Goal: Transaction & Acquisition: Purchase product/service

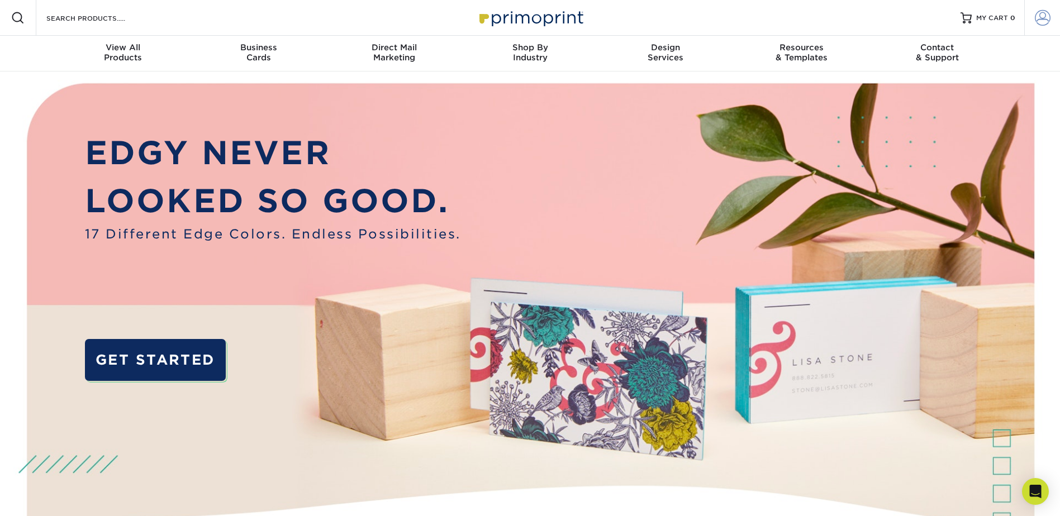
click at [1040, 19] on span at bounding box center [1042, 18] width 16 height 16
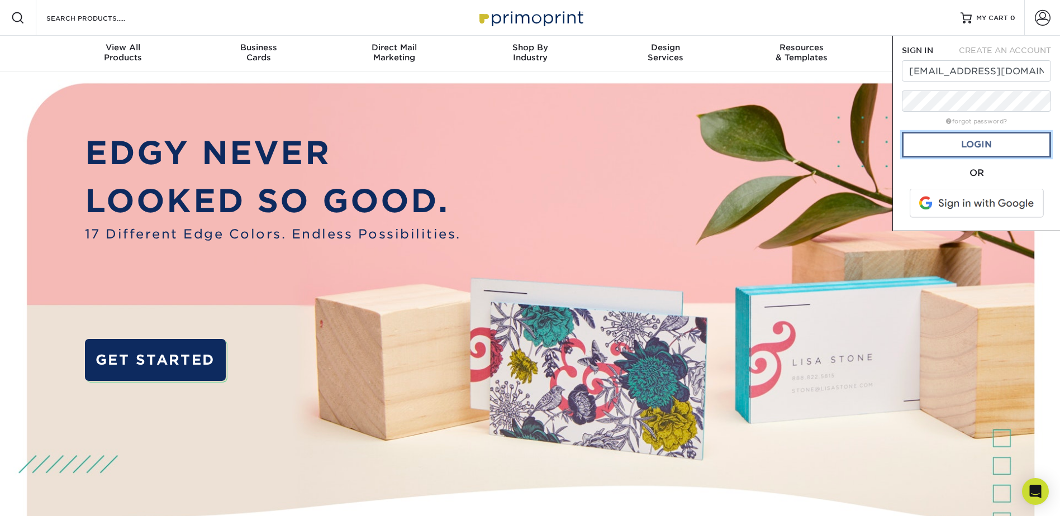
click at [960, 152] on link "Login" at bounding box center [976, 145] width 149 height 26
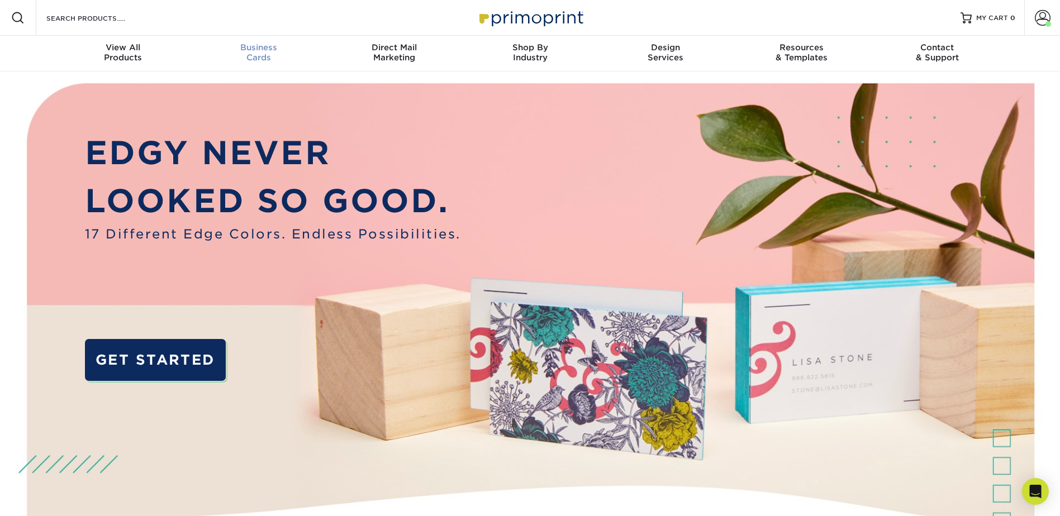
click at [246, 46] on span "Business" at bounding box center [258, 47] width 136 height 10
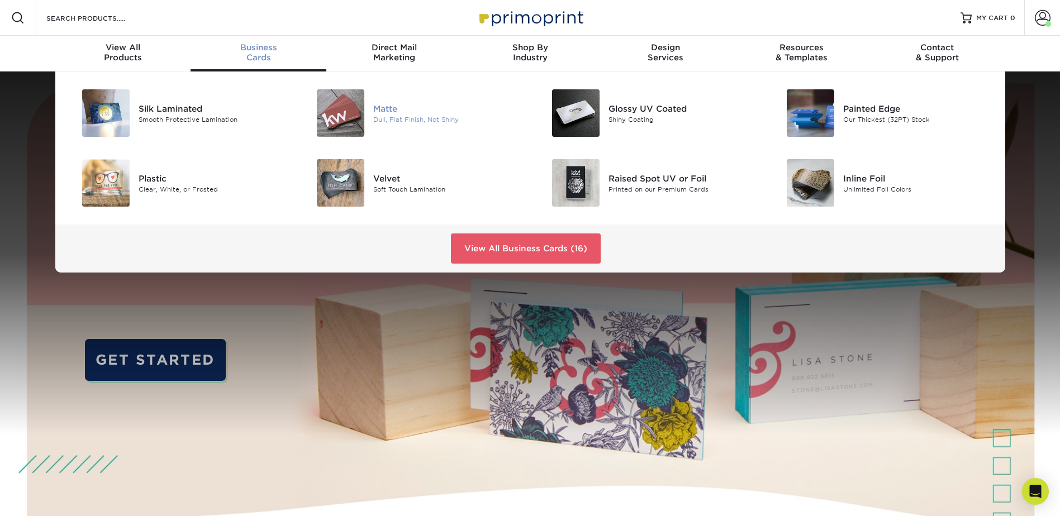
click at [378, 112] on div "Matte" at bounding box center [447, 108] width 148 height 12
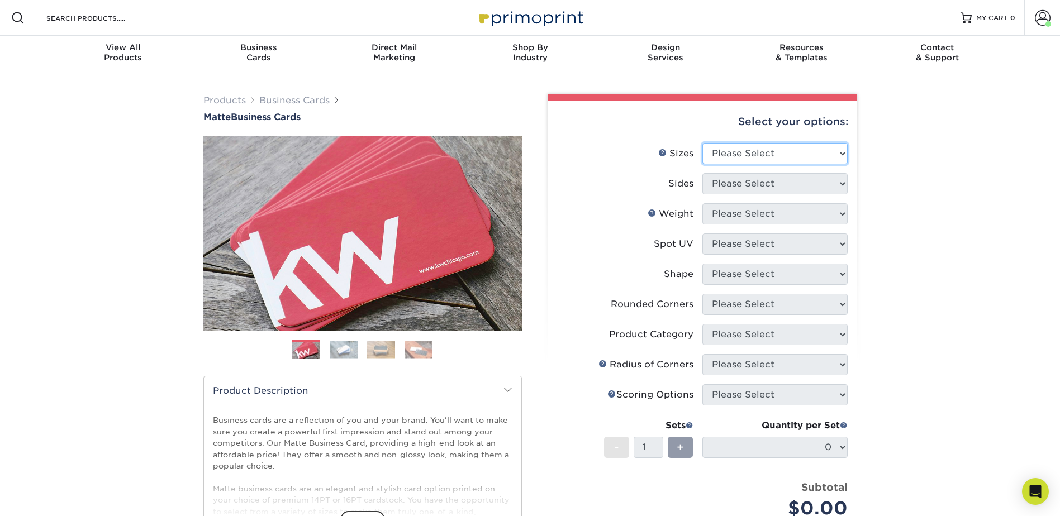
click at [753, 154] on select "Please Select 1.5" x 3.5" - Mini 1.75" x 3.5" - Mini 2" x 2" - Square 2" x 3" -…" at bounding box center [774, 153] width 145 height 21
select select "2.00x3.50"
click at [702, 143] on select "Please Select 1.5" x 3.5" - Mini 1.75" x 3.5" - Mini 2" x 2" - Square 2" x 3" -…" at bounding box center [774, 153] width 145 height 21
click at [747, 182] on select "Please Select Print Both Sides Print Front Only" at bounding box center [774, 183] width 145 height 21
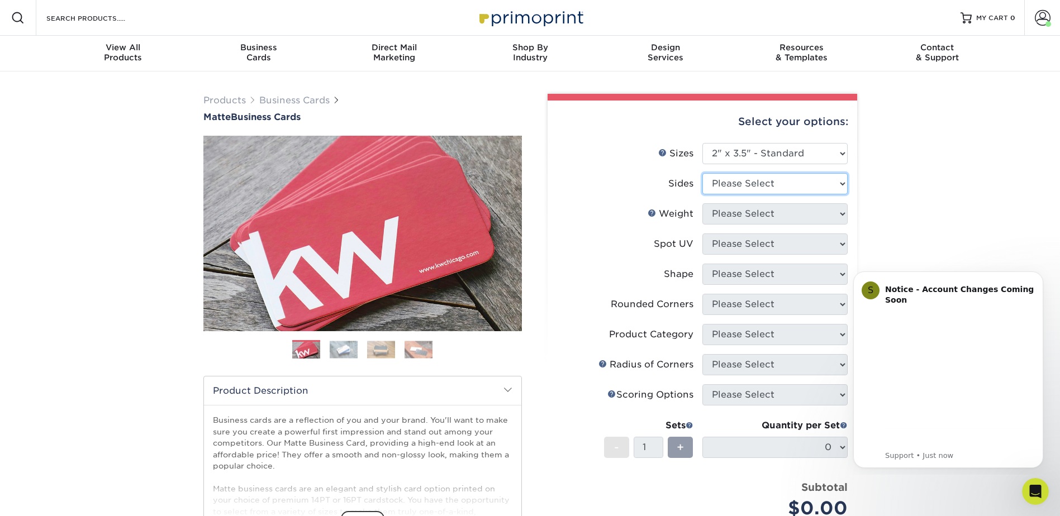
select select "13abbda7-1d64-4f25-8bb2-c179b224825d"
click at [702, 173] on select "Please Select Print Both Sides Print Front Only" at bounding box center [774, 183] width 145 height 21
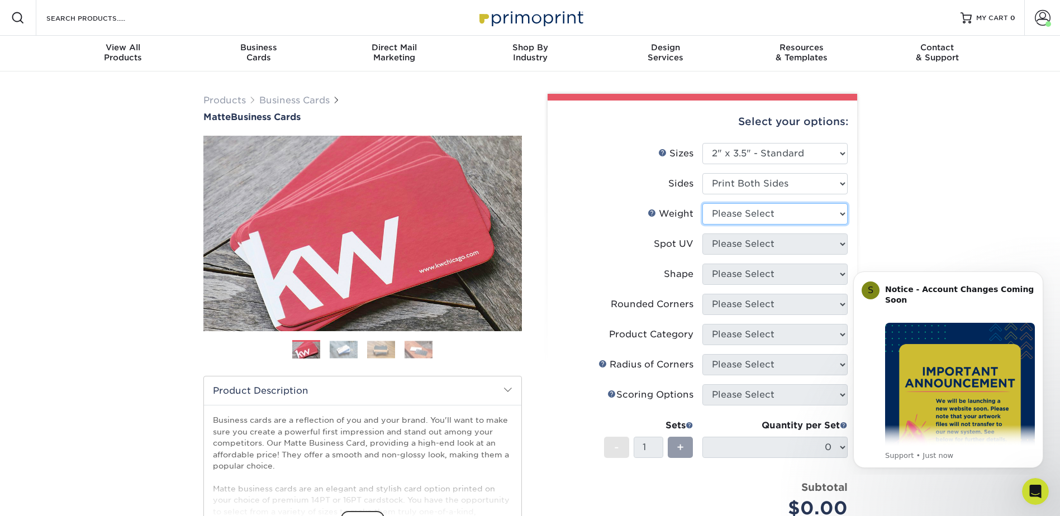
click at [748, 211] on select "Please Select 16PT 14PT" at bounding box center [774, 213] width 145 height 21
select select "16PT"
click at [702, 203] on select "Please Select 16PT 14PT" at bounding box center [774, 213] width 145 height 21
click at [741, 246] on select "Please Select No Spot UV Front and Back (Both Sides) Front Only Back Only" at bounding box center [774, 243] width 145 height 21
select select "3"
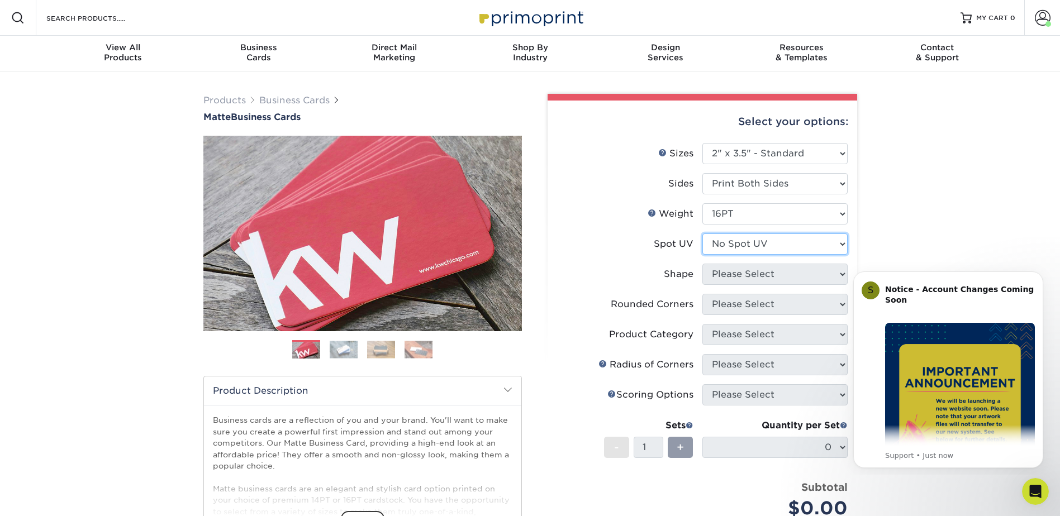
click at [702, 233] on select "Please Select No Spot UV Front and Back (Both Sides) Front Only Back Only" at bounding box center [774, 243] width 145 height 21
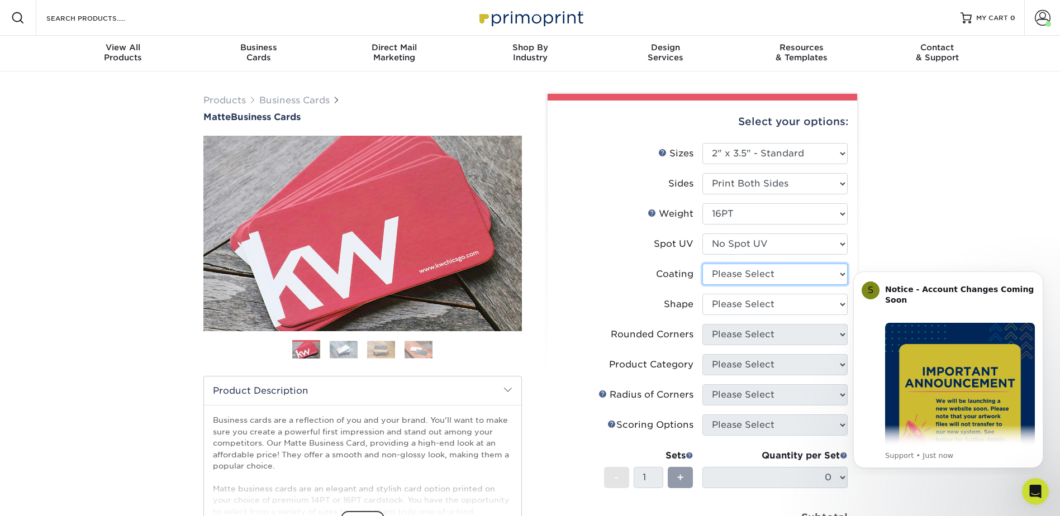
click at [728, 269] on select at bounding box center [774, 274] width 145 height 21
select select "121bb7b5-3b4d-429f-bd8d-bbf80e953313"
click at [702, 264] on select at bounding box center [774, 274] width 145 height 21
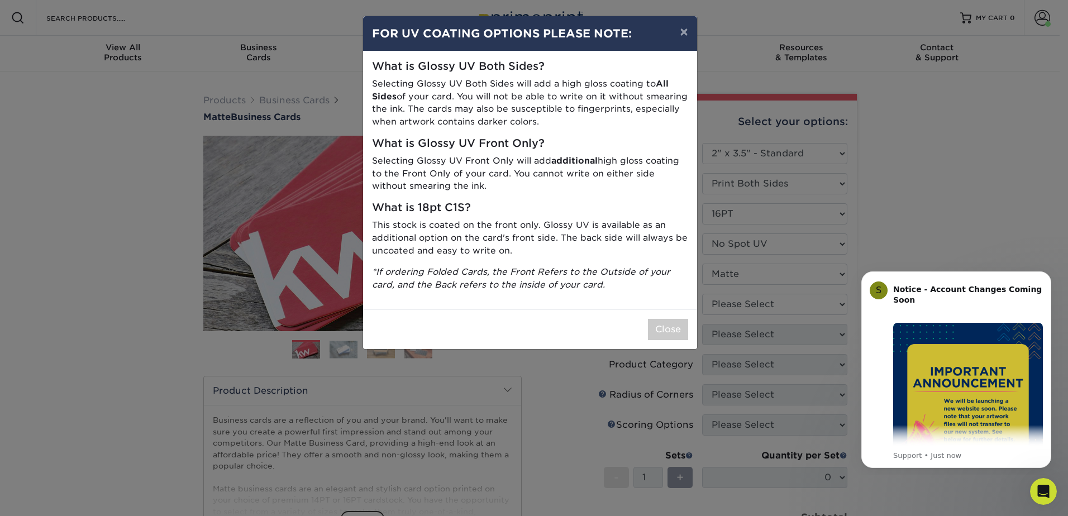
click at [731, 304] on div "× FOR UV COATING OPTIONS PLEASE NOTE: What is Glossy UV Both Sides? Selecting G…" at bounding box center [534, 258] width 1068 height 516
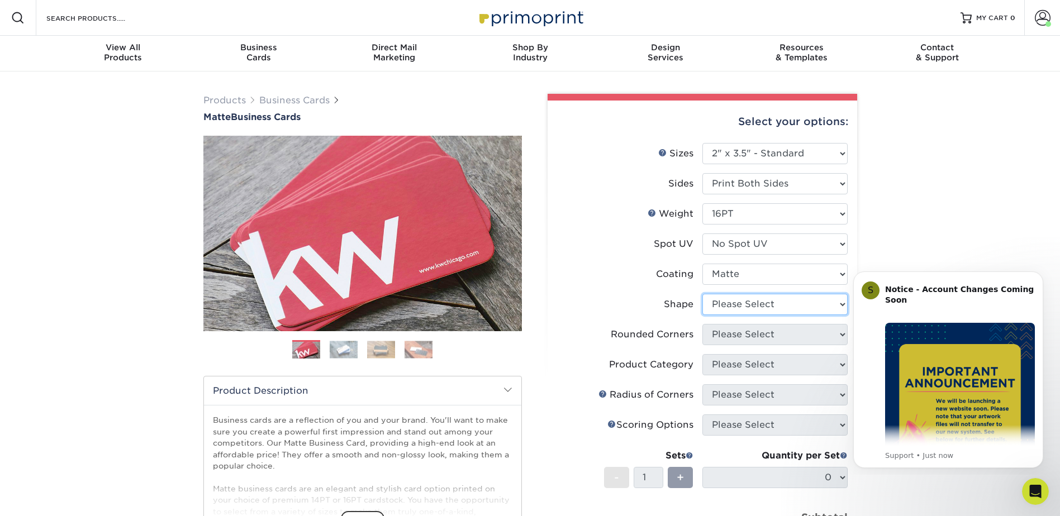
click at [729, 303] on select "Please Select Standard Oval" at bounding box center [774, 304] width 145 height 21
select select "standard"
click at [702, 294] on select "Please Select Standard Oval" at bounding box center [774, 304] width 145 height 21
click at [736, 334] on select "Please Select Yes - Round 2 Corners Yes - Round 4 Corners No" at bounding box center [774, 334] width 145 height 21
select select "0"
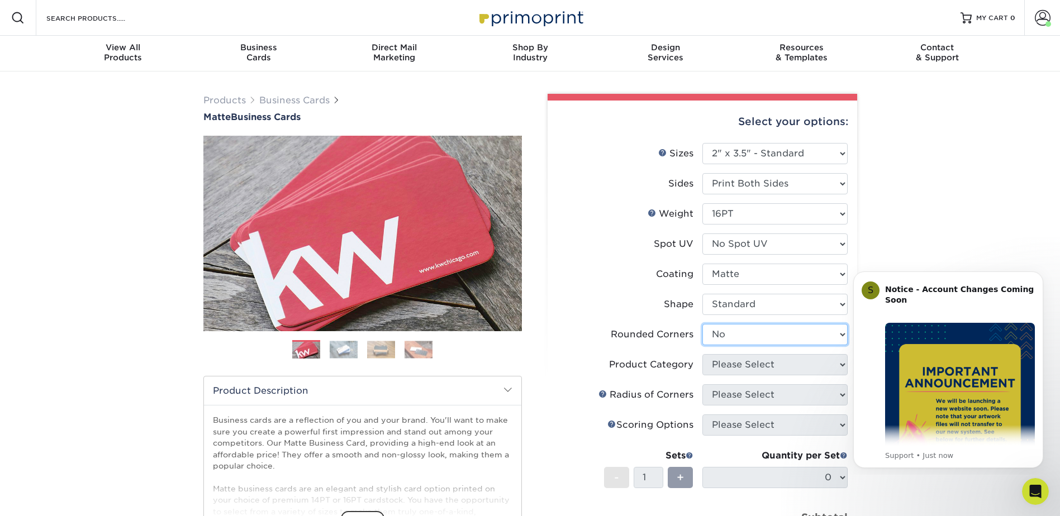
click at [702, 324] on select "Please Select Yes - Round 2 Corners Yes - Round 4 Corners No" at bounding box center [774, 334] width 145 height 21
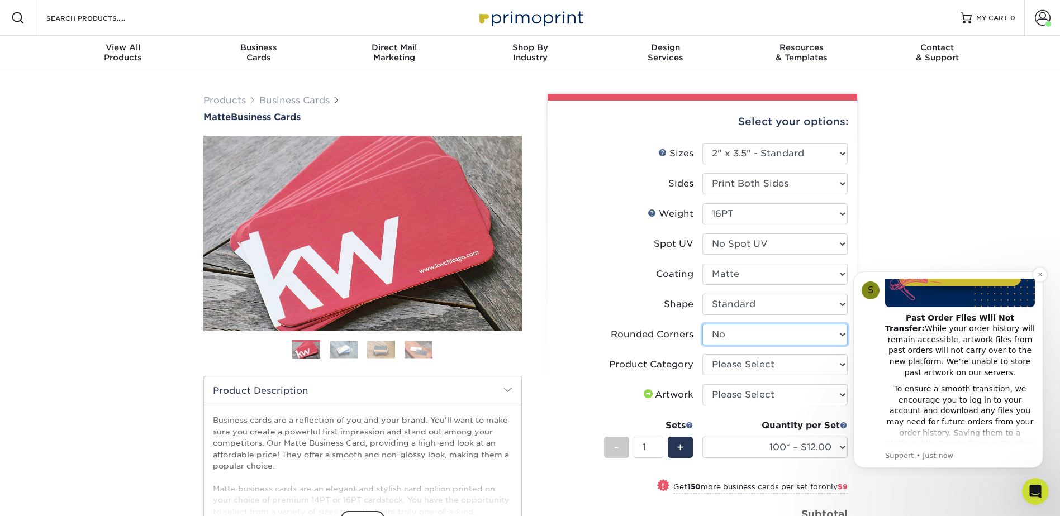
scroll to position [168, 0]
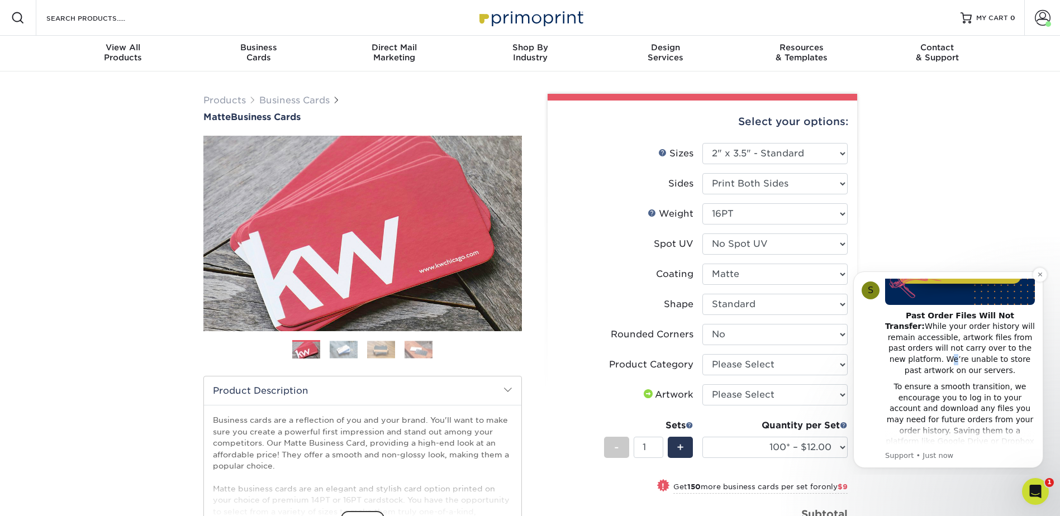
drag, startPoint x: 1033, startPoint y: 277, endPoint x: 978, endPoint y: 341, distance: 84.4
click at [978, 341] on div "Past Order Files Will Not Transfer: While your order history will remain access…" at bounding box center [960, 344] width 150 height 66
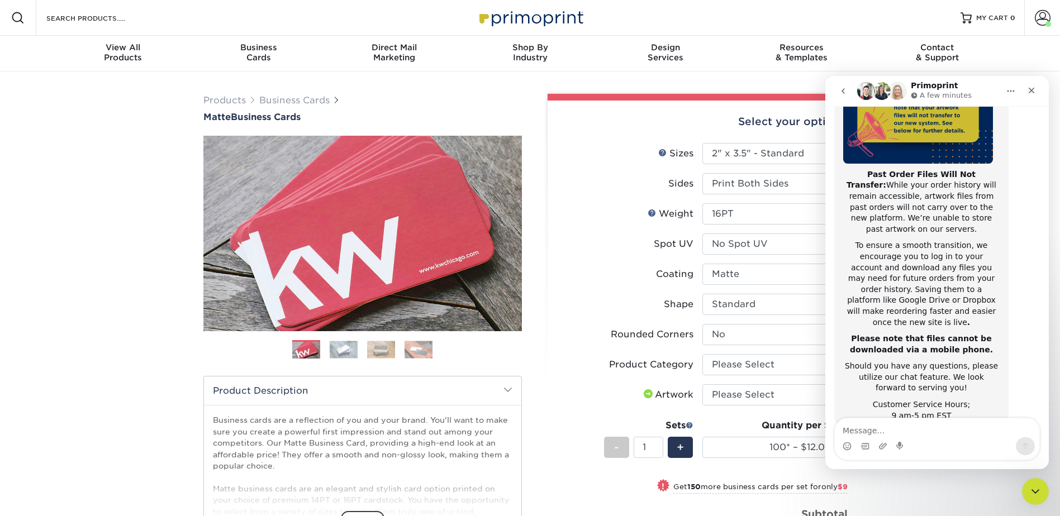
scroll to position [121, 0]
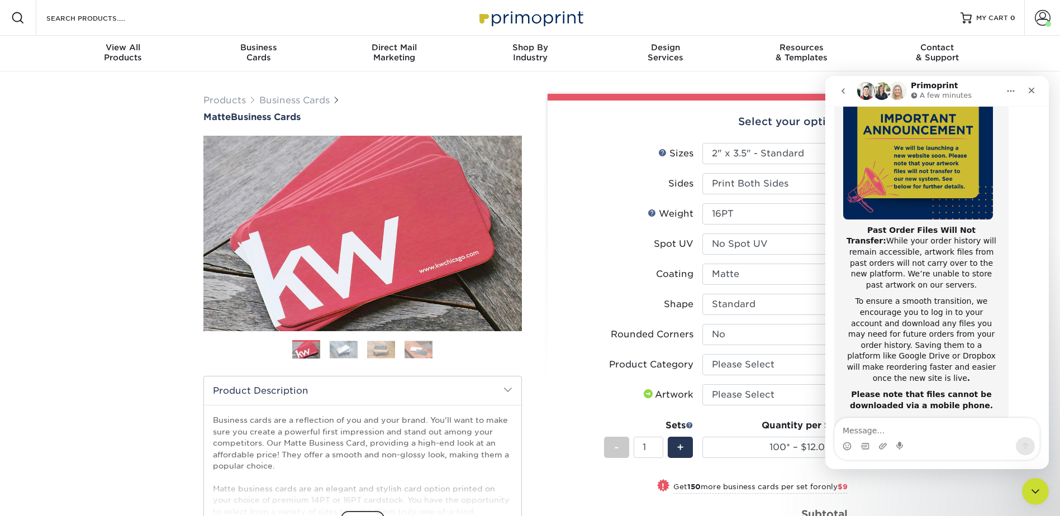
click at [597, 259] on li "Spot UV Please Select No Spot UV Front and Back (Both Sides) Front Only Back On…" at bounding box center [702, 248] width 290 height 30
click at [1031, 87] on icon "Close" at bounding box center [1031, 90] width 9 height 9
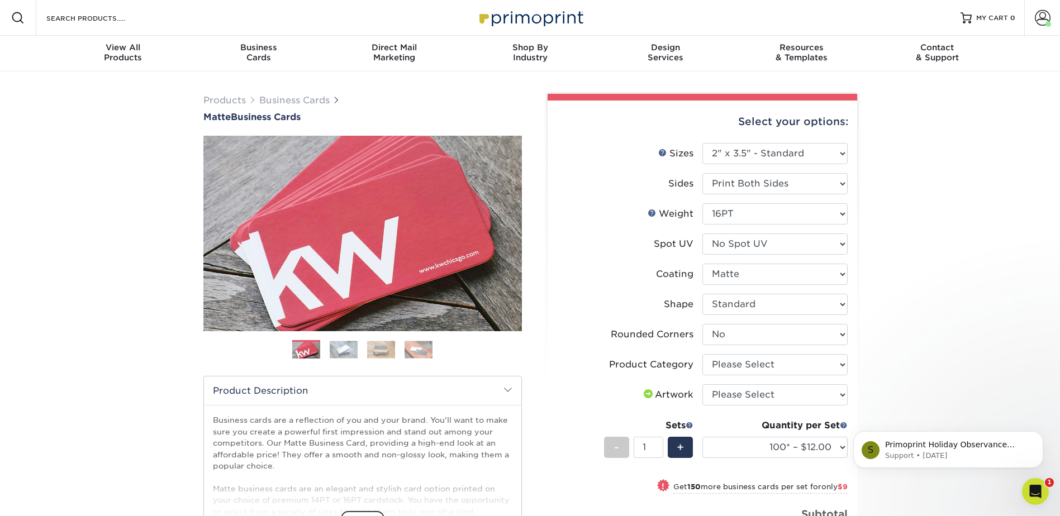
scroll to position [0, 0]
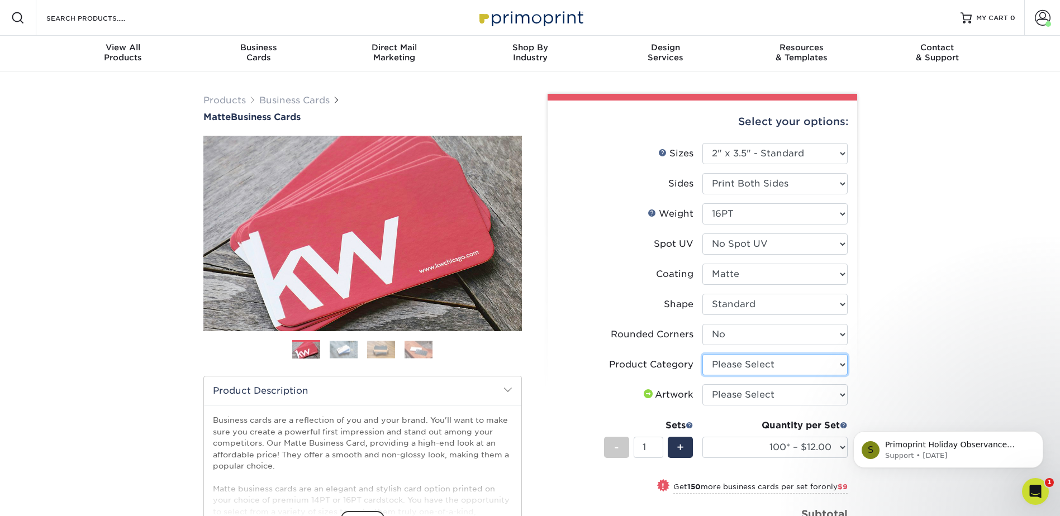
click at [739, 359] on select "Please Select Business Cards" at bounding box center [774, 364] width 145 height 21
select select "3b5148f1-0588-4f88-a218-97bcfdce65c1"
click at [702, 354] on select "Please Select Business Cards" at bounding box center [774, 364] width 145 height 21
drag, startPoint x: 742, startPoint y: 392, endPoint x: 741, endPoint y: 406, distance: 13.5
click at [741, 394] on select "Please Select I will upload files I need a design - $100" at bounding box center [774, 394] width 145 height 21
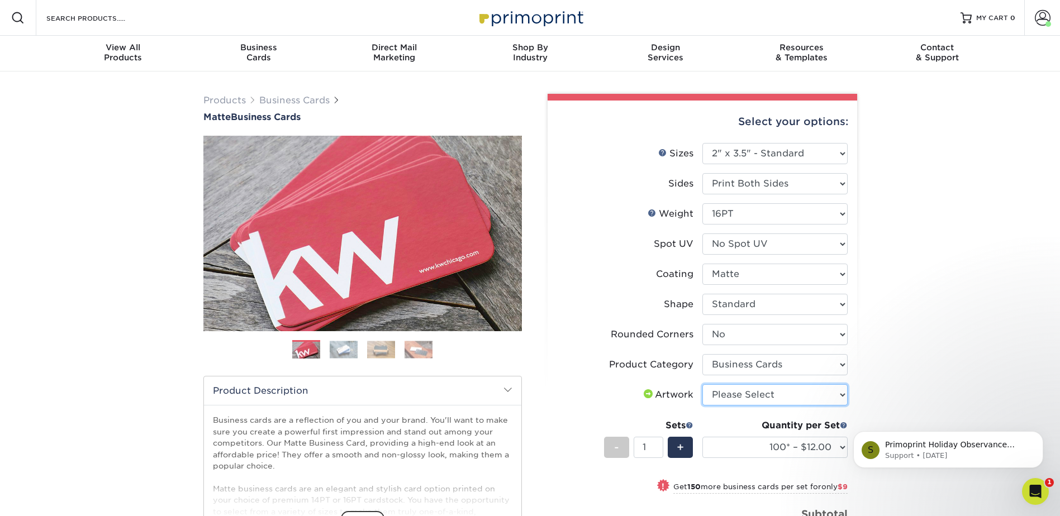
select select "upload"
click at [702, 384] on select "Please Select I will upload files I need a design - $100" at bounding box center [774, 394] width 145 height 21
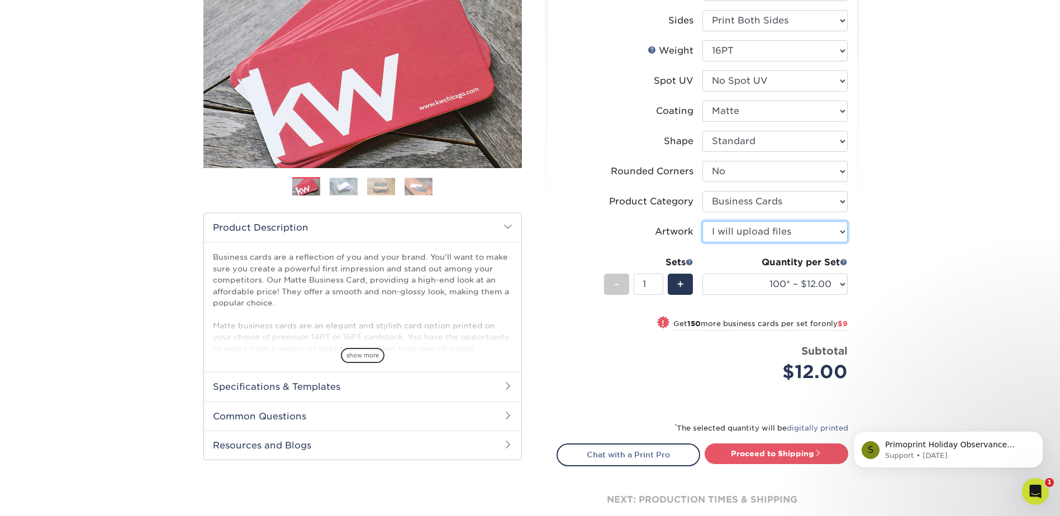
scroll to position [168, 0]
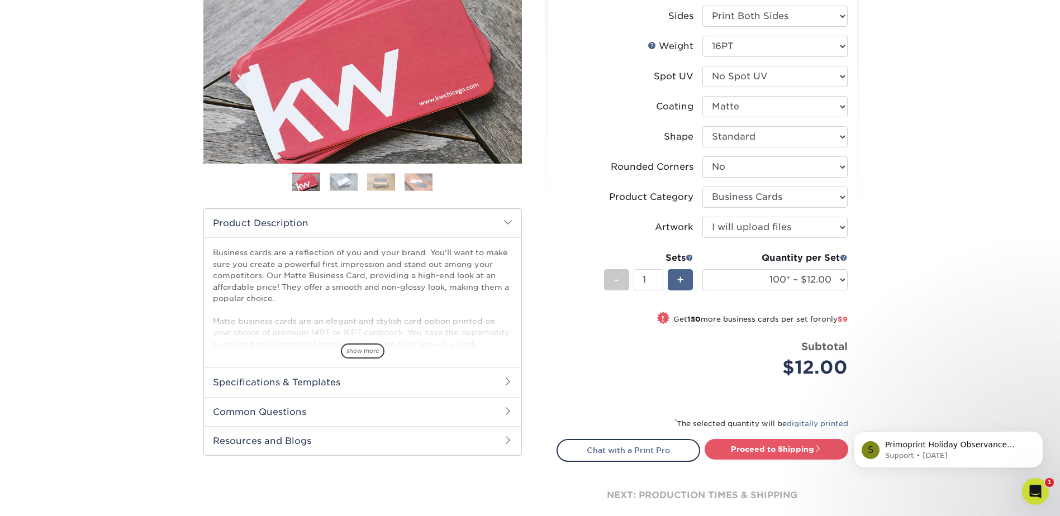
click at [677, 278] on span "+" at bounding box center [679, 279] width 7 height 17
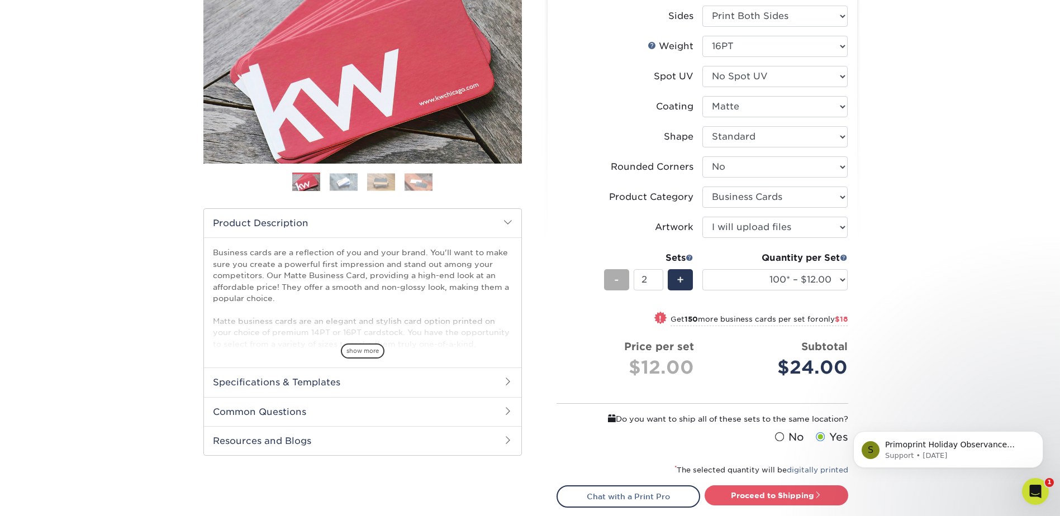
click at [618, 287] on span "-" at bounding box center [616, 279] width 5 height 17
type input "1"
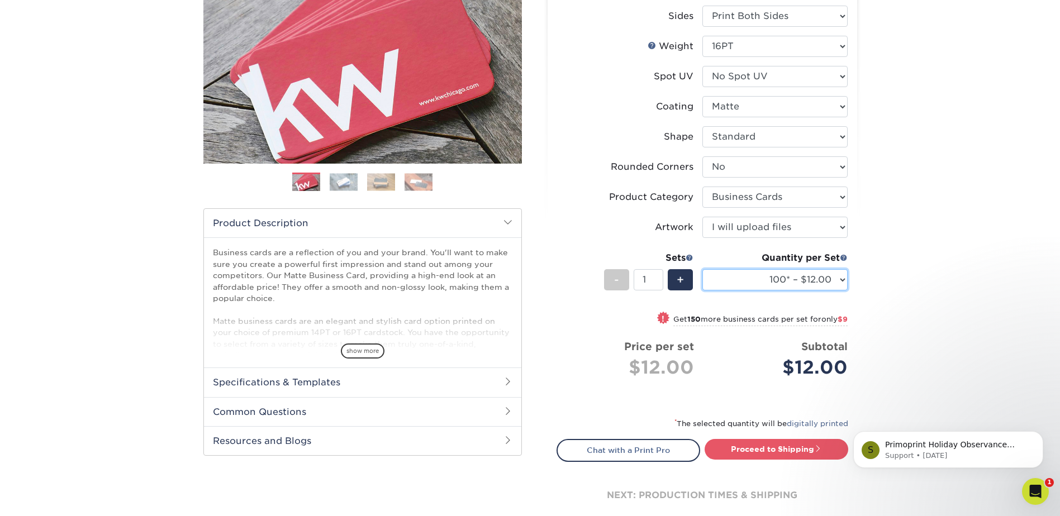
click at [829, 279] on select "100* – $12.00 250* – $21.00 500 – $42.00 1000 – $53.00 2500 – $95.00 5000 – $18…" at bounding box center [774, 279] width 145 height 21
select select "250* – $21.00"
click at [702, 269] on select "100* – $12.00 250* – $21.00 500 – $42.00 1000 – $53.00 2500 – $95.00 5000 – $18…" at bounding box center [774, 279] width 145 height 21
click at [771, 449] on link "Proceed to Shipping" at bounding box center [776, 449] width 144 height 20
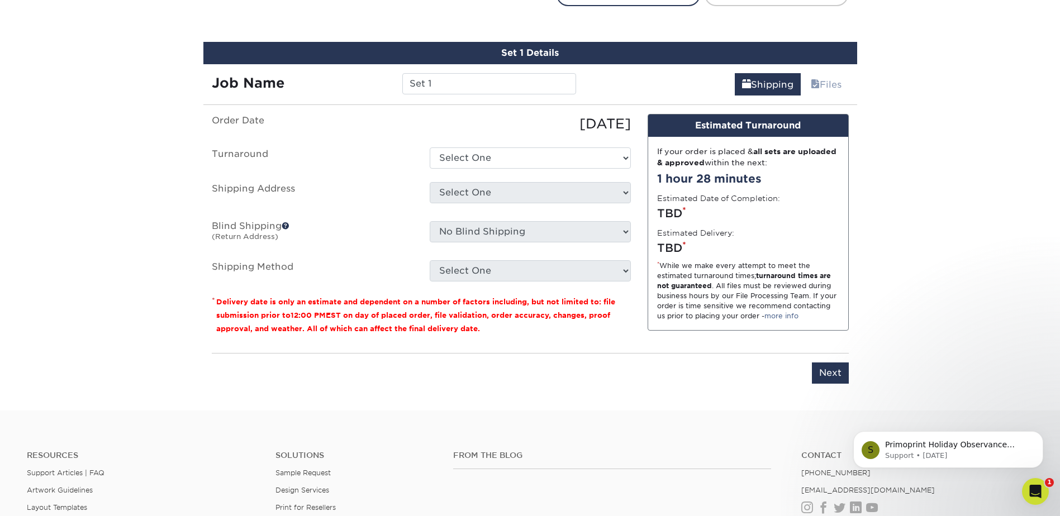
scroll to position [637, 0]
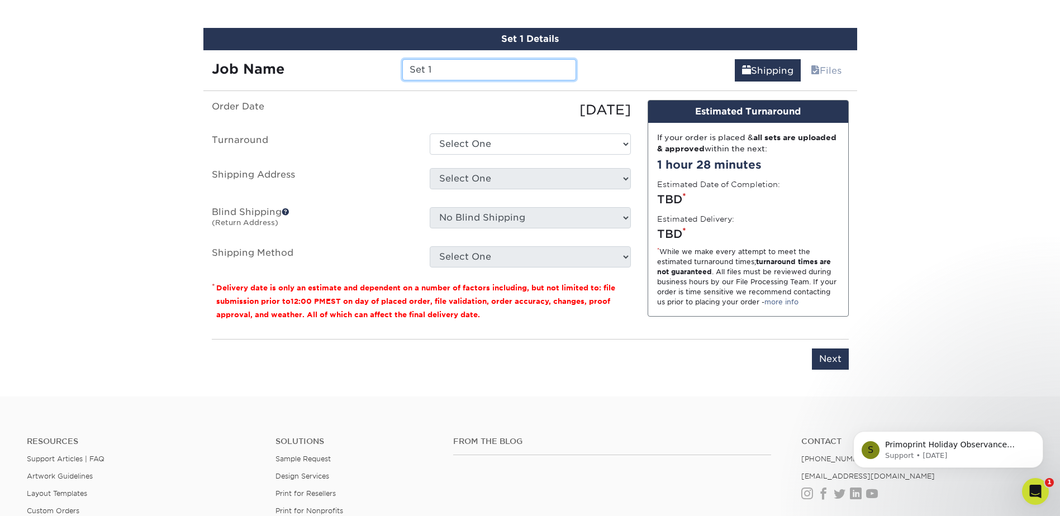
drag, startPoint x: 436, startPoint y: 71, endPoint x: 326, endPoint y: 70, distance: 110.0
click at [326, 70] on div "Job Name Set 1" at bounding box center [394, 69] width 382 height 21
type input "Eric Funk BC"
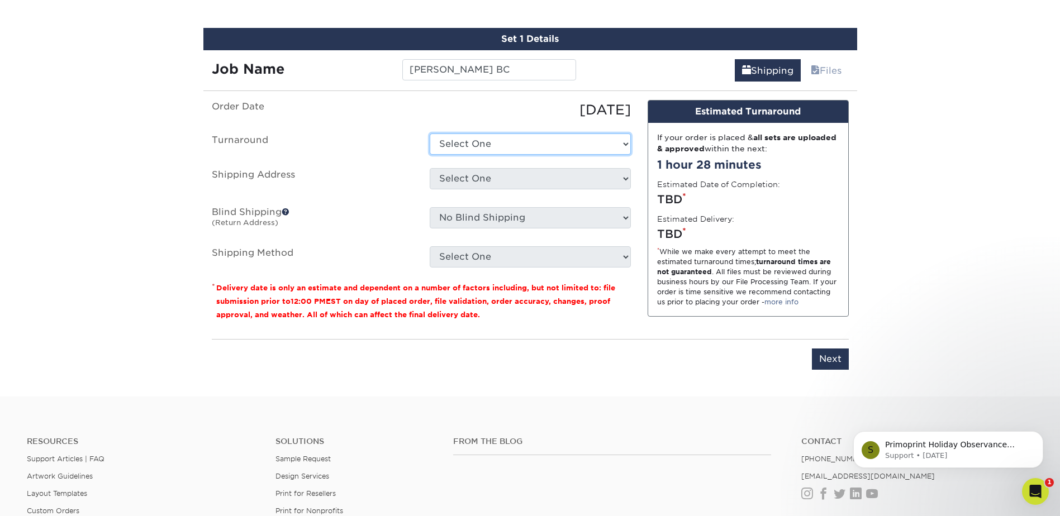
drag, startPoint x: 437, startPoint y: 143, endPoint x: 465, endPoint y: 151, distance: 28.5
click at [452, 146] on select "Select One 2-4 Business Days 2 Day Next Business Day" at bounding box center [530, 144] width 201 height 21
select select "23721297-b68b-4846-ba83-3171e6bd9d78"
click at [430, 134] on select "Select One 2-4 Business Days 2 Day Next Business Day" at bounding box center [530, 144] width 201 height 21
click at [474, 175] on select "Select One All Time Bev Diana - Doylestown Gina Walbert Jessica Ruggery Joi Rid…" at bounding box center [530, 178] width 201 height 21
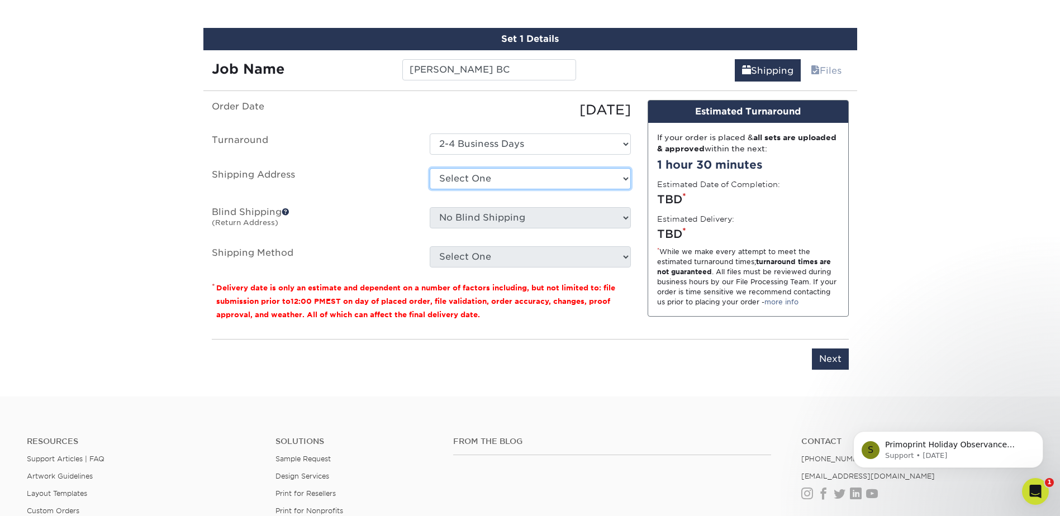
select select "134948"
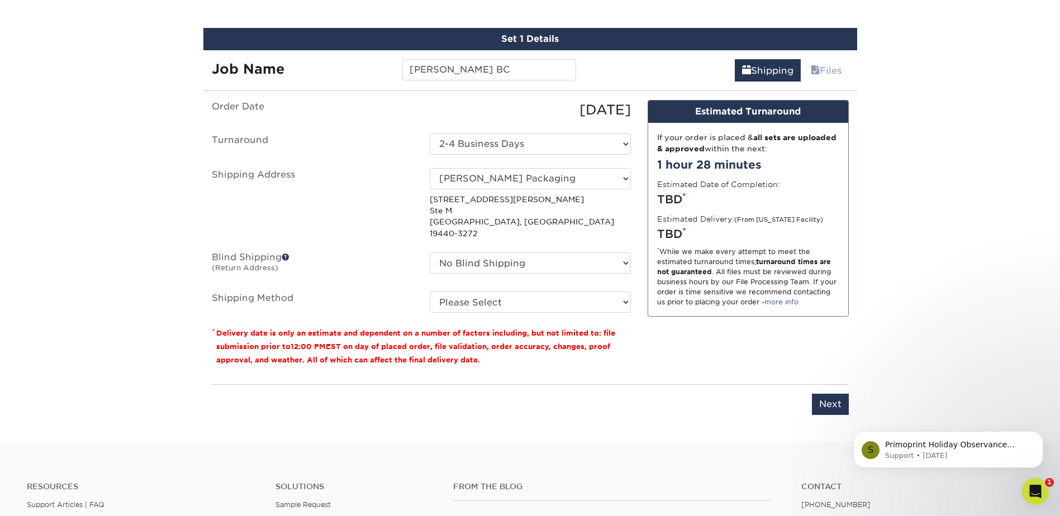
click at [468, 292] on select "Please Select Ground Shipping (+$7.84) 3 Day Shipping Service (+$15.33) 2 Day A…" at bounding box center [530, 302] width 201 height 21
select select "03"
click at [430, 292] on select "Please Select Ground Shipping (+$7.84) 3 Day Shipping Service (+$15.33) 2 Day A…" at bounding box center [530, 302] width 201 height 21
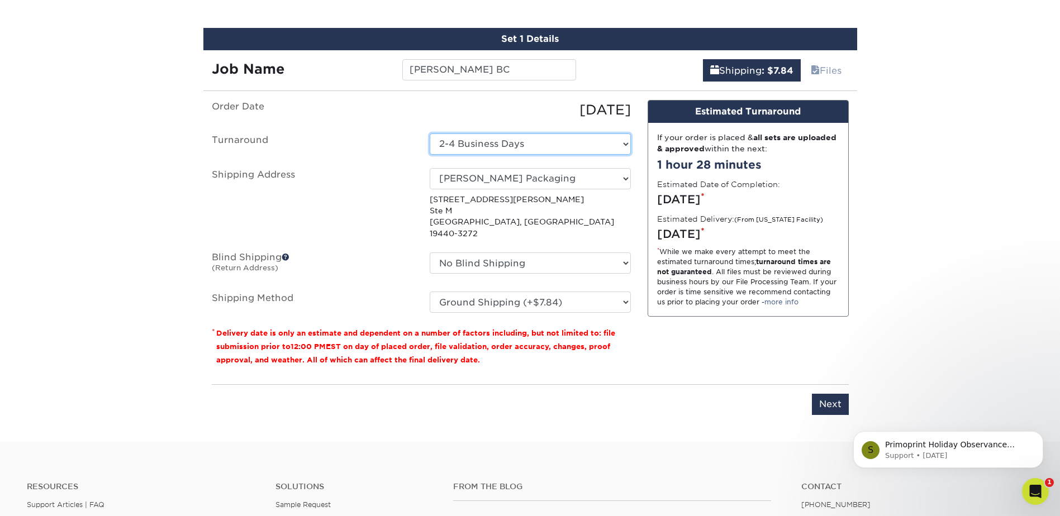
click at [493, 146] on select "Select One 2-4 Business Days 2 Day Next Business Day" at bounding box center [530, 144] width 201 height 21
select select "9fe09f74-13a8-4433-b0c6-7e0e9829344b"
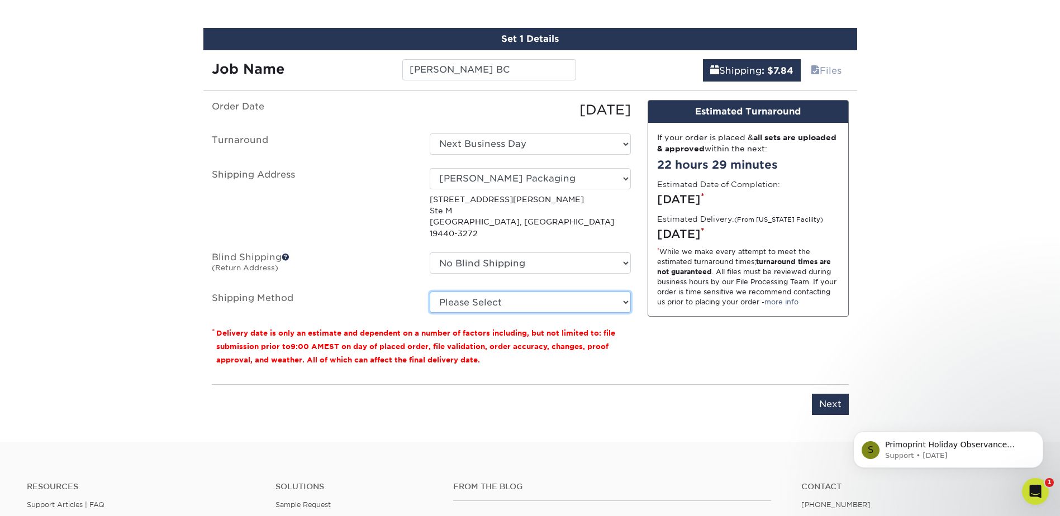
click at [477, 292] on select "Please Select Ground Shipping (+$7.84) 3 Day Shipping Service (+$15.33) 2 Day A…" at bounding box center [530, 302] width 201 height 21
select select "03"
click at [430, 292] on select "Please Select Ground Shipping (+$7.84) 3 Day Shipping Service (+$15.33) 2 Day A…" at bounding box center [530, 302] width 201 height 21
click at [828, 395] on input "Next" at bounding box center [830, 404] width 37 height 21
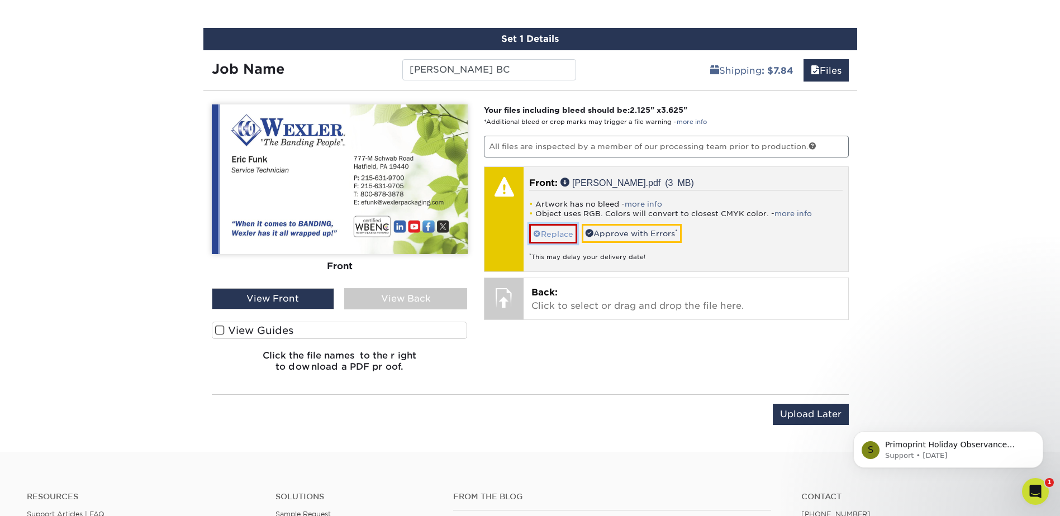
click at [559, 228] on link "Replace" at bounding box center [553, 234] width 48 height 20
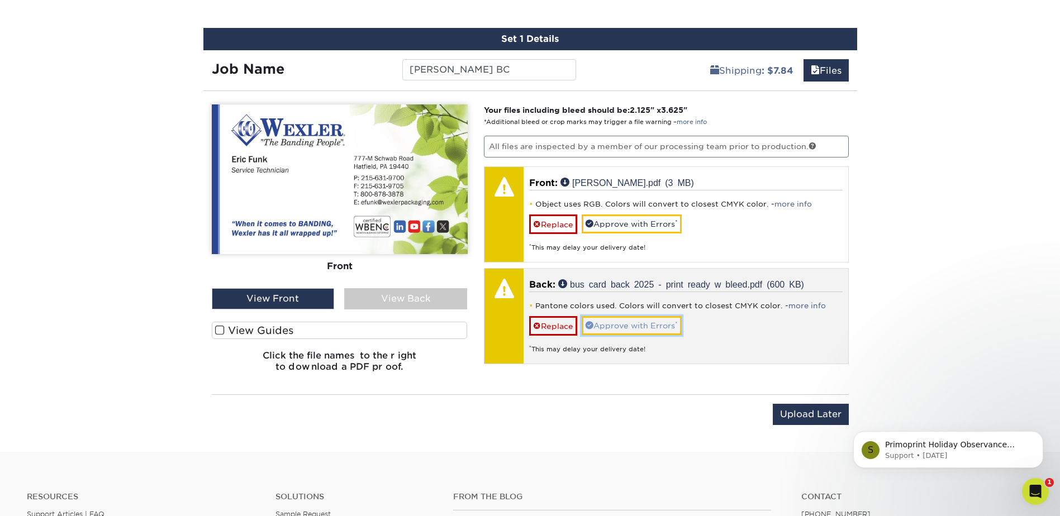
click at [626, 326] on link "Approve with Errors *" at bounding box center [631, 325] width 100 height 19
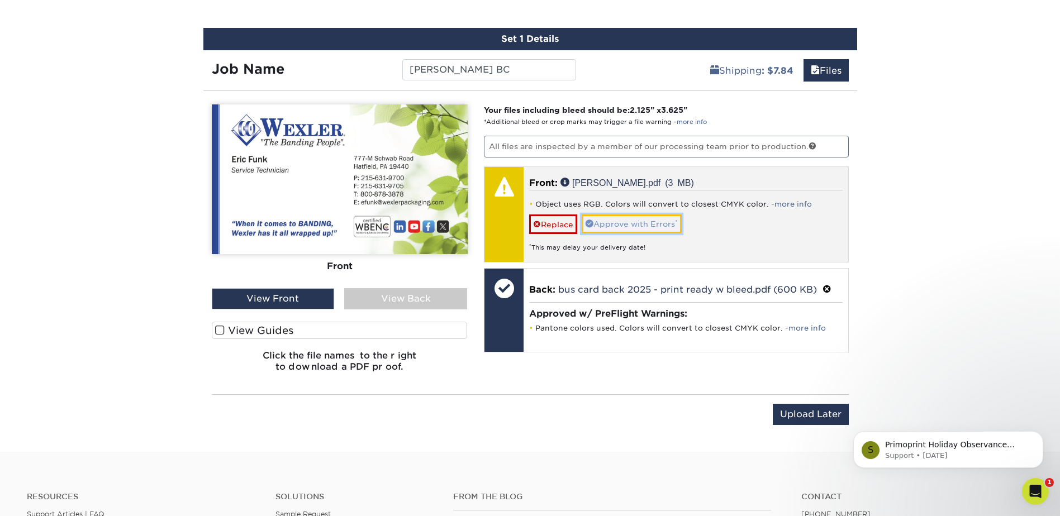
click at [642, 222] on link "Approve with Errors *" at bounding box center [631, 223] width 100 height 19
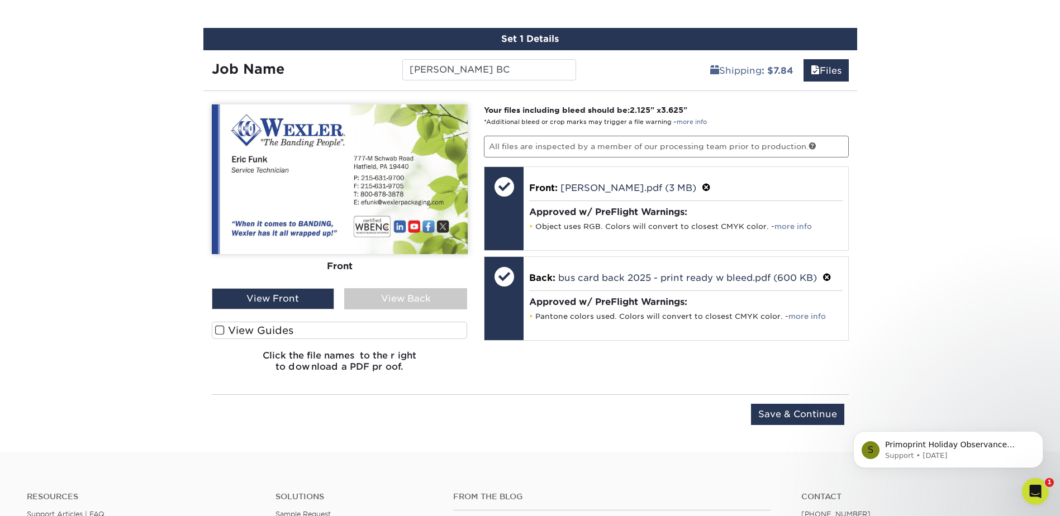
click at [270, 329] on label "View Guides" at bounding box center [340, 330] width 256 height 17
click at [0, 0] on input "View Guides" at bounding box center [0, 0] width 0 height 0
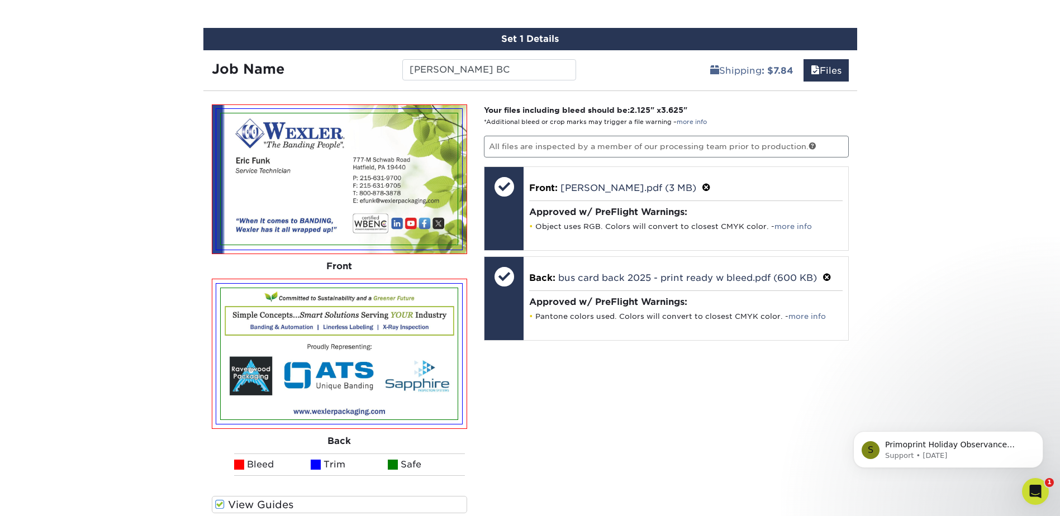
click at [270, 329] on img at bounding box center [339, 353] width 237 height 131
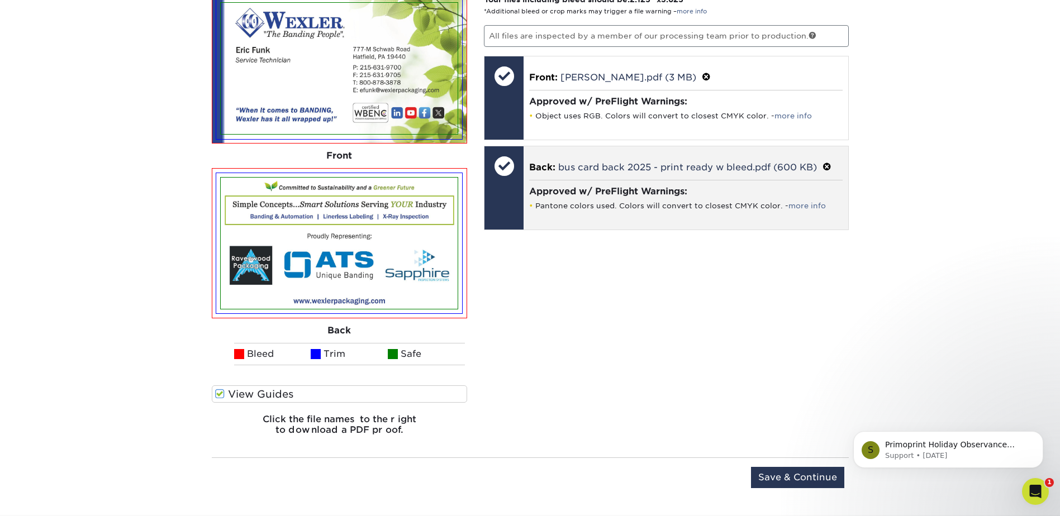
scroll to position [749, 0]
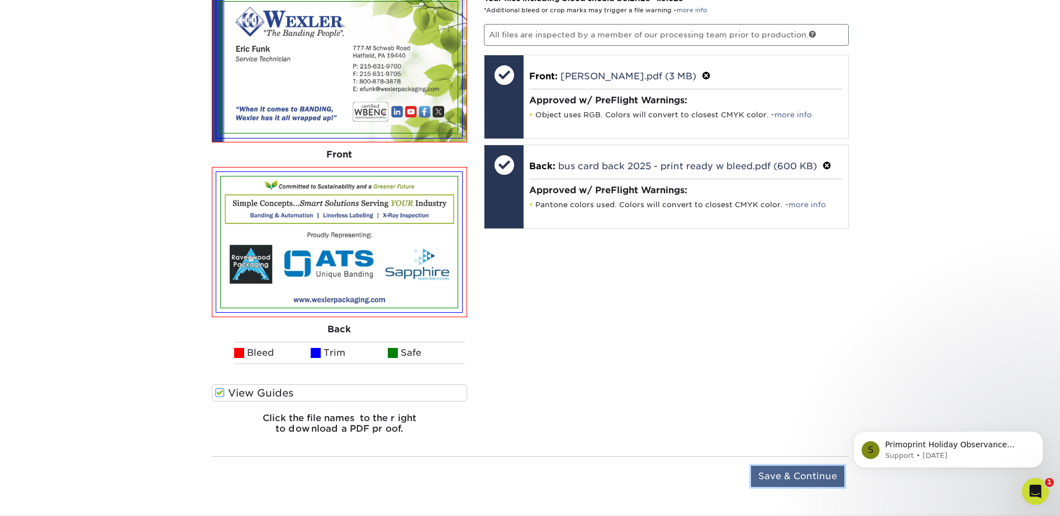
click at [807, 474] on input "Save & Continue" at bounding box center [797, 476] width 93 height 21
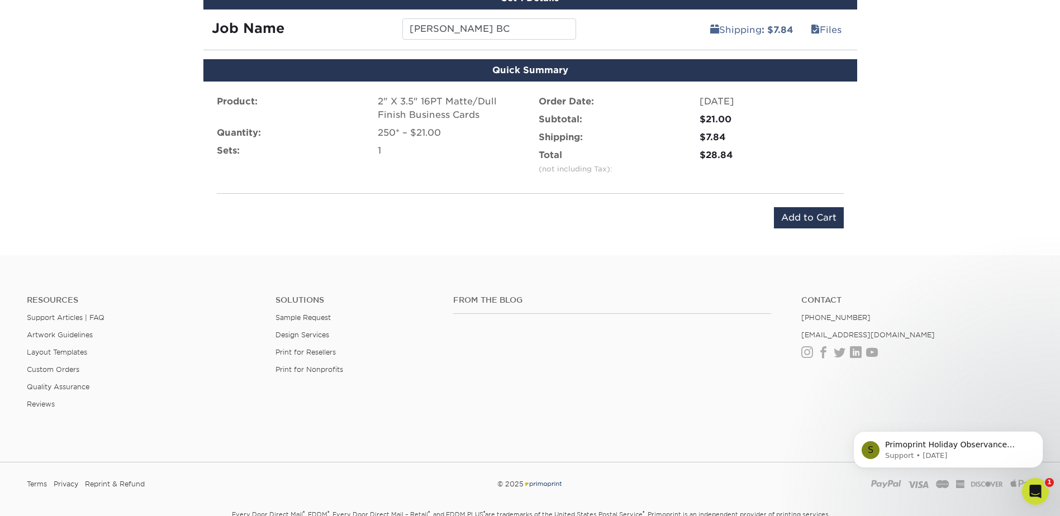
scroll to position [576, 0]
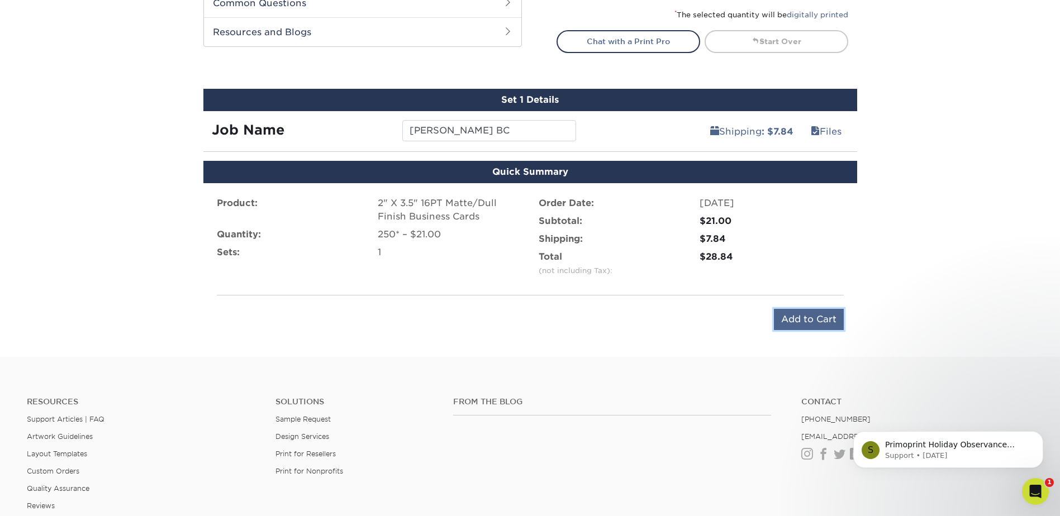
click at [798, 309] on input "Add to Cart" at bounding box center [809, 319] width 70 height 21
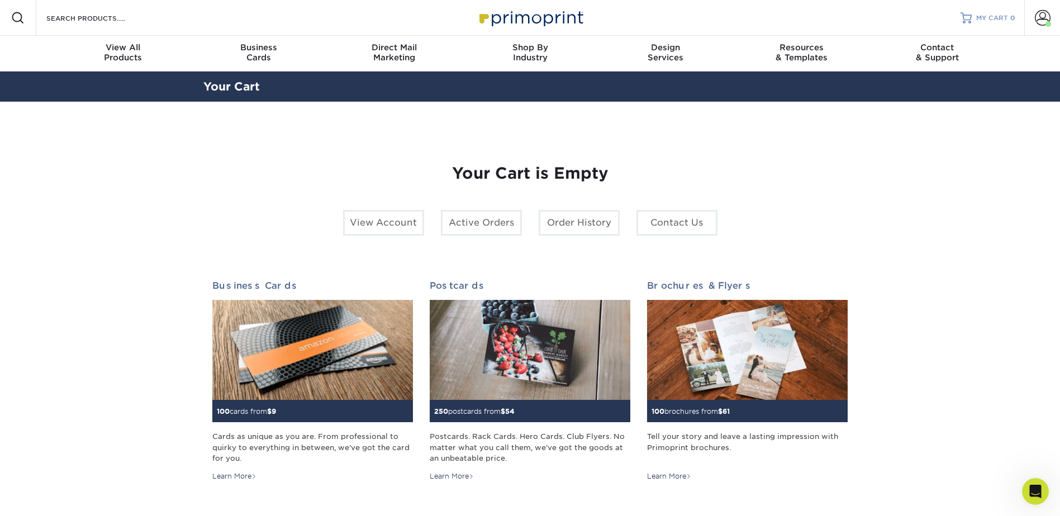
click at [989, 19] on span "MY CART" at bounding box center [992, 17] width 32 height 9
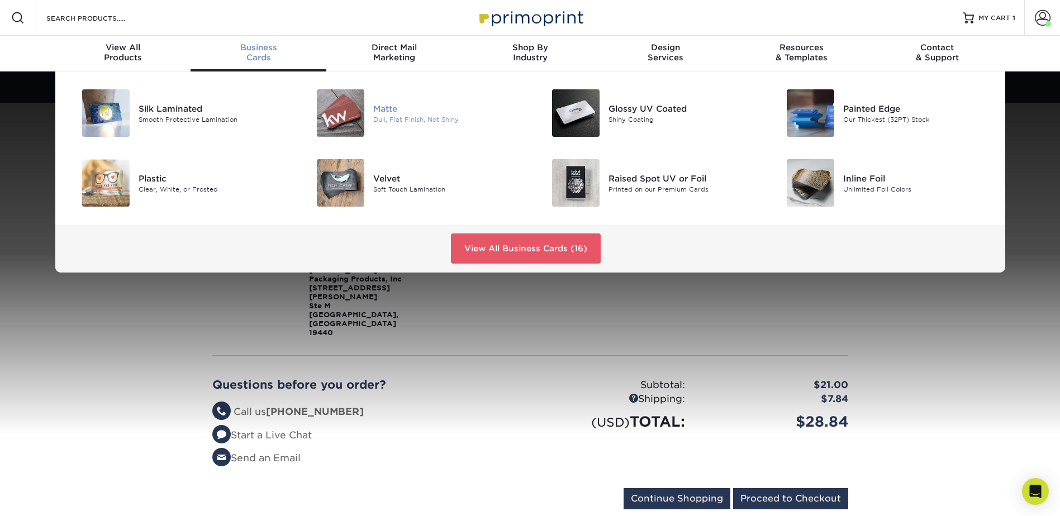
click at [414, 112] on div "Matte" at bounding box center [447, 108] width 148 height 12
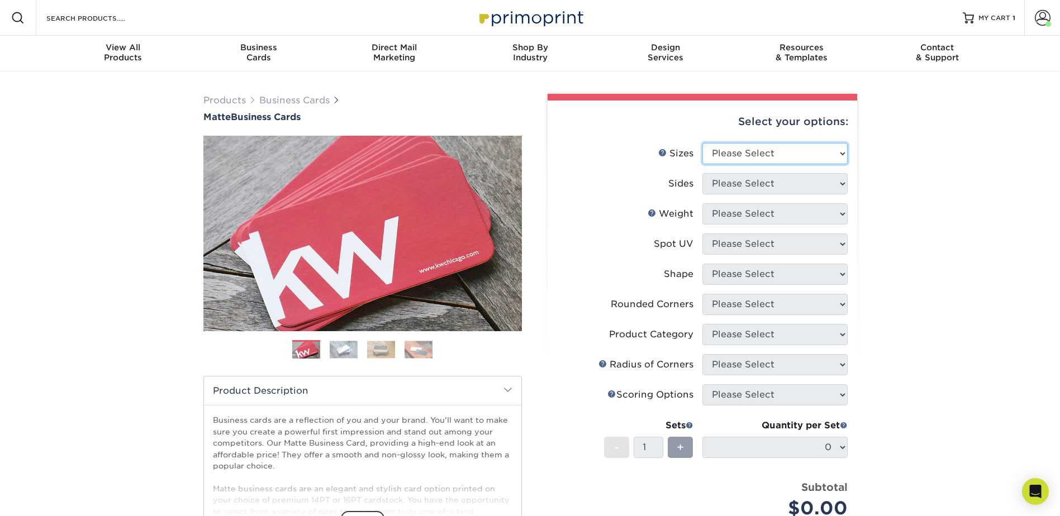
drag, startPoint x: 817, startPoint y: 156, endPoint x: 806, endPoint y: 168, distance: 16.6
click at [817, 156] on select "Please Select 1.5" x 3.5" - Mini 1.75" x 3.5" - Mini 2" x 2" - Square 2" x 3" -…" at bounding box center [774, 153] width 145 height 21
select select "2.00x3.50"
click at [702, 143] on select "Please Select 1.5" x 3.5" - Mini 1.75" x 3.5" - Mini 2" x 2" - Square 2" x 3" -…" at bounding box center [774, 153] width 145 height 21
click at [757, 180] on select "Please Select Print Both Sides Print Front Only" at bounding box center [774, 183] width 145 height 21
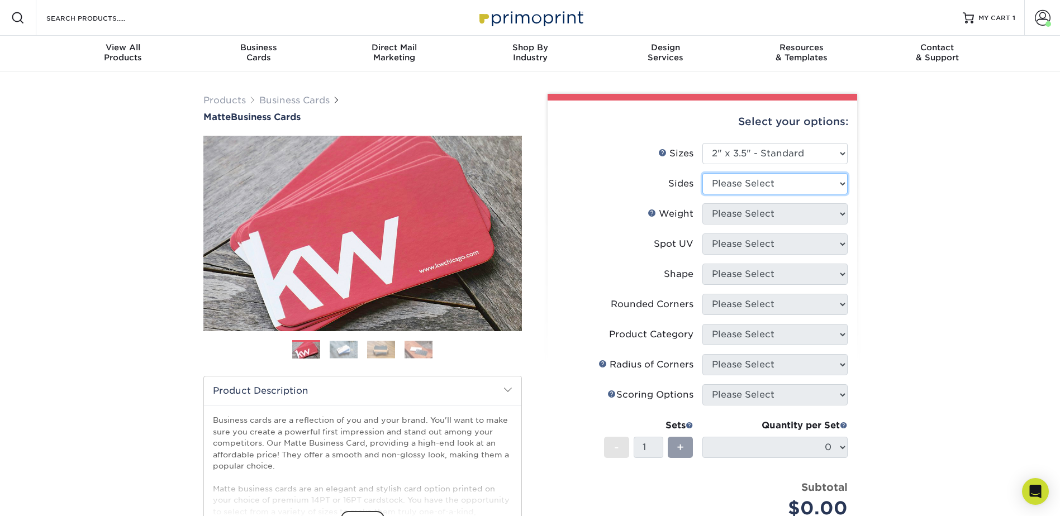
select select "13abbda7-1d64-4f25-8bb2-c179b224825d"
click at [702, 173] on select "Please Select Print Both Sides Print Front Only" at bounding box center [774, 183] width 145 height 21
click at [769, 210] on select "Please Select 16PT 14PT" at bounding box center [774, 213] width 145 height 21
select select "16PT"
click at [702, 203] on select "Please Select 16PT 14PT" at bounding box center [774, 213] width 145 height 21
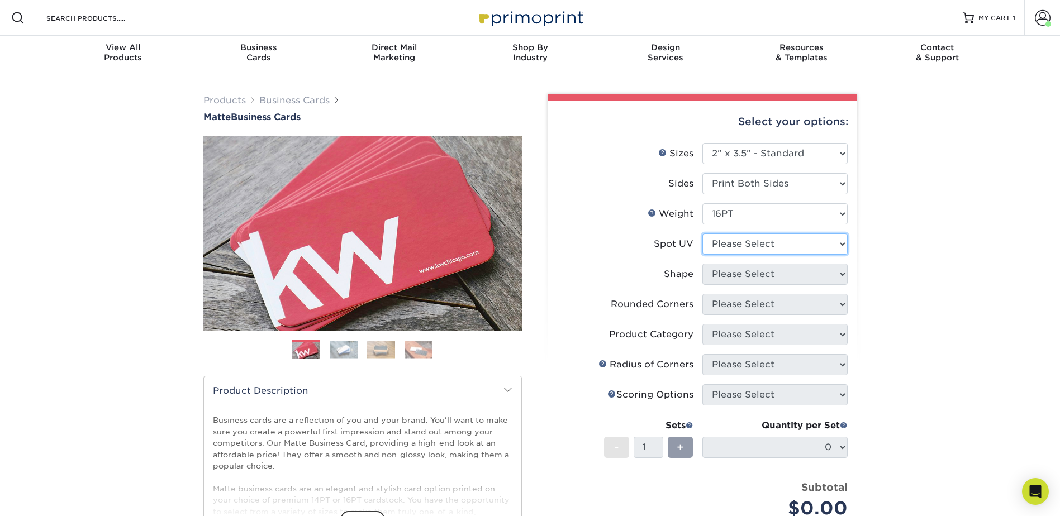
click at [752, 242] on select "Please Select No Spot UV Front and Back (Both Sides) Front Only Back Only" at bounding box center [774, 243] width 145 height 21
select select "3"
click at [702, 233] on select "Please Select No Spot UV Front and Back (Both Sides) Front Only Back Only" at bounding box center [774, 243] width 145 height 21
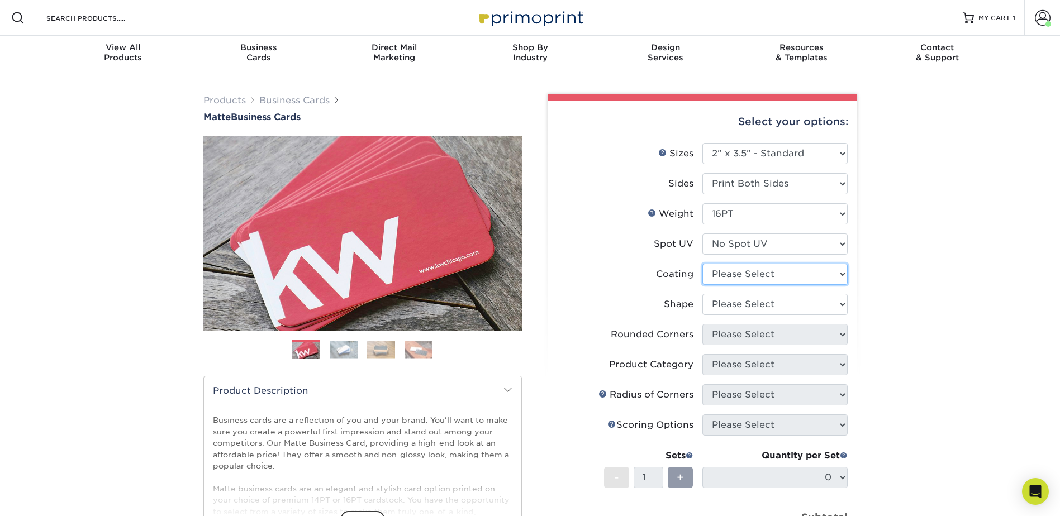
drag, startPoint x: 746, startPoint y: 271, endPoint x: 747, endPoint y: 278, distance: 6.2
click at [746, 273] on select at bounding box center [774, 274] width 145 height 21
select select "121bb7b5-3b4d-429f-bd8d-bbf80e953313"
click at [702, 264] on select at bounding box center [774, 274] width 145 height 21
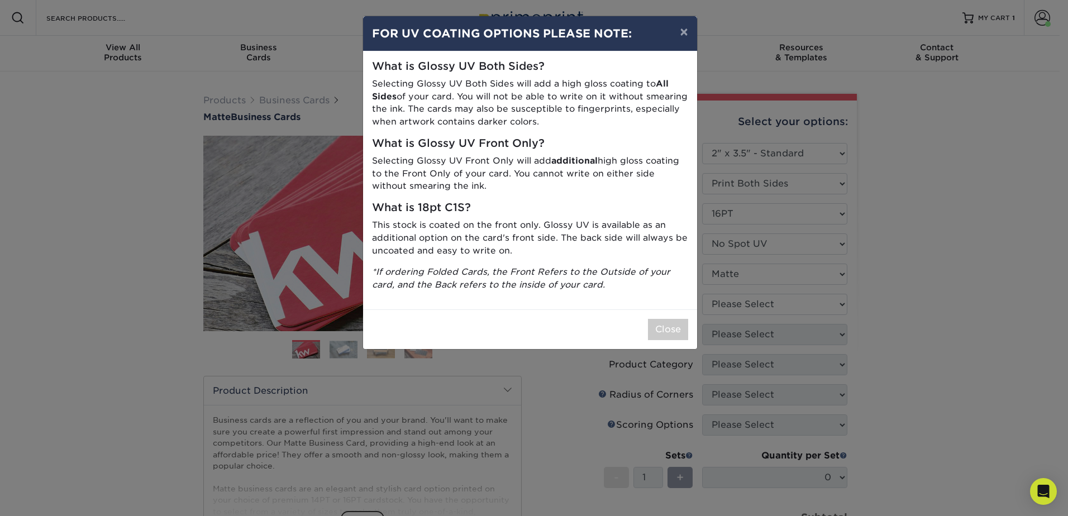
click at [739, 299] on div "× FOR UV COATING OPTIONS PLEASE NOTE: What is Glossy UV Both Sides? Selecting G…" at bounding box center [534, 258] width 1068 height 516
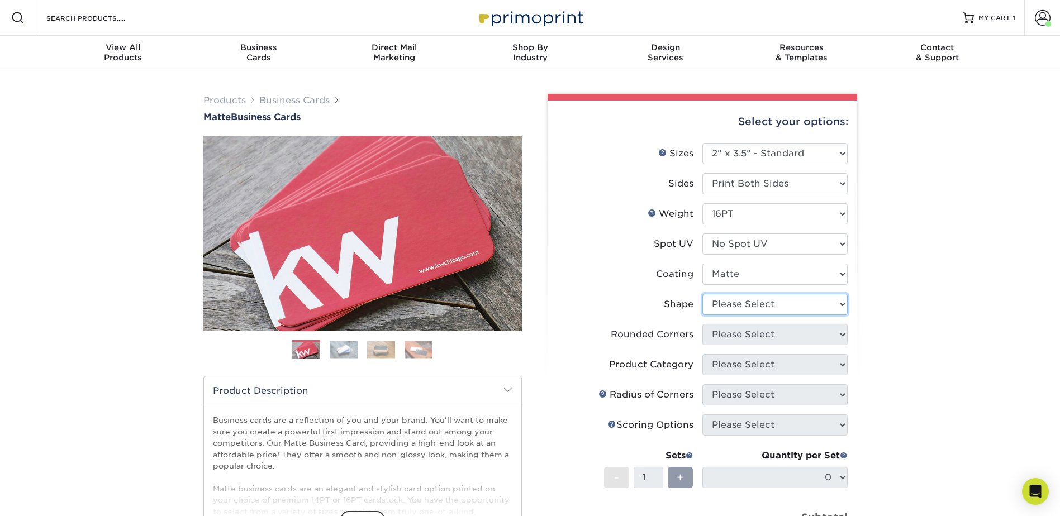
drag, startPoint x: 735, startPoint y: 303, endPoint x: 736, endPoint y: 309, distance: 6.7
click at [736, 302] on select "Please Select Standard Oval" at bounding box center [774, 304] width 145 height 21
select select "standard"
click at [702, 294] on select "Please Select Standard Oval" at bounding box center [774, 304] width 145 height 21
click at [738, 336] on select "Please Select Yes - Round 2 Corners Yes - Round 4 Corners No" at bounding box center [774, 334] width 145 height 21
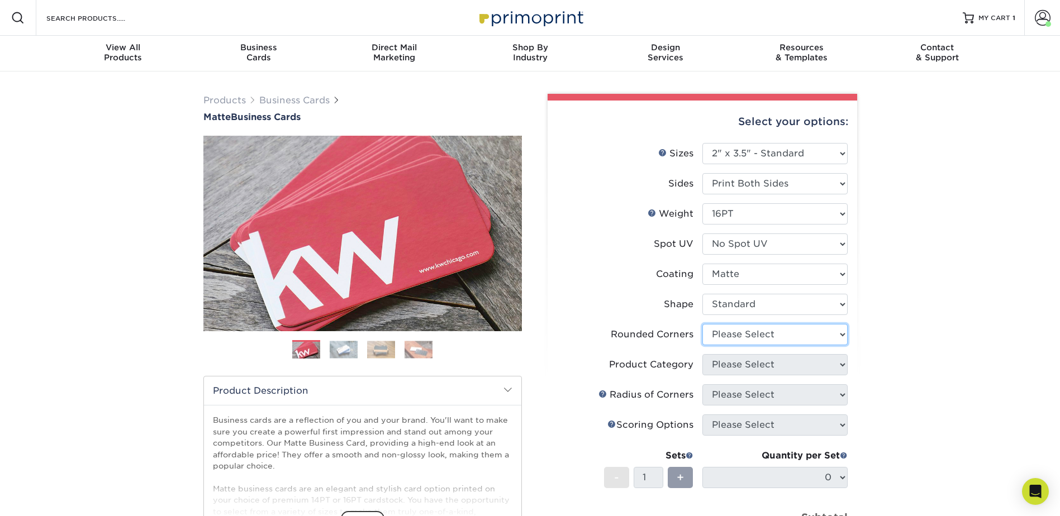
select select "0"
click at [702, 324] on select "Please Select Yes - Round 2 Corners Yes - Round 4 Corners No" at bounding box center [774, 334] width 145 height 21
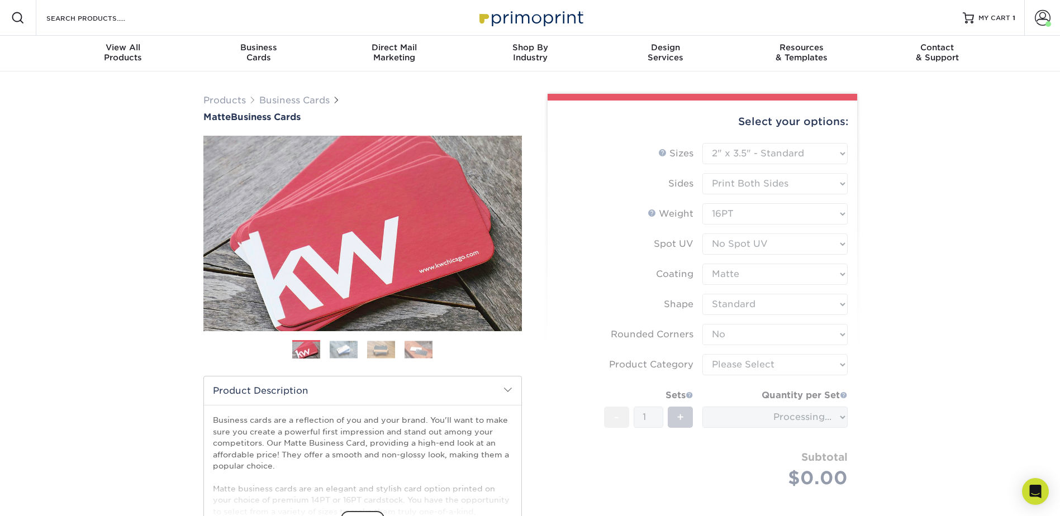
click at [731, 380] on form "Sizes Help Sizes Please Select 1.5" x 3.5" - Mini 1.75" x 3.5" - Mini 2" x 2" -…" at bounding box center [702, 328] width 292 height 371
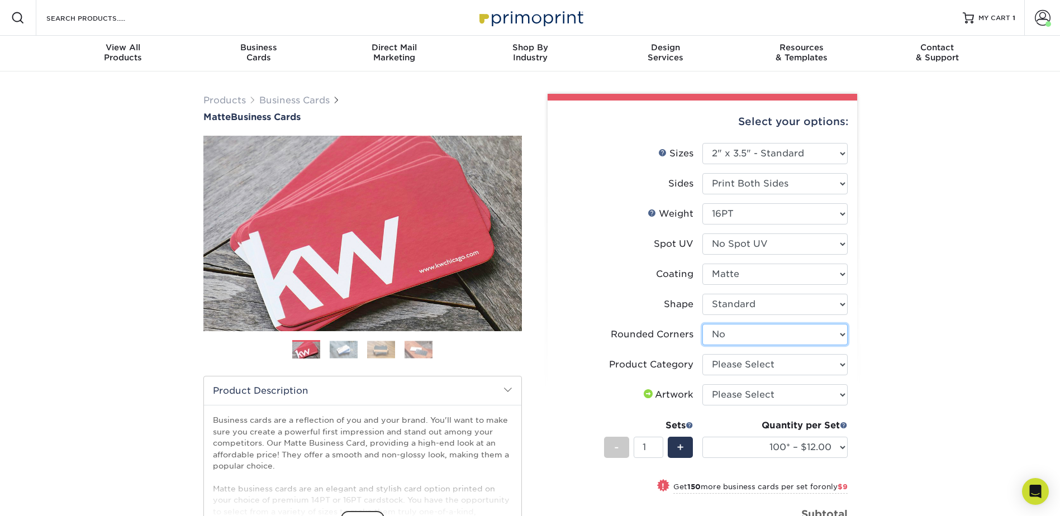
click at [746, 335] on select "Please Select Yes - Round 2 Corners Yes - Round 4 Corners No" at bounding box center [774, 334] width 145 height 21
click at [702, 324] on select "Please Select Yes - Round 2 Corners Yes - Round 4 Corners No" at bounding box center [774, 334] width 145 height 21
click at [742, 366] on select "Please Select Business Cards" at bounding box center [774, 364] width 145 height 21
select select "3b5148f1-0588-4f88-a218-97bcfdce65c1"
click at [702, 354] on select "Please Select Business Cards" at bounding box center [774, 364] width 145 height 21
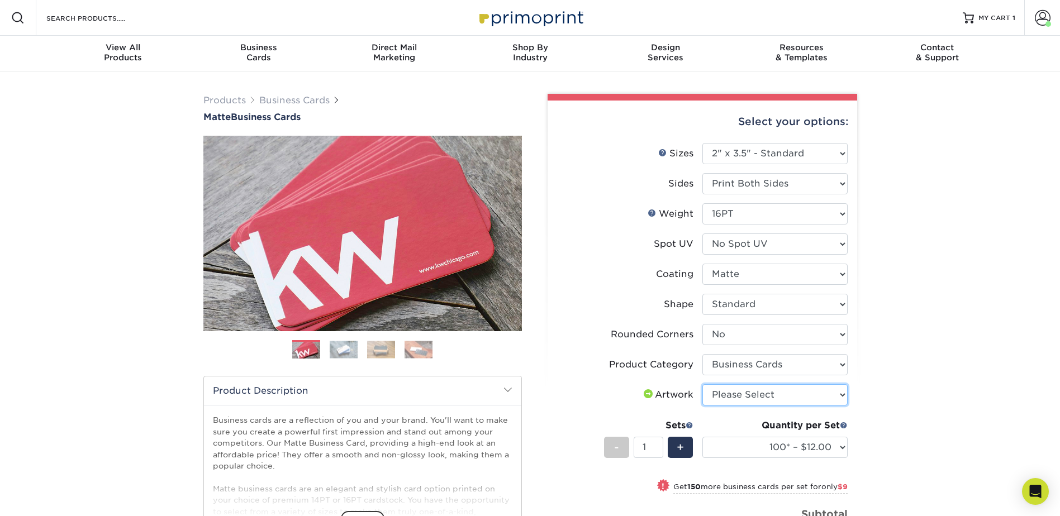
click at [740, 385] on select "Please Select I will upload files I need a design - $100" at bounding box center [774, 394] width 145 height 21
select select "upload"
click at [702, 384] on select "Please Select I will upload files I need a design - $100" at bounding box center [774, 394] width 145 height 21
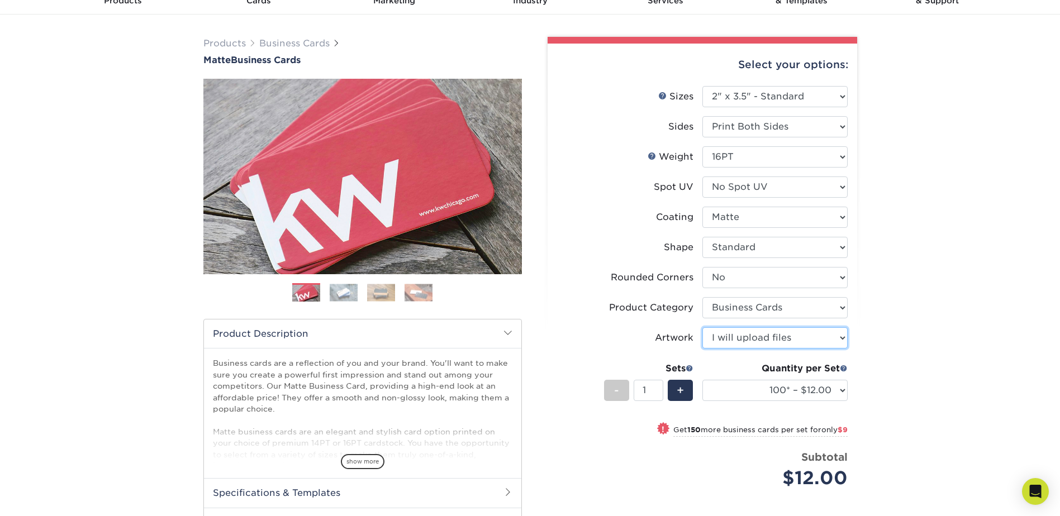
scroll to position [56, 0]
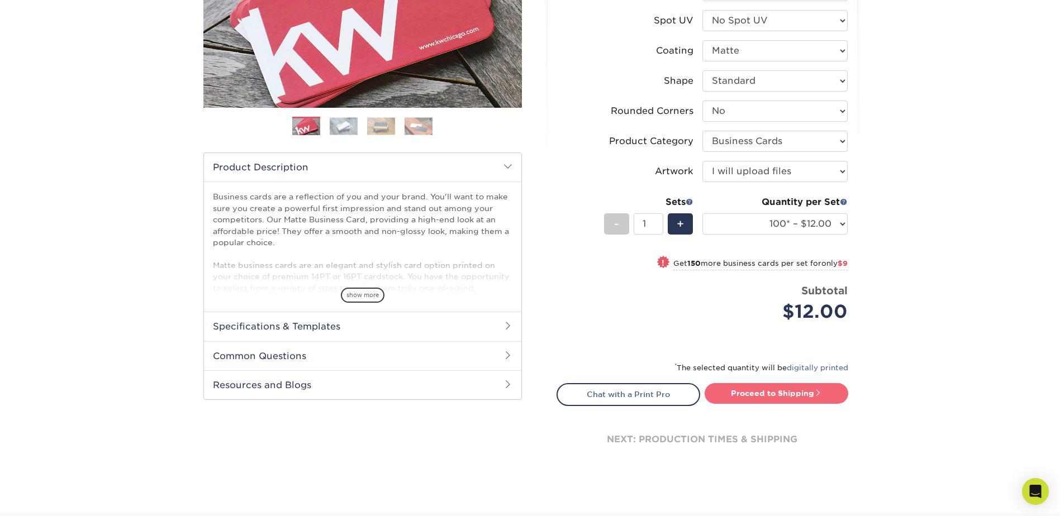
click at [775, 385] on link "Proceed to Shipping" at bounding box center [776, 393] width 144 height 20
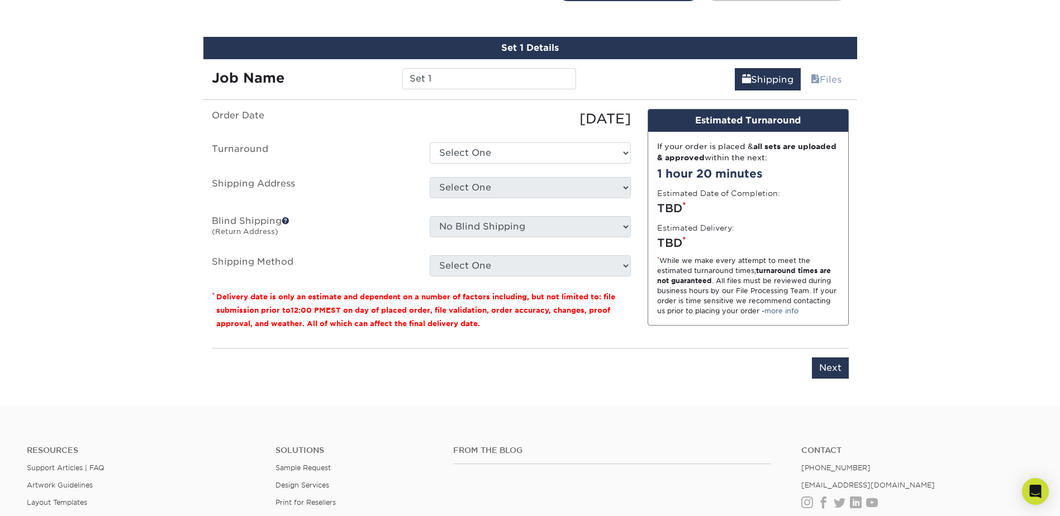
scroll to position [637, 0]
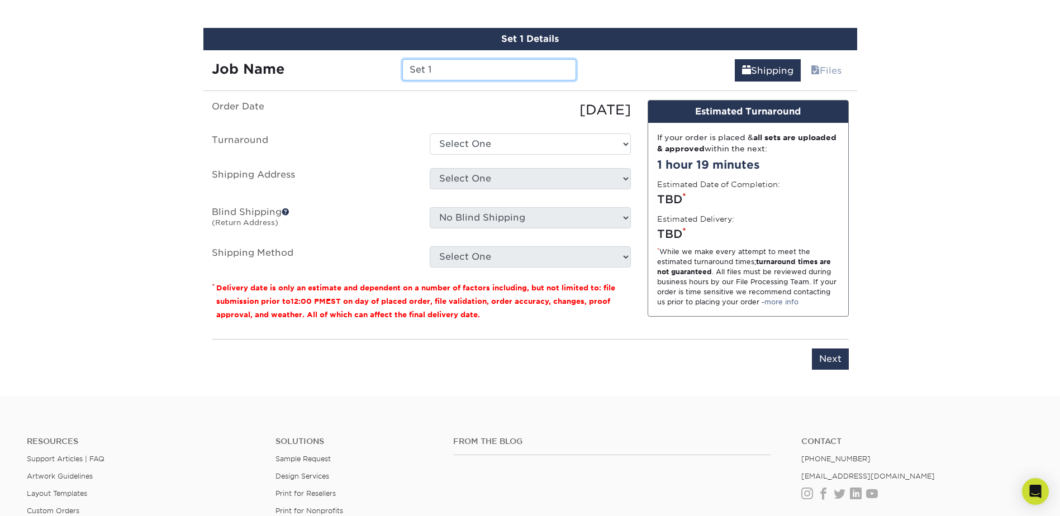
drag, startPoint x: 460, startPoint y: 68, endPoint x: 340, endPoint y: 69, distance: 120.7
click at [336, 75] on div "Job Name Set 1" at bounding box center [394, 69] width 382 height 21
type input "Davon Coke BC"
click at [540, 154] on ul "Order Date 09/02/2025 Turnaround Select One 2-4 Business Days 2 Day Next Busine…" at bounding box center [421, 184] width 419 height 168
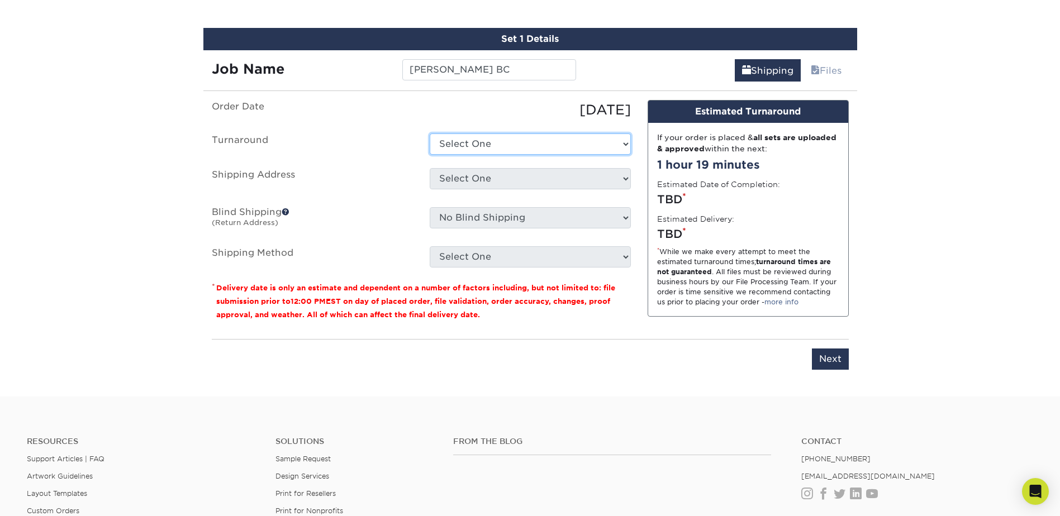
click at [536, 151] on select "Select One 2-4 Business Days 2 Day Next Business Day" at bounding box center [530, 144] width 201 height 21
select select "64c822c2-3af2-41d2-bec4-d4207c89befa"
click at [430, 134] on select "Select One 2-4 Business Days 2 Day Next Business Day" at bounding box center [530, 144] width 201 height 21
click at [484, 180] on select "Select One All Time Bev Diana - Doylestown Gina Walbert Jessica Ruggery Joi Rid…" at bounding box center [530, 178] width 201 height 21
select select "134948"
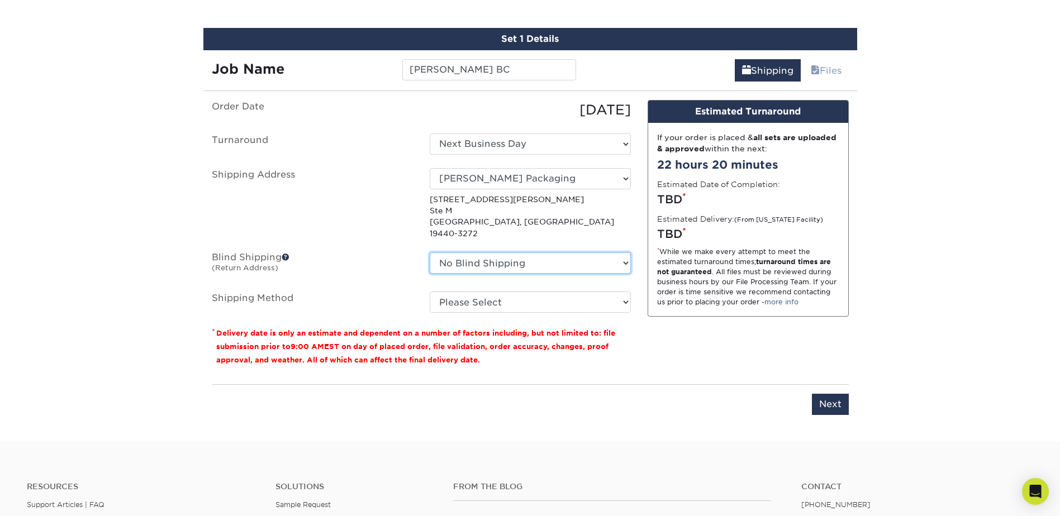
click at [473, 252] on select "No Blind Shipping All Time Bev Diana - Doylestown Gina Walbert Jessica Ruggery …" at bounding box center [530, 262] width 201 height 21
select select "134948"
click at [430, 252] on select "No Blind Shipping All Time Bev Diana - Doylestown Gina Walbert Jessica Ruggery …" at bounding box center [530, 262] width 201 height 21
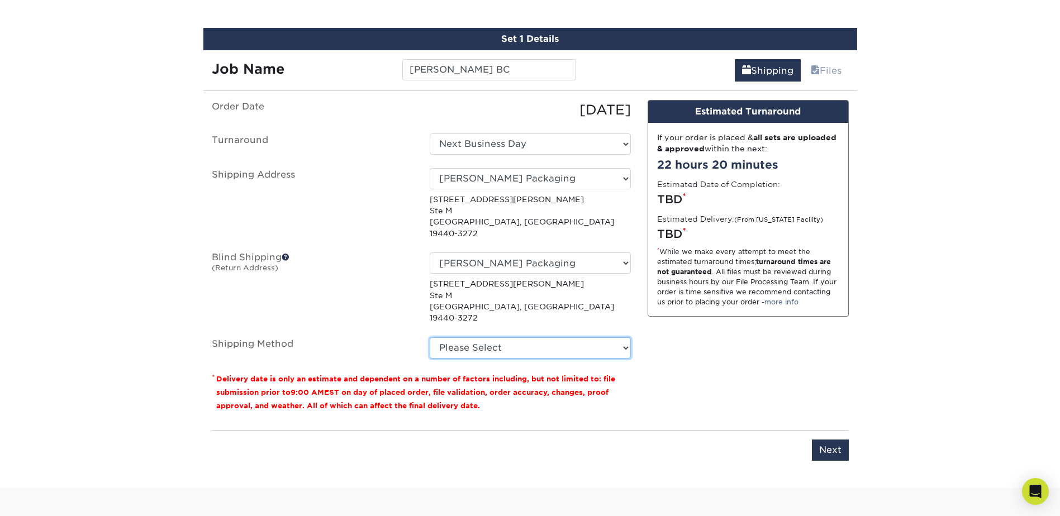
click at [465, 337] on select "Please Select Ground Shipping (+$7.84) 3 Day Shipping Service (+$15.33) 2 Day A…" at bounding box center [530, 347] width 201 height 21
select select "03"
click at [430, 337] on select "Please Select Ground Shipping (+$7.84) 3 Day Shipping Service (+$15.33) 2 Day A…" at bounding box center [530, 347] width 201 height 21
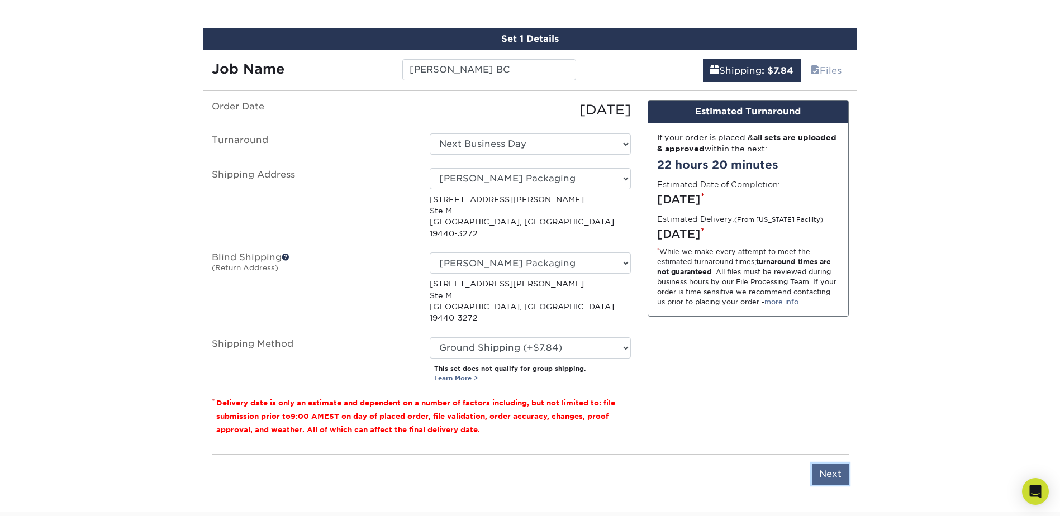
click at [829, 464] on input "Next" at bounding box center [830, 474] width 37 height 21
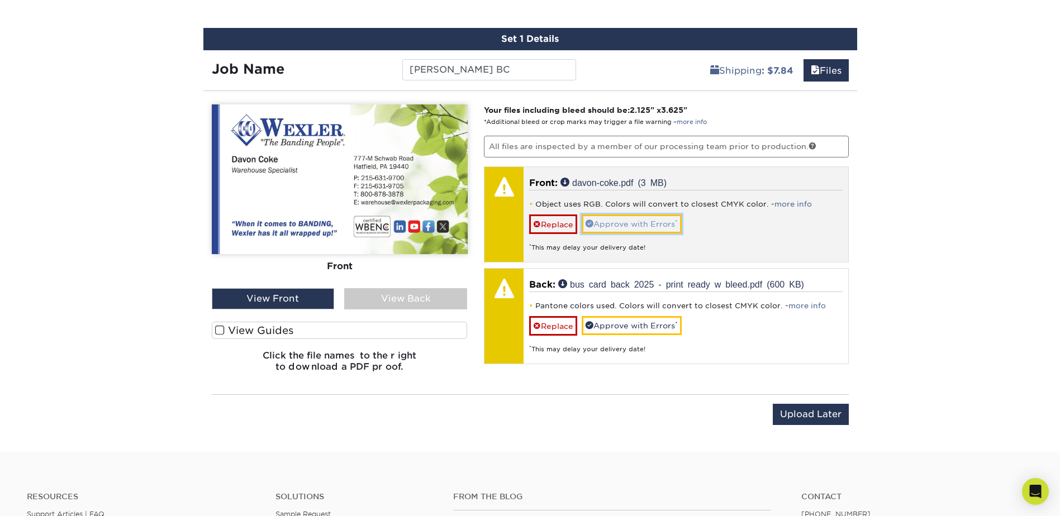
click at [632, 221] on link "Approve with Errors *" at bounding box center [631, 223] width 100 height 19
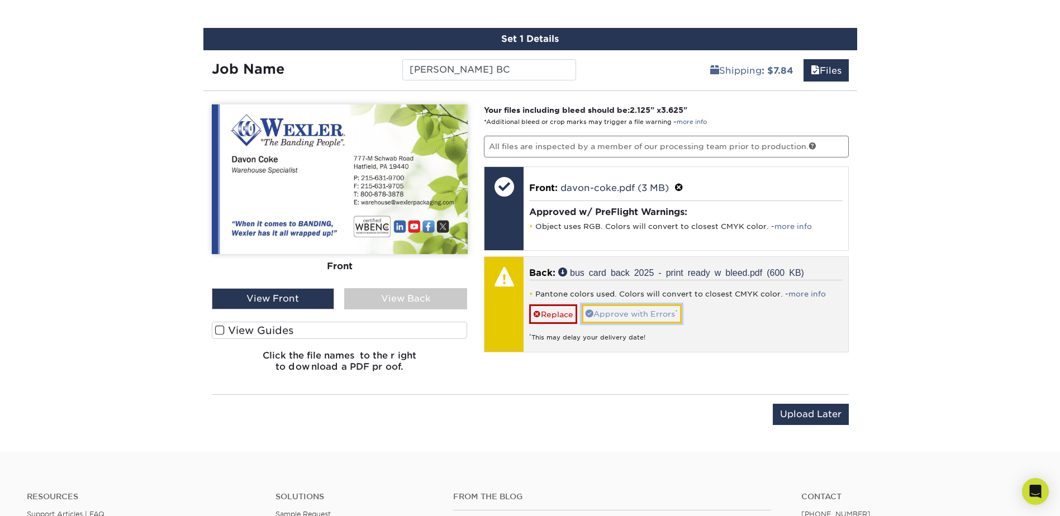
click at [626, 313] on link "Approve with Errors *" at bounding box center [631, 313] width 100 height 19
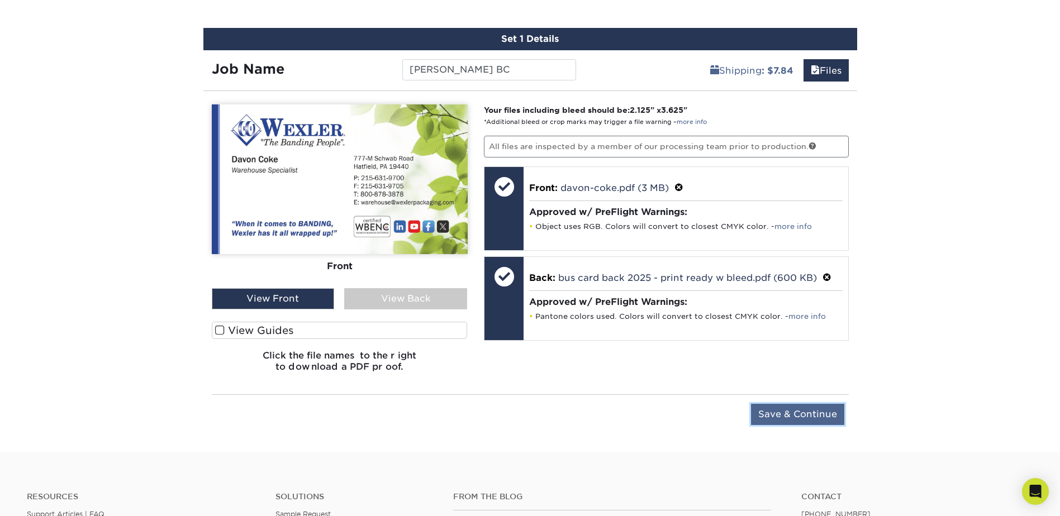
click at [776, 411] on input "Save & Continue" at bounding box center [797, 414] width 93 height 21
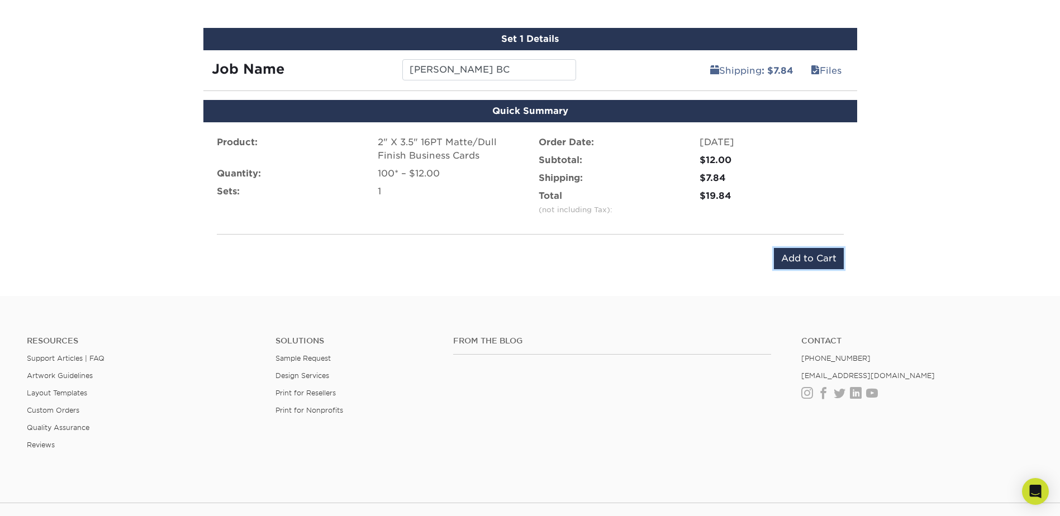
click at [789, 258] on input "Add to Cart" at bounding box center [809, 258] width 70 height 21
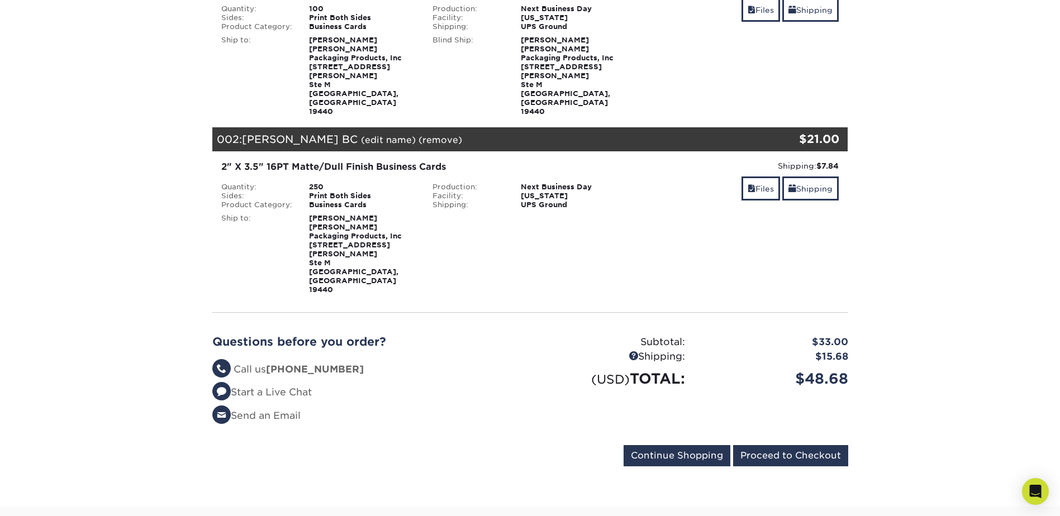
scroll to position [223, 0]
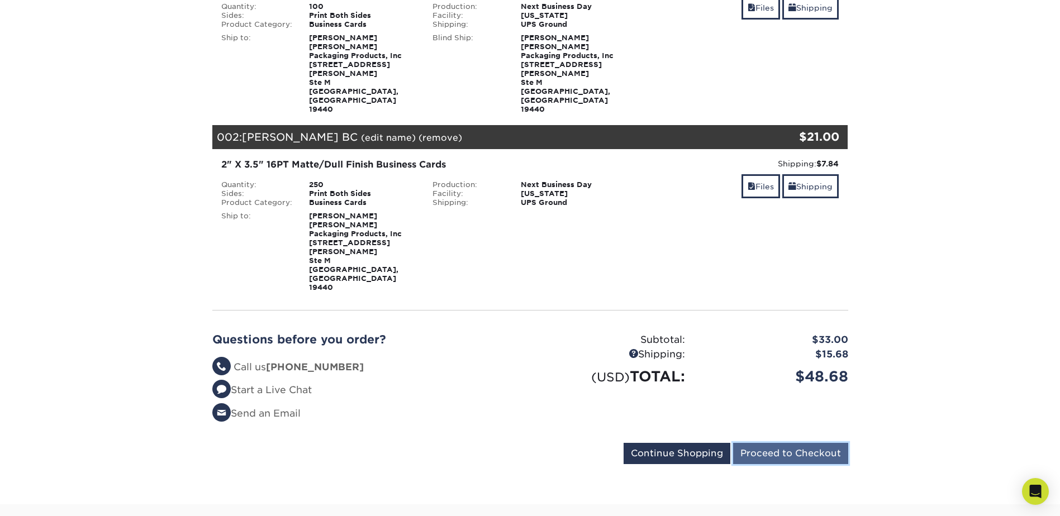
click at [780, 443] on input "Proceed to Checkout" at bounding box center [790, 453] width 115 height 21
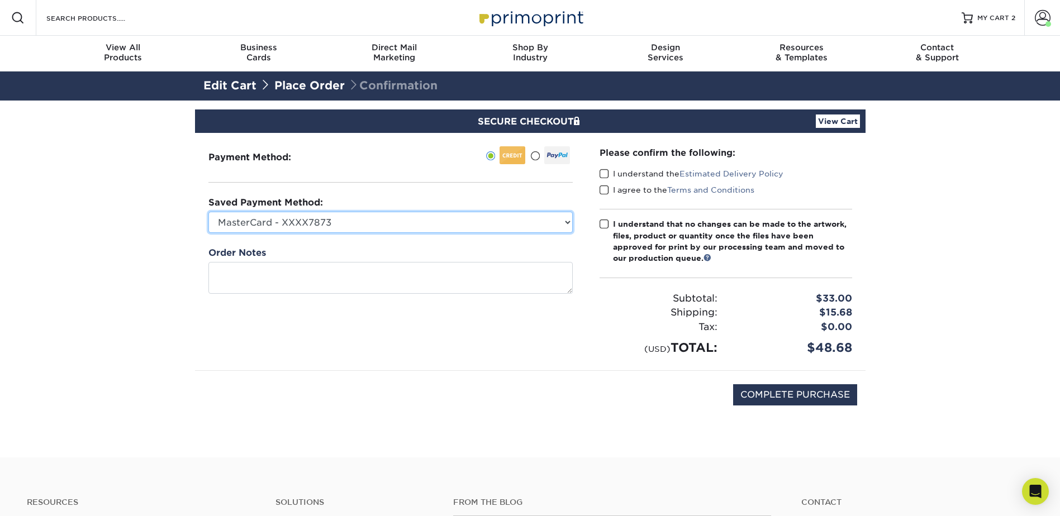
click at [527, 227] on select "MasterCard - XXXX7873 American Express - XXXX2274 Visa - XXXX8212 New Credit Ca…" at bounding box center [390, 222] width 364 height 21
select select "35101"
click at [208, 212] on select "MasterCard - XXXX7873 American Express - XXXX2274 Visa - XXXX8212 New Credit Ca…" at bounding box center [390, 222] width 364 height 21
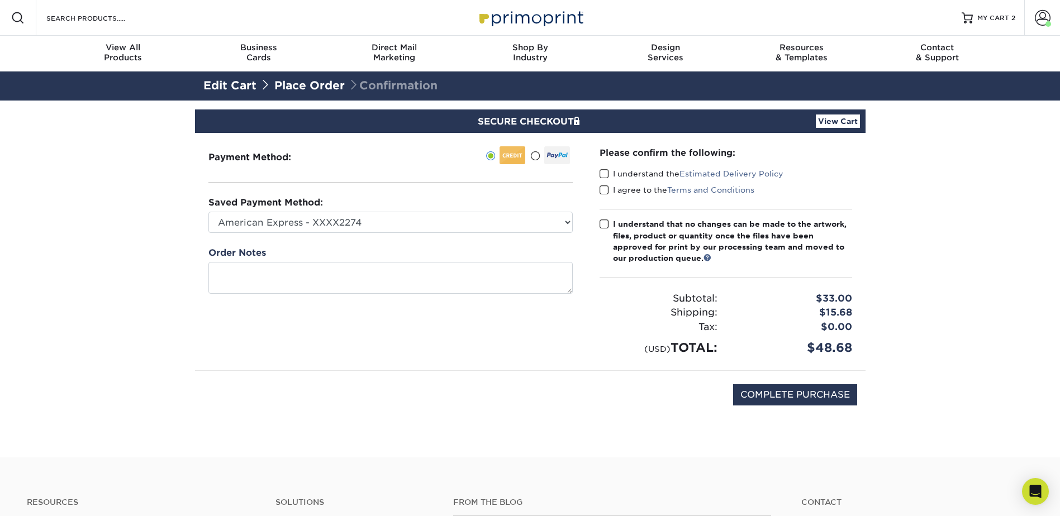
click at [609, 170] on label "I understand the Estimated Delivery Policy" at bounding box center [691, 173] width 184 height 11
click at [0, 0] on input "I understand the Estimated Delivery Policy" at bounding box center [0, 0] width 0 height 0
click at [603, 189] on span at bounding box center [603, 190] width 9 height 11
click at [0, 0] on input "I agree to the Terms and Conditions" at bounding box center [0, 0] width 0 height 0
click at [603, 223] on span at bounding box center [603, 224] width 9 height 11
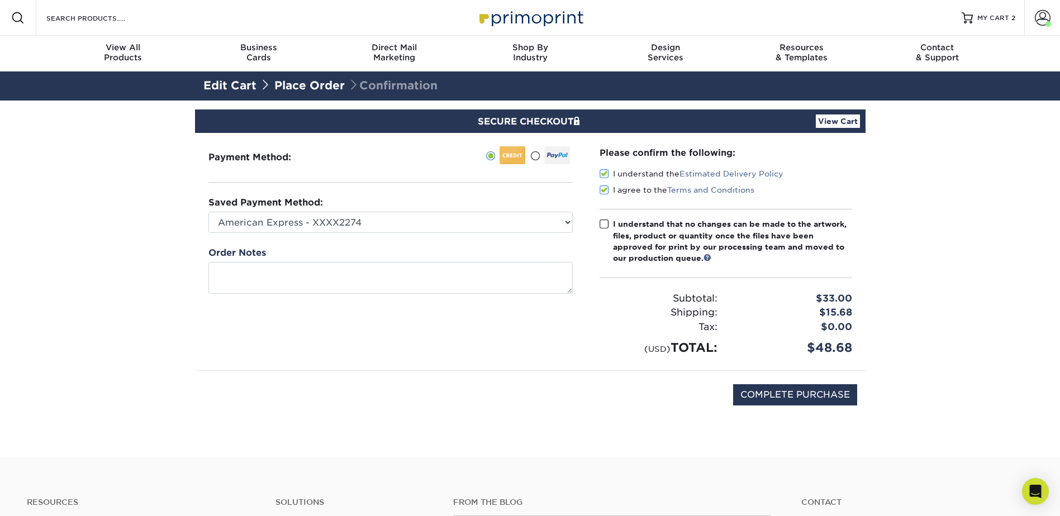
click at [0, 0] on input "I understand that no changes can be made to the artwork, files, product or quan…" at bounding box center [0, 0] width 0 height 0
click at [1037, 489] on icon "Open Intercom Messenger" at bounding box center [1034, 491] width 13 height 15
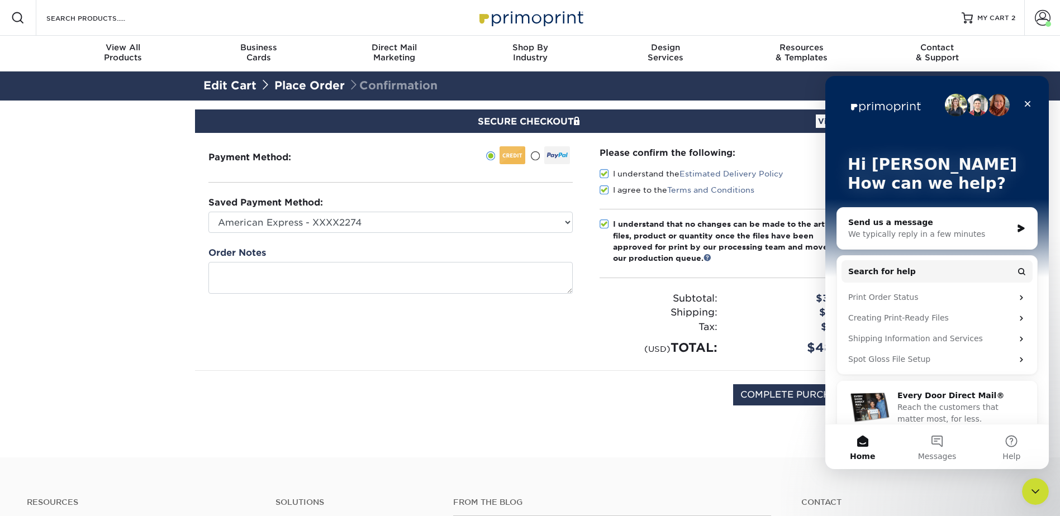
click at [919, 231] on div "We typically reply in a few minutes" at bounding box center [930, 234] width 164 height 12
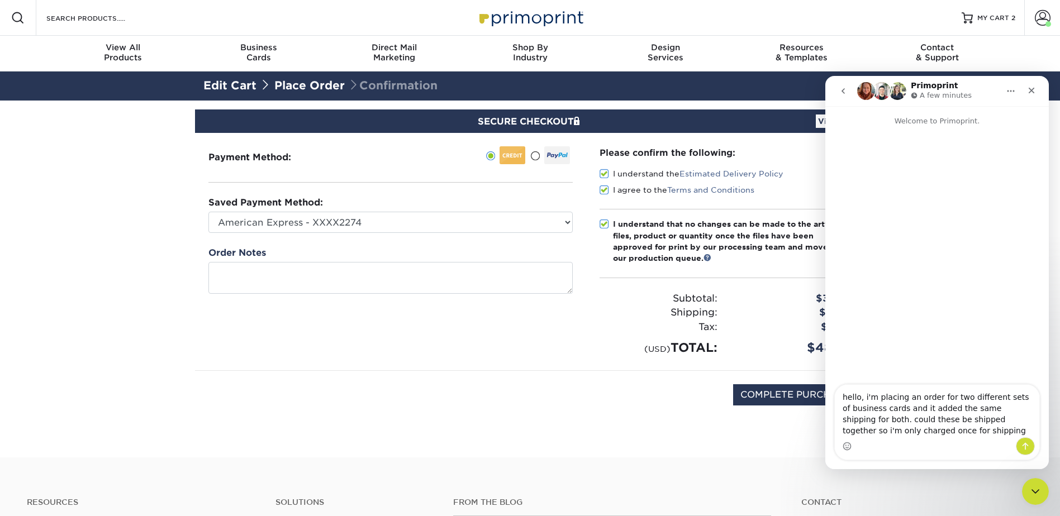
type textarea "hello, i'm placing an order for two different sets of business cards and it add…"
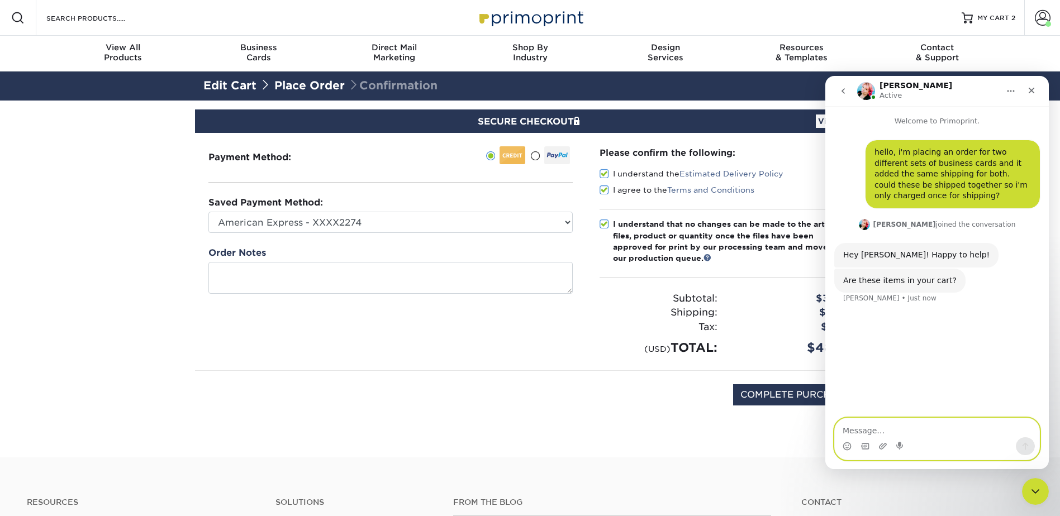
click at [903, 434] on textarea "Message…" at bounding box center [937, 427] width 204 height 19
type textarea "yes"
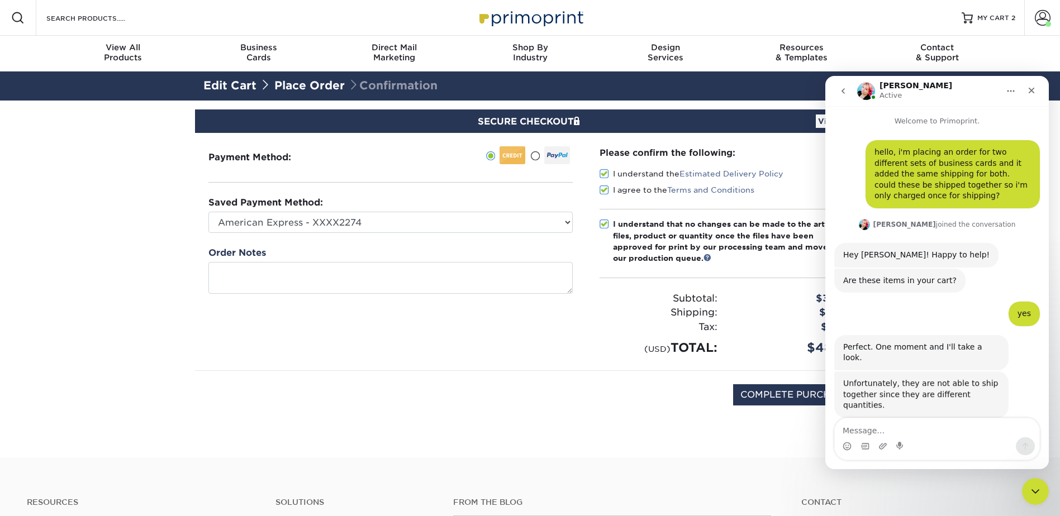
scroll to position [1, 0]
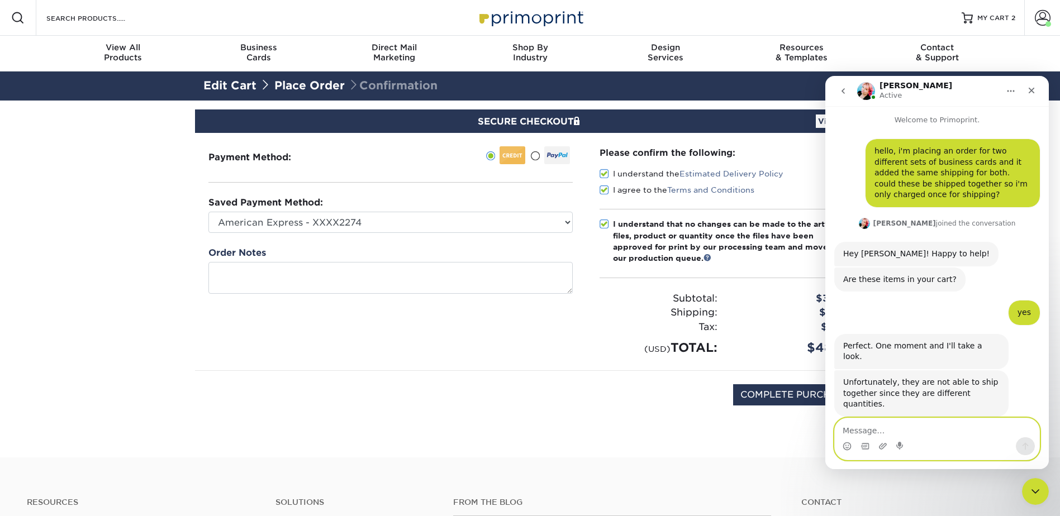
click at [904, 433] on textarea "Message…" at bounding box center [937, 427] width 204 height 19
type textarea "ah okay, thank you for checking"
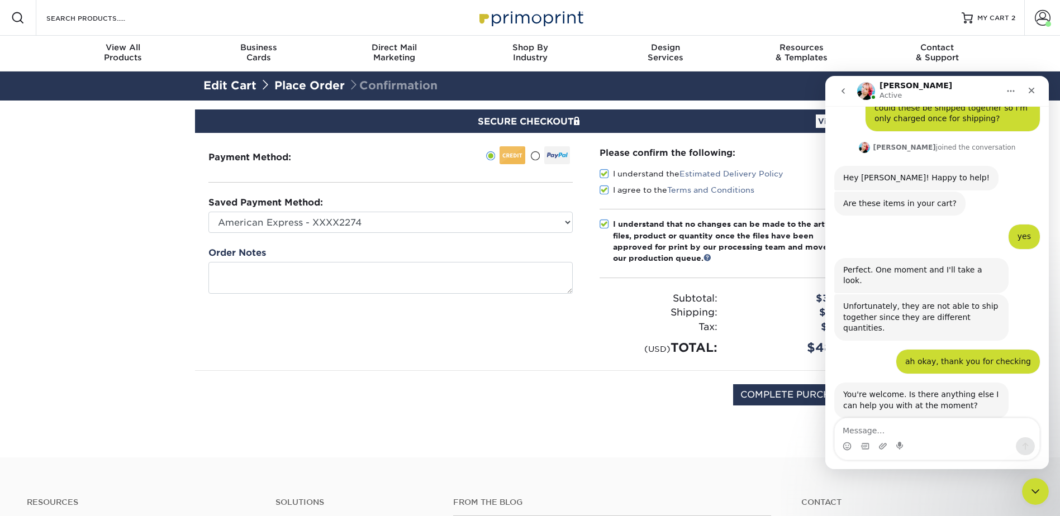
scroll to position [78, 0]
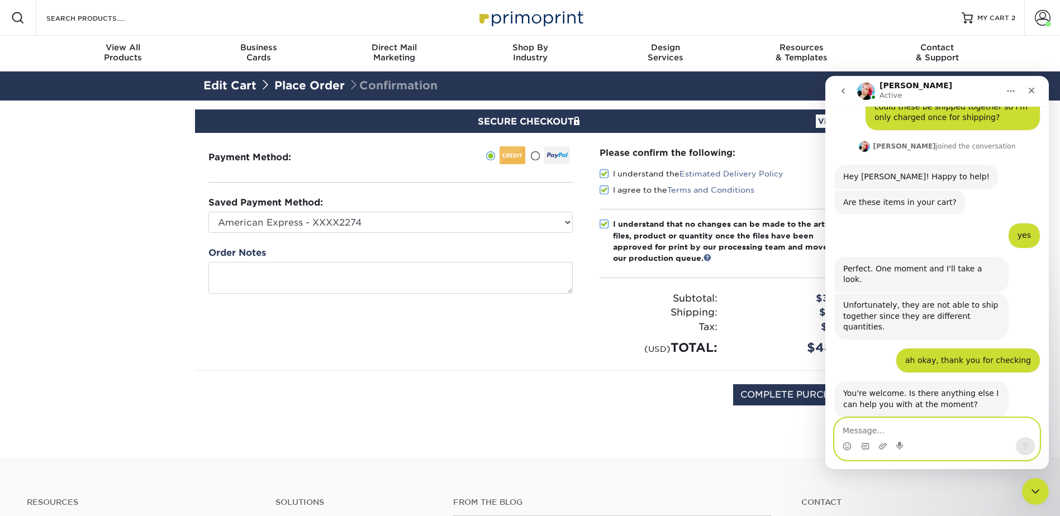
click at [886, 436] on textarea "Message…" at bounding box center [937, 427] width 204 height 19
type textarea "no thats all"
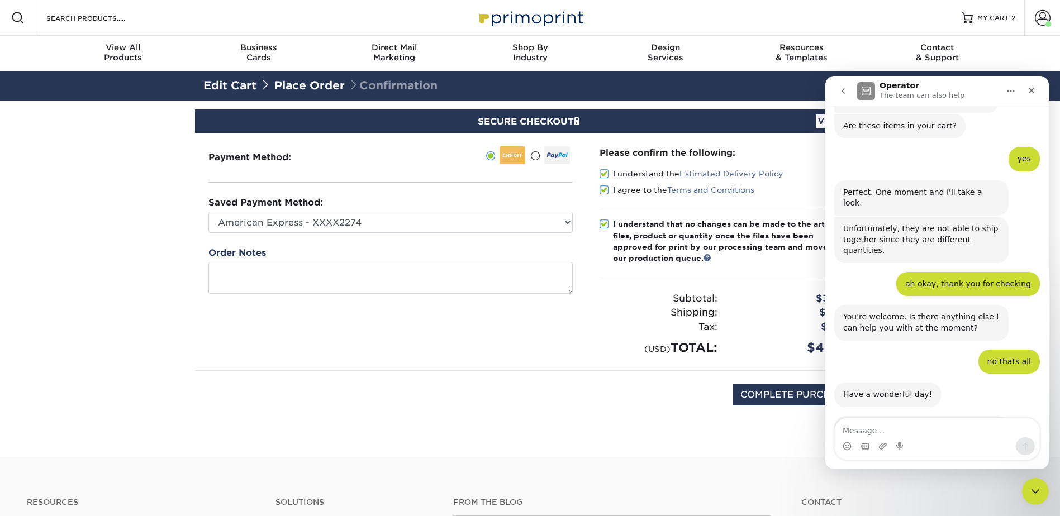
scroll to position [234, 0]
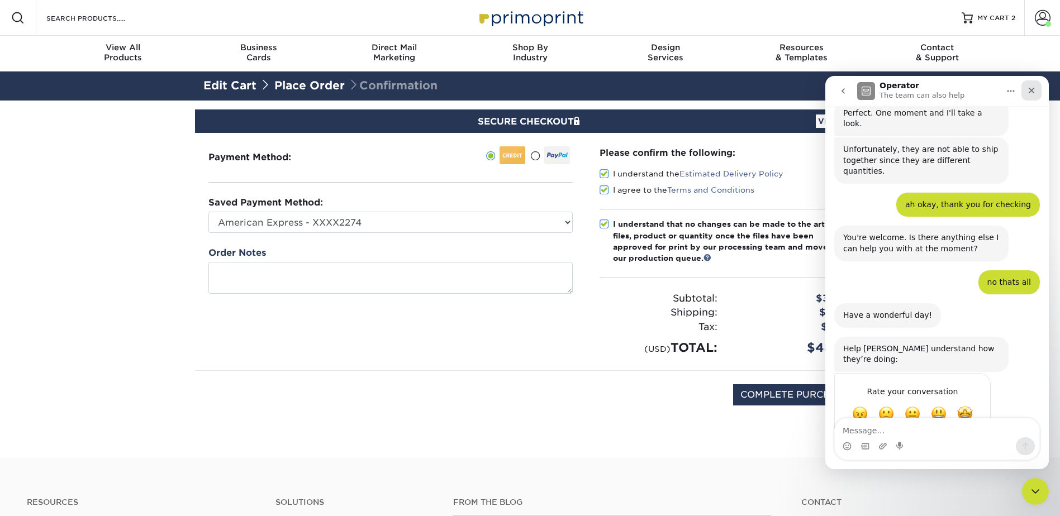
click at [1027, 90] on icon "Close" at bounding box center [1031, 90] width 9 height 9
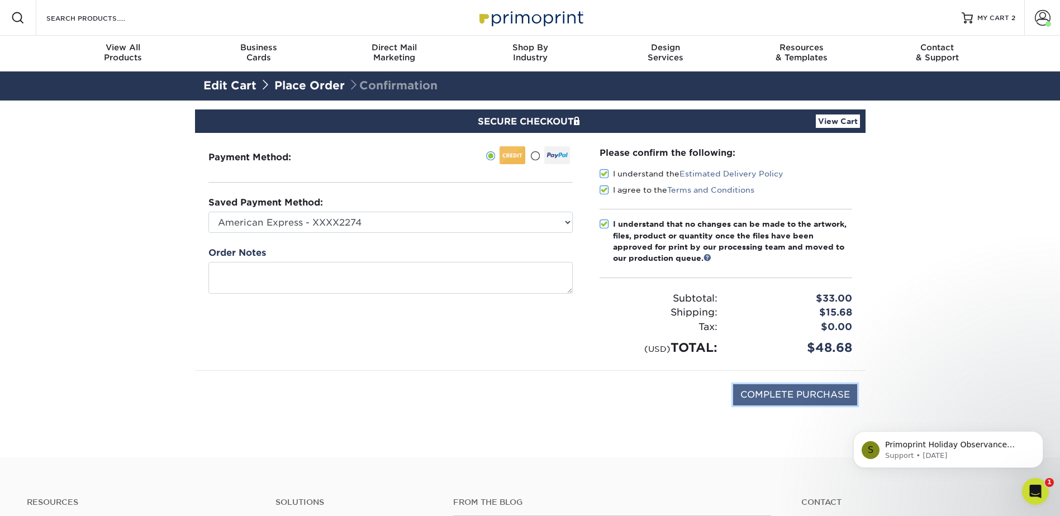
click at [776, 395] on input "COMPLETE PURCHASE" at bounding box center [795, 394] width 124 height 21
type input "PROCESSING, PLEASE WAIT..."
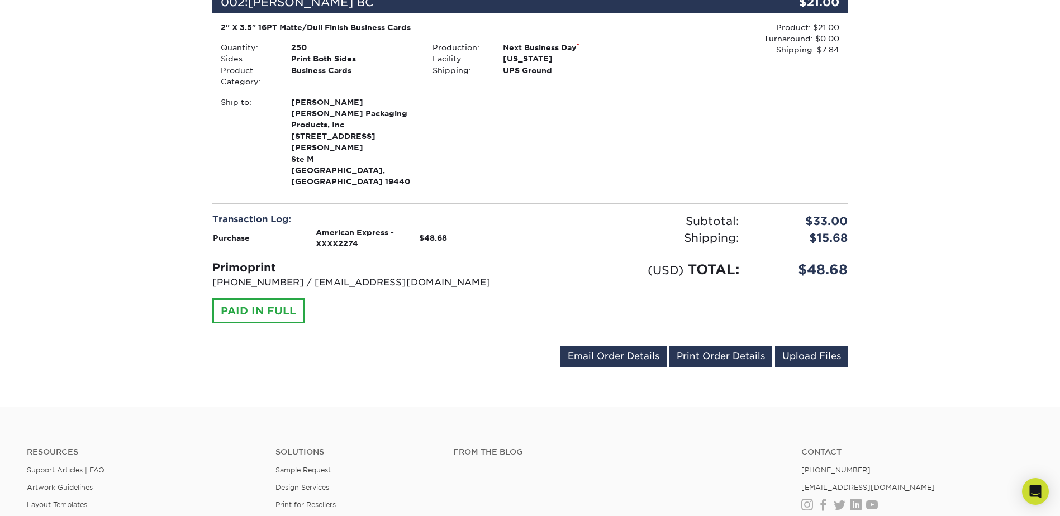
scroll to position [503, 0]
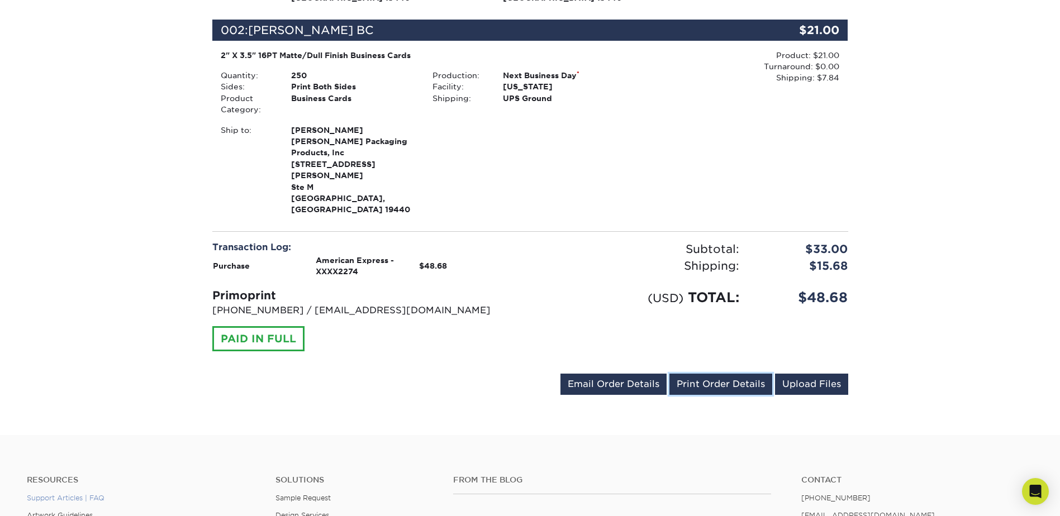
drag, startPoint x: 713, startPoint y: 336, endPoint x: 85, endPoint y: 453, distance: 639.3
click at [713, 374] on link "Print Order Details" at bounding box center [720, 384] width 103 height 21
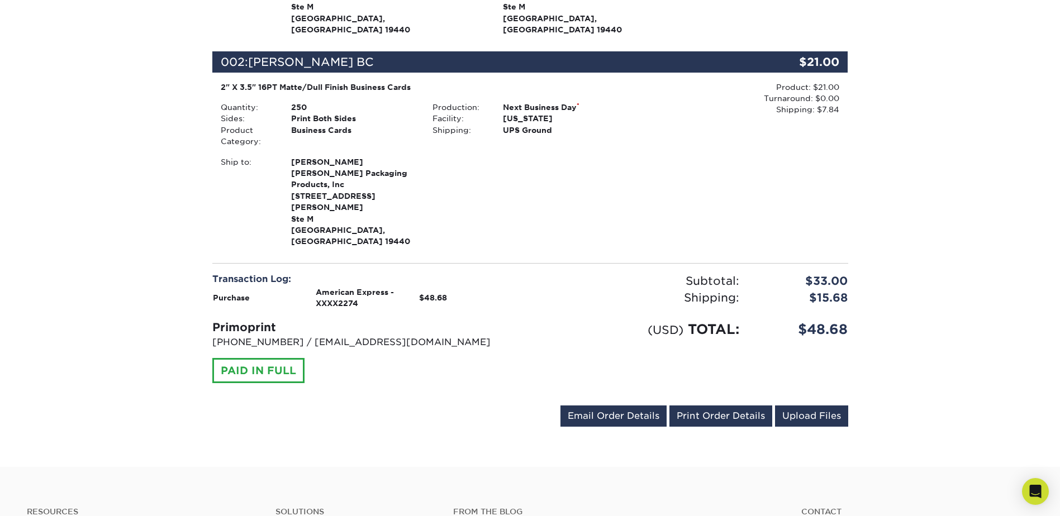
scroll to position [447, 0]
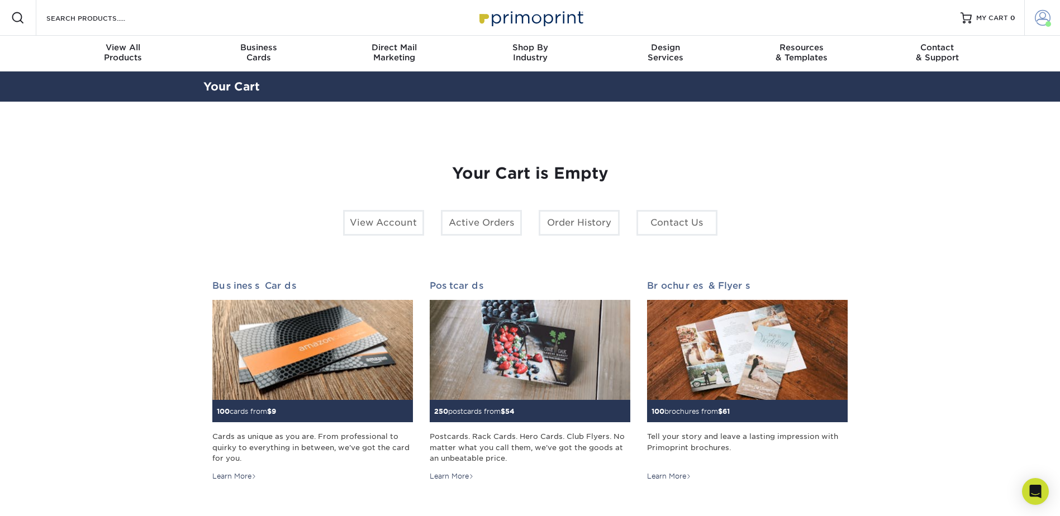
click at [1042, 17] on span at bounding box center [1042, 18] width 16 height 16
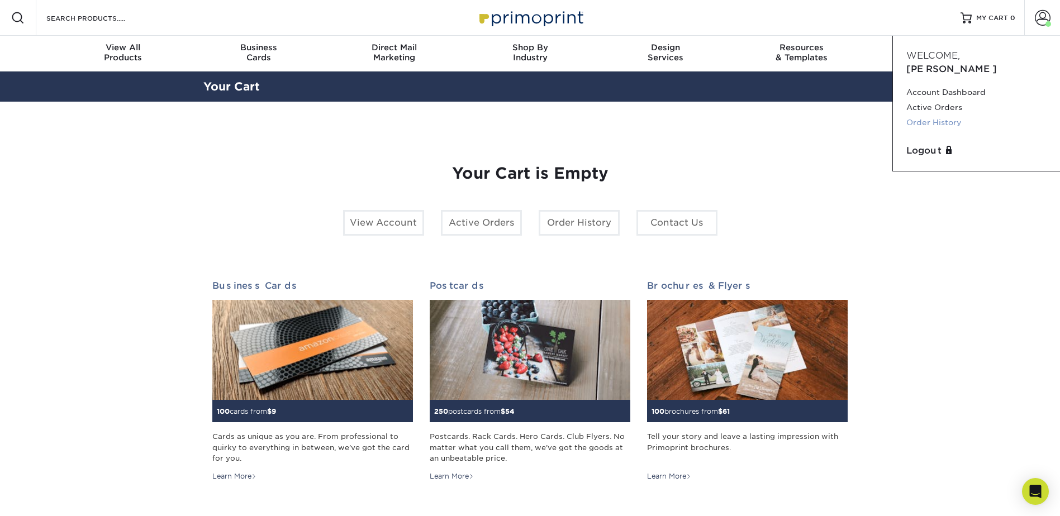
click at [938, 115] on link "Order History" at bounding box center [976, 122] width 140 height 15
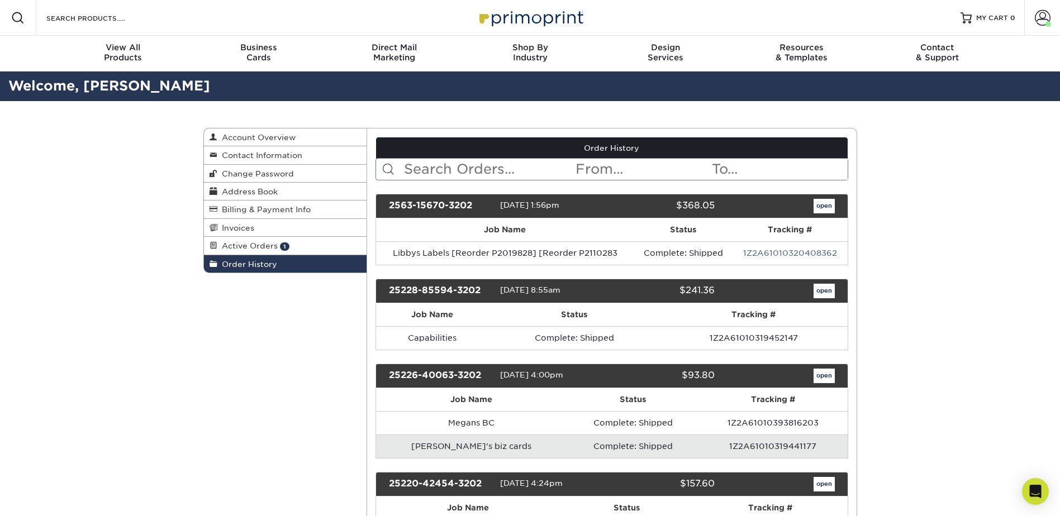
click at [475, 166] on input "text" at bounding box center [488, 169] width 171 height 21
type input "libby"
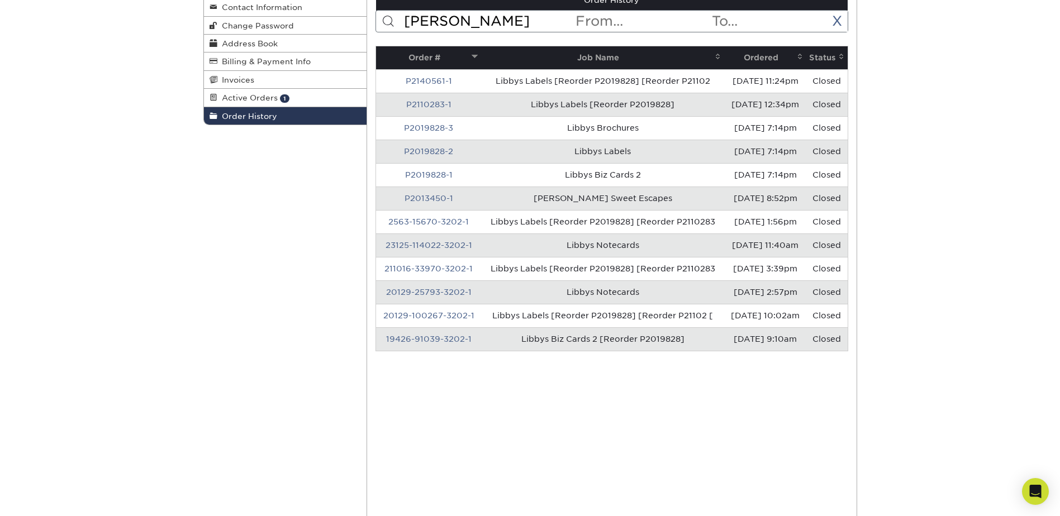
scroll to position [168, 0]
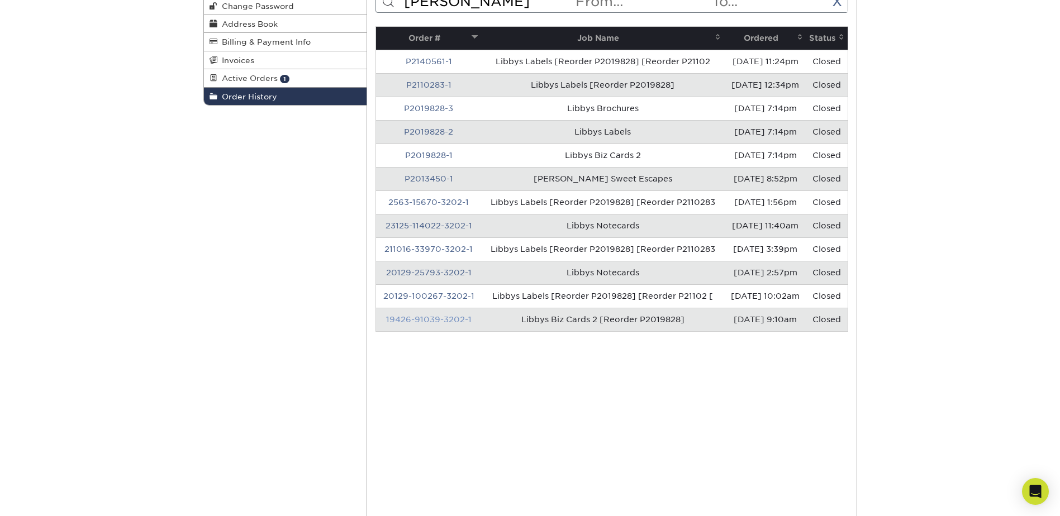
click at [435, 315] on link "19426-91039-3202-1" at bounding box center [428, 319] width 85 height 9
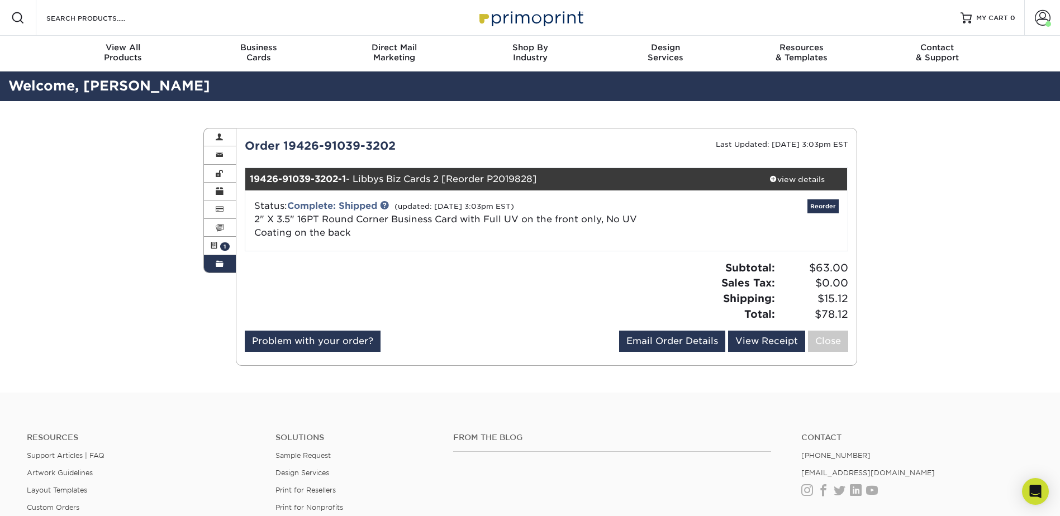
click at [383, 258] on div "Order 19426-91039-3202 Last Updated: 08/31/2021 3:03pm EST 19426-91039-3202-1 -…" at bounding box center [546, 246] width 603 height 219
click at [794, 178] on div "view details" at bounding box center [797, 179] width 101 height 11
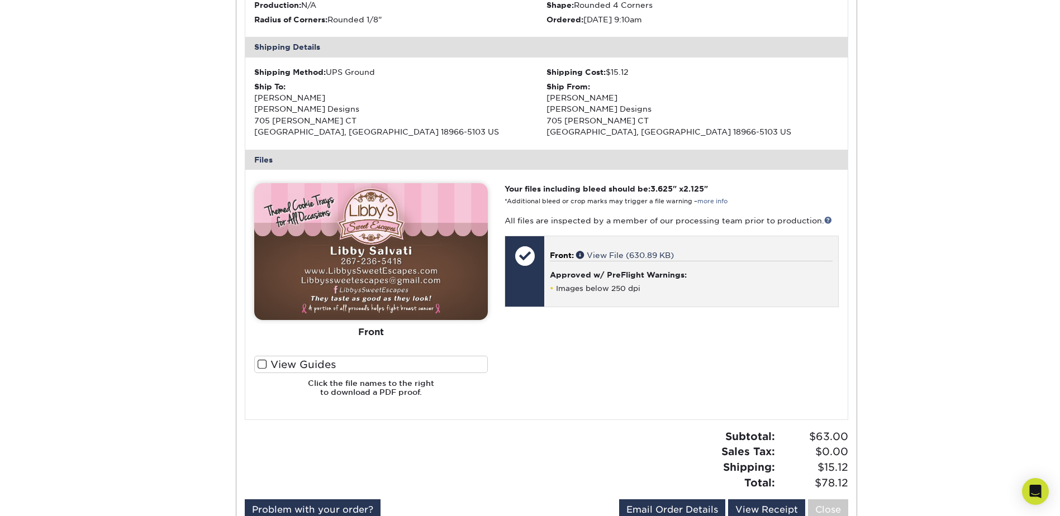
scroll to position [335, 0]
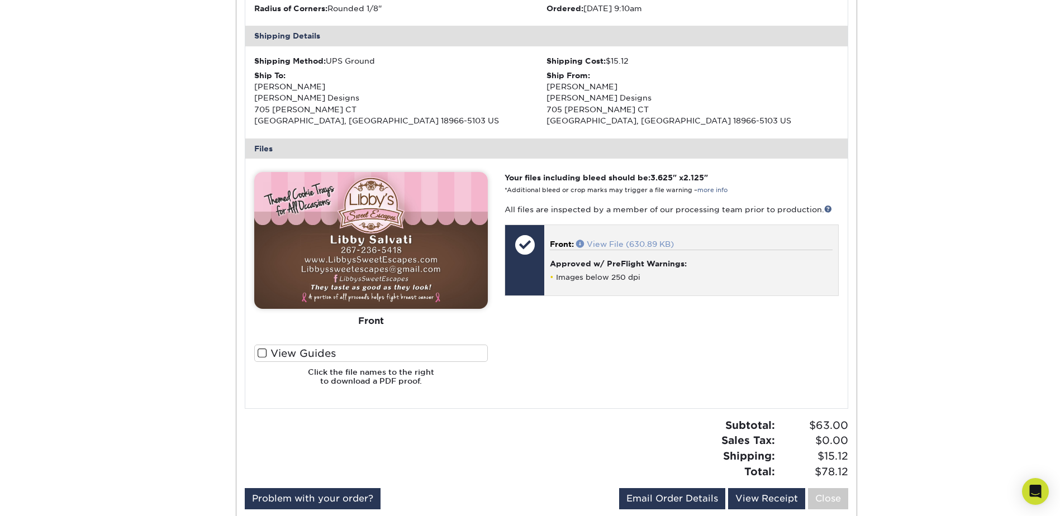
click at [609, 244] on link "View File (630.89 KB)" at bounding box center [625, 244] width 98 height 9
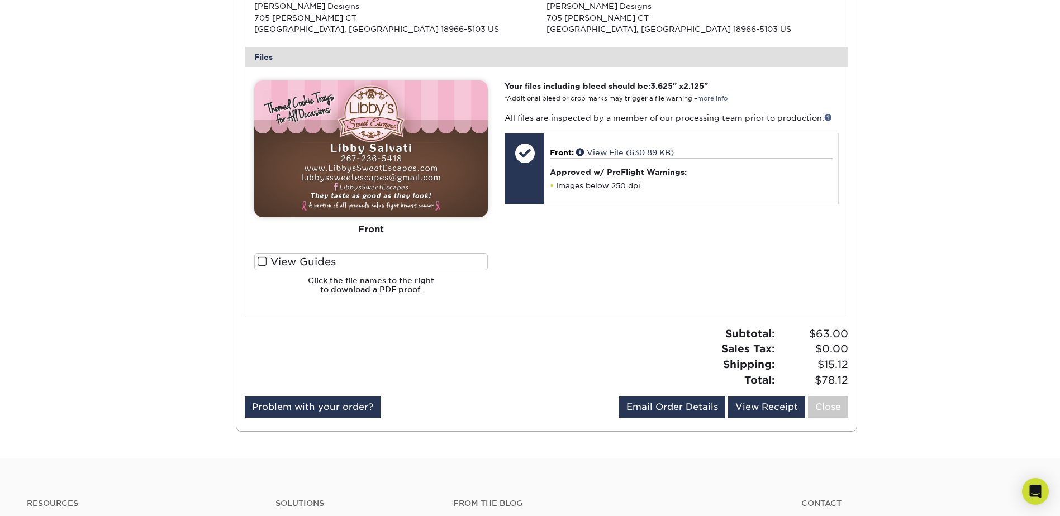
scroll to position [447, 0]
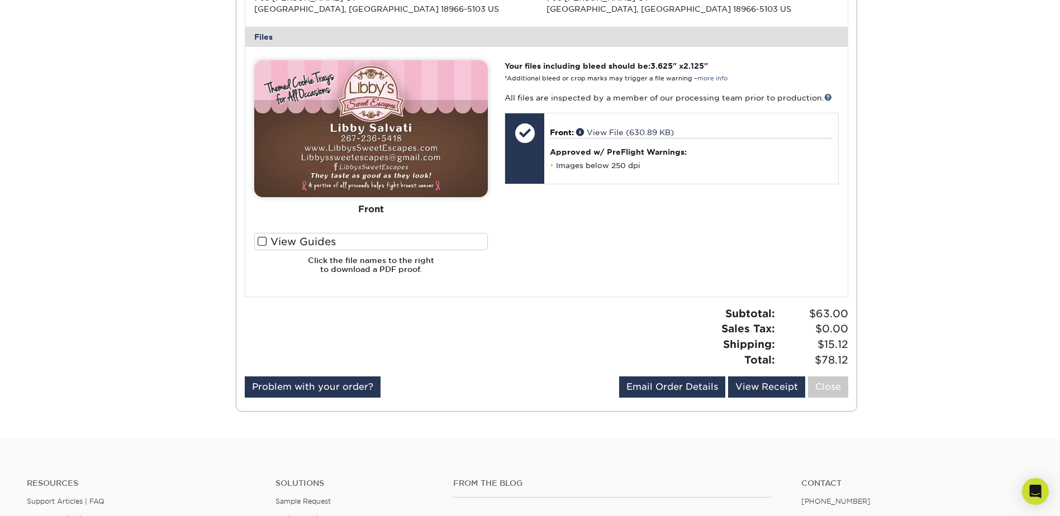
click at [549, 320] on div "Subtotal: $63.00 Sales Tax: $0.00 Shipping: $15.12 Total: $78.12" at bounding box center [701, 336] width 310 height 61
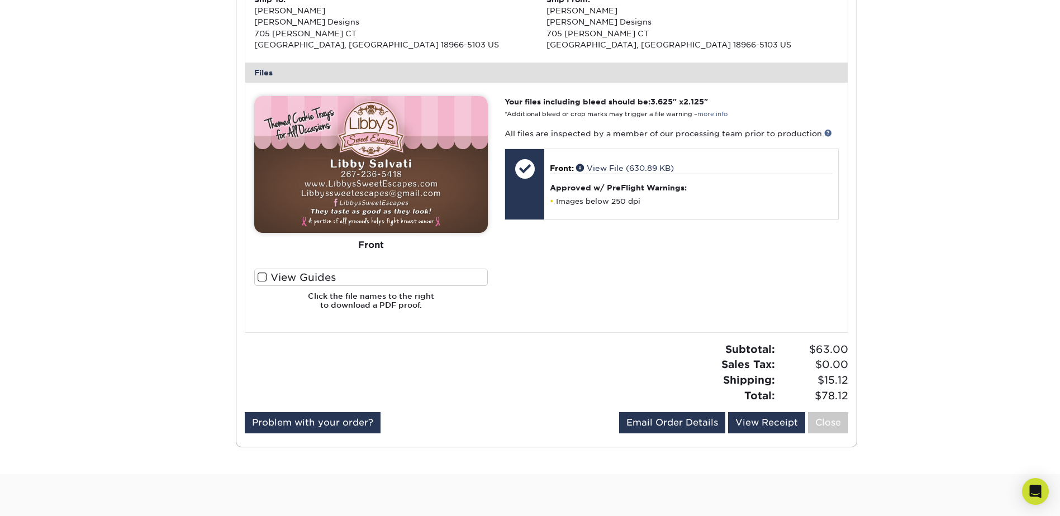
scroll to position [391, 0]
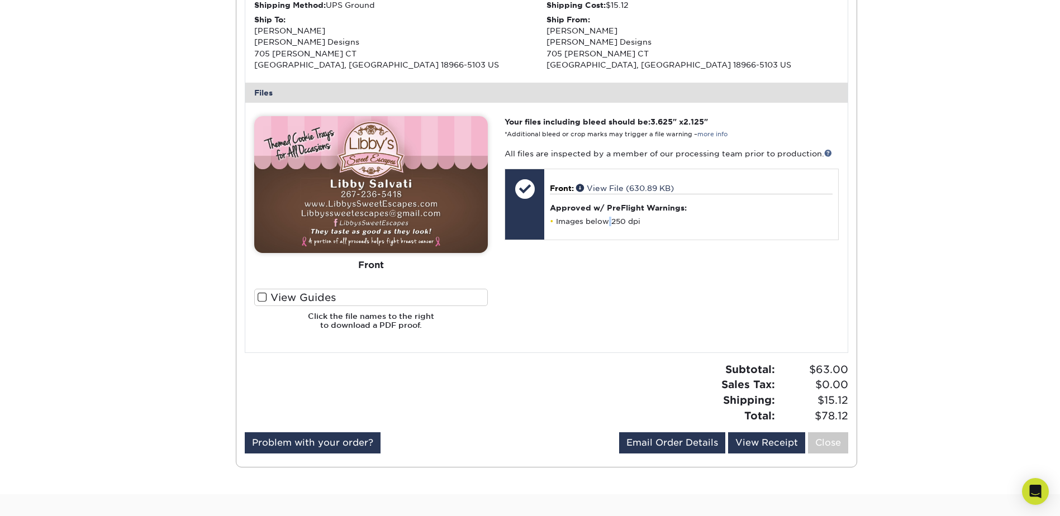
click at [610, 293] on div "Your files including bleed should be: 3.625 " x 2.125 " *Additional bleed or cr…" at bounding box center [671, 227] width 350 height 222
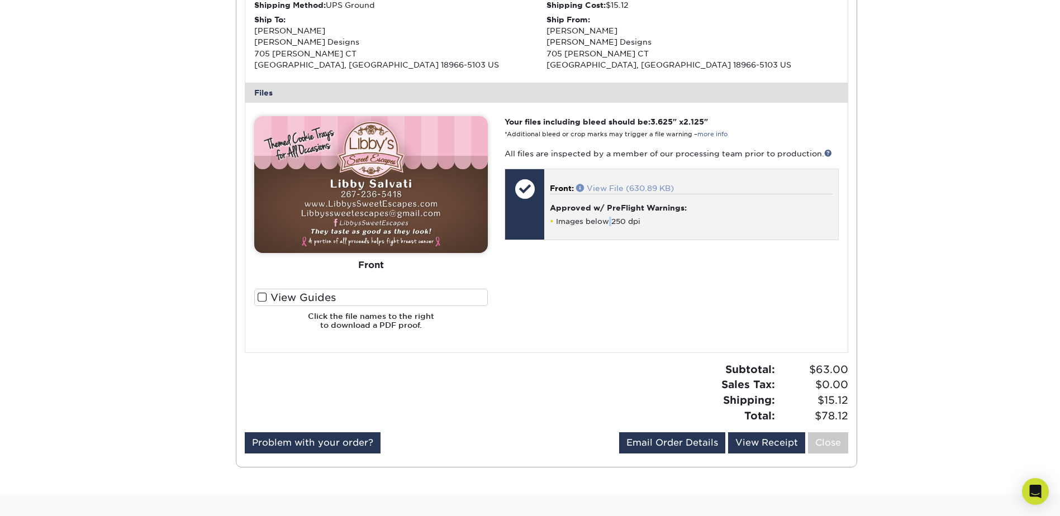
click at [635, 187] on link "View File (630.89 KB)" at bounding box center [625, 188] width 98 height 9
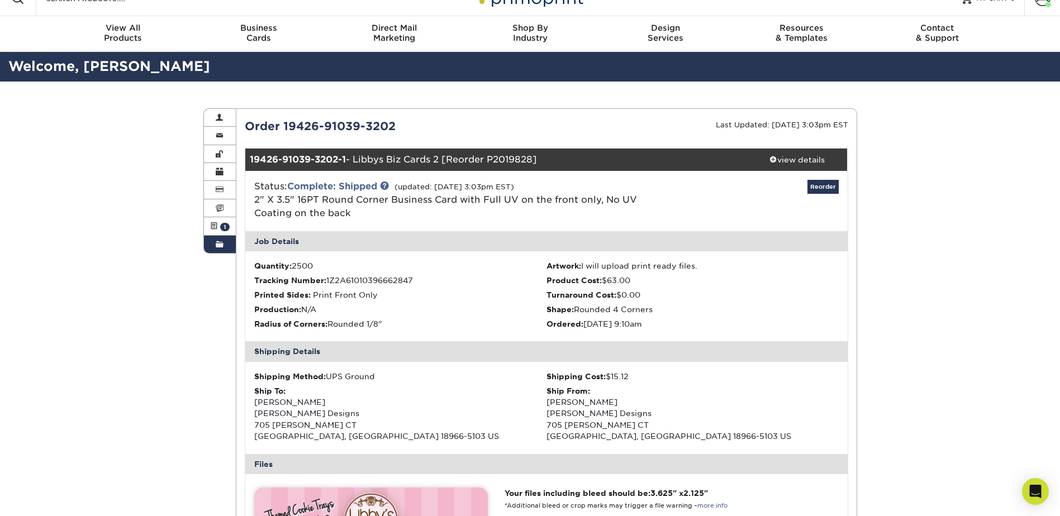
scroll to position [0, 0]
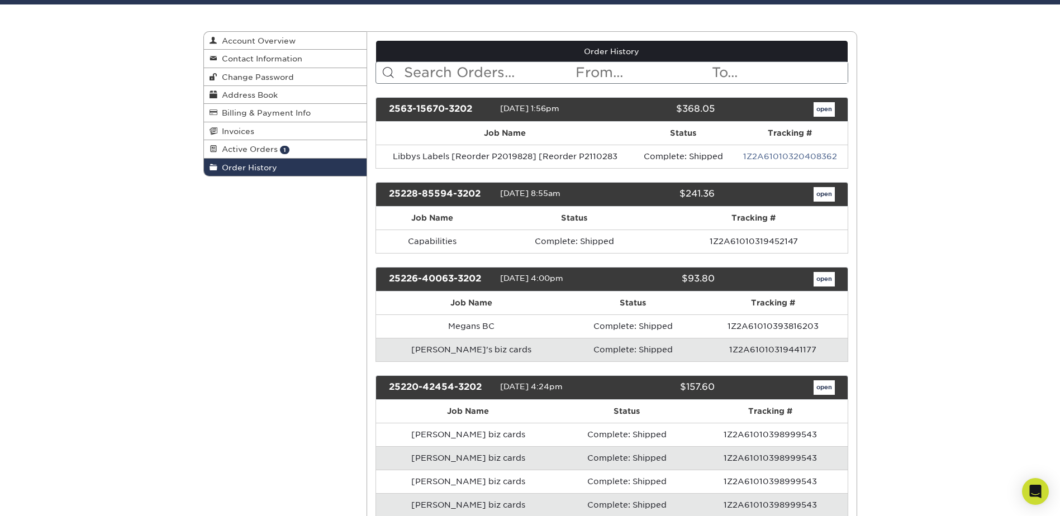
scroll to position [112, 0]
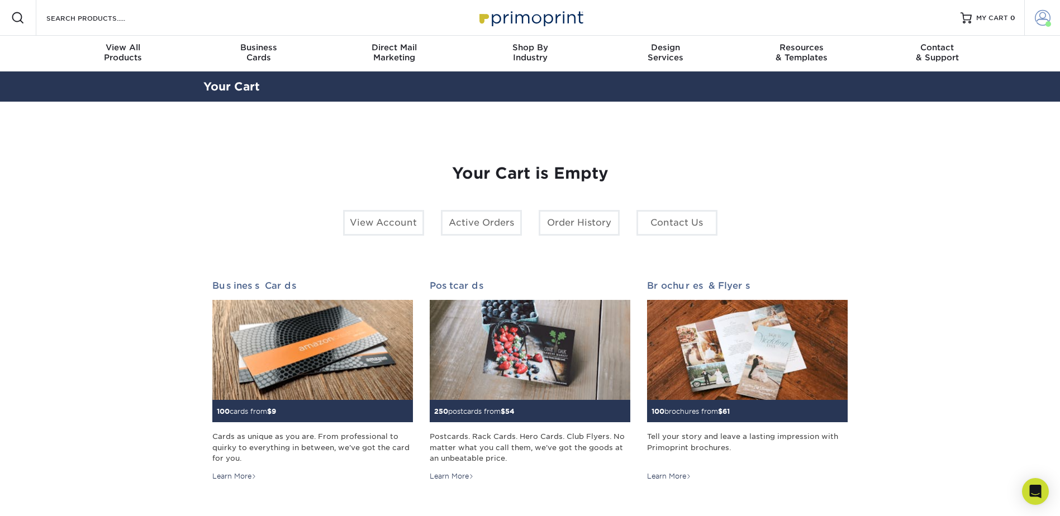
drag, startPoint x: 1045, startPoint y: 16, endPoint x: 1042, endPoint y: 25, distance: 9.4
click at [1045, 16] on span at bounding box center [1042, 18] width 16 height 16
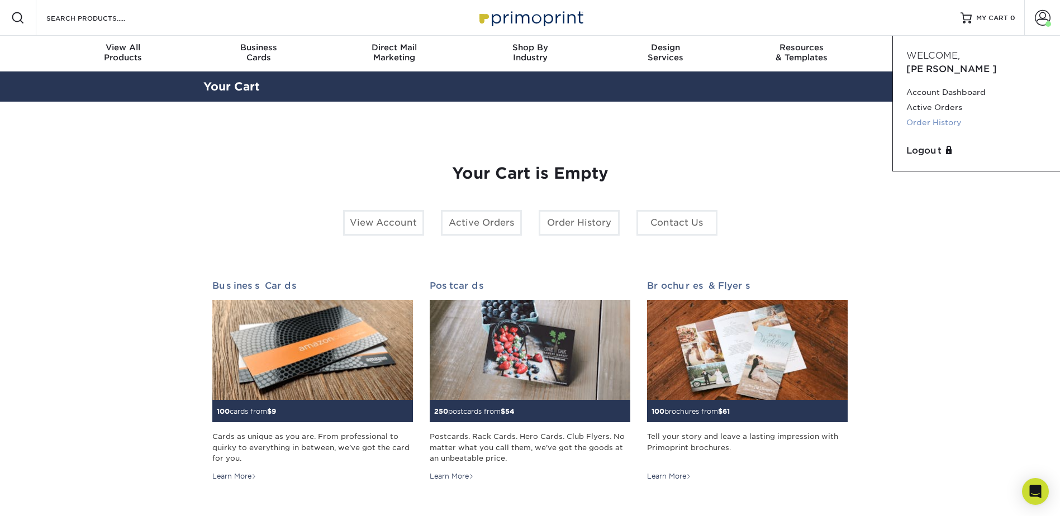
click at [940, 115] on link "Order History" at bounding box center [976, 122] width 140 height 15
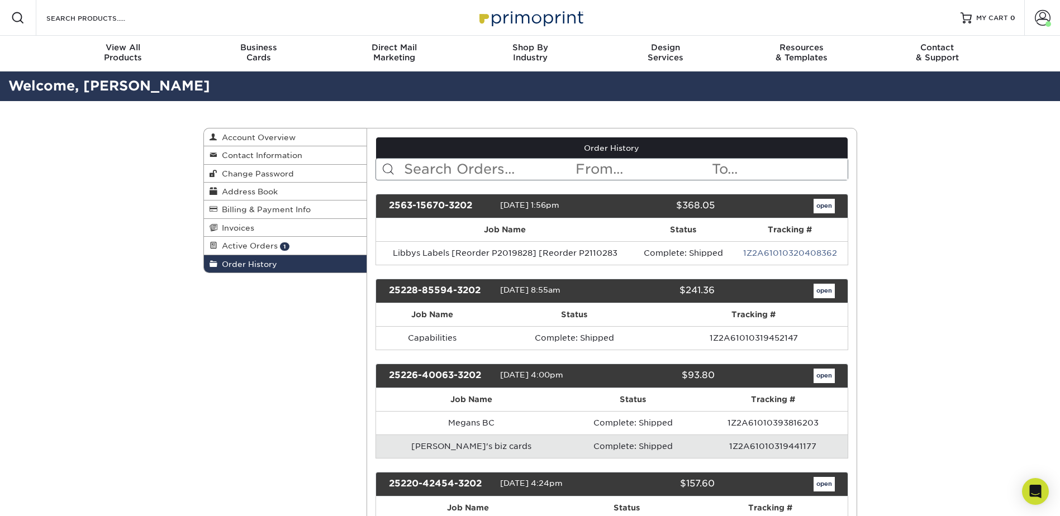
click at [494, 166] on input "text" at bounding box center [488, 169] width 171 height 21
type input "[PERSON_NAME]"
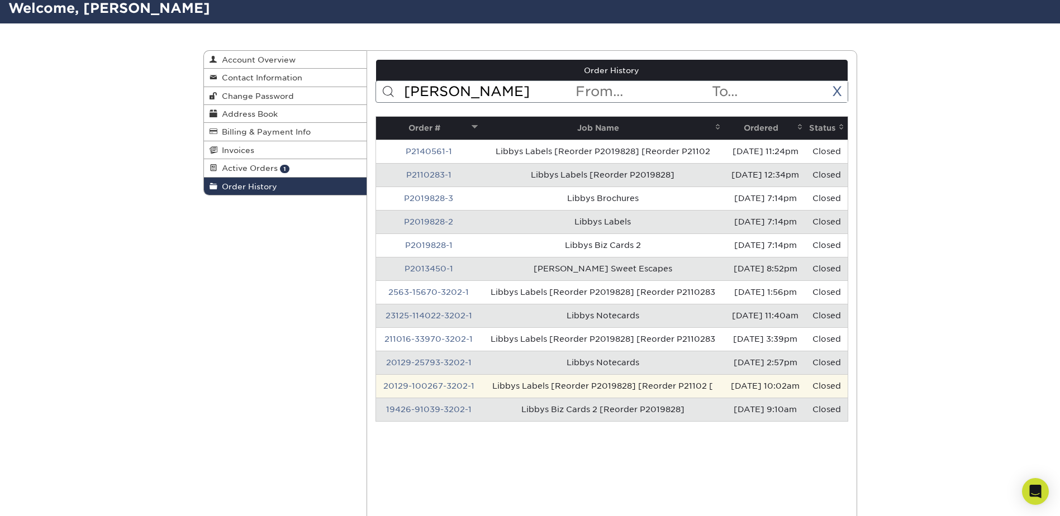
scroll to position [168, 0]
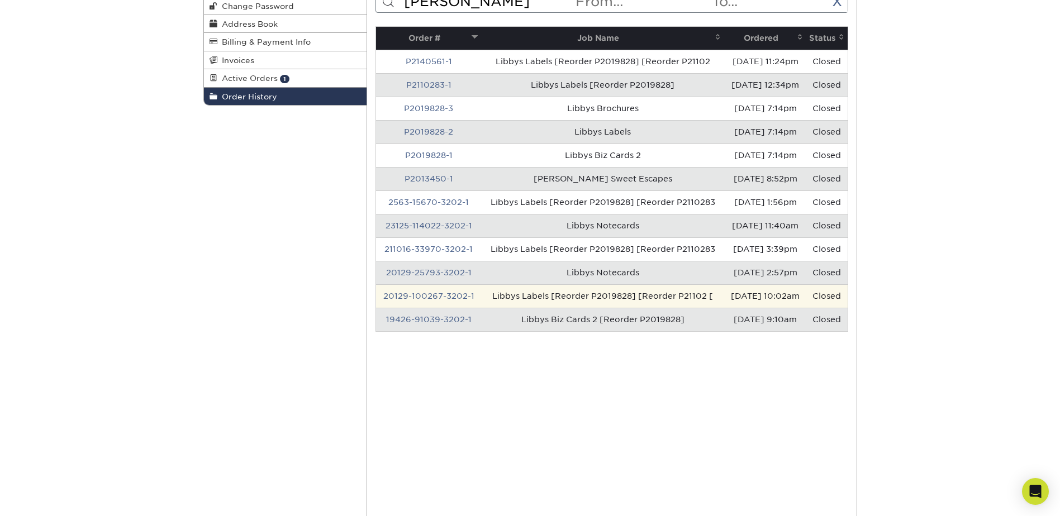
click at [484, 295] on td "Libbys Labels [Reorder P2019828] [Reorder P21102 [" at bounding box center [602, 295] width 243 height 23
click at [446, 298] on link "20129-100267-3202-1" at bounding box center [428, 296] width 91 height 9
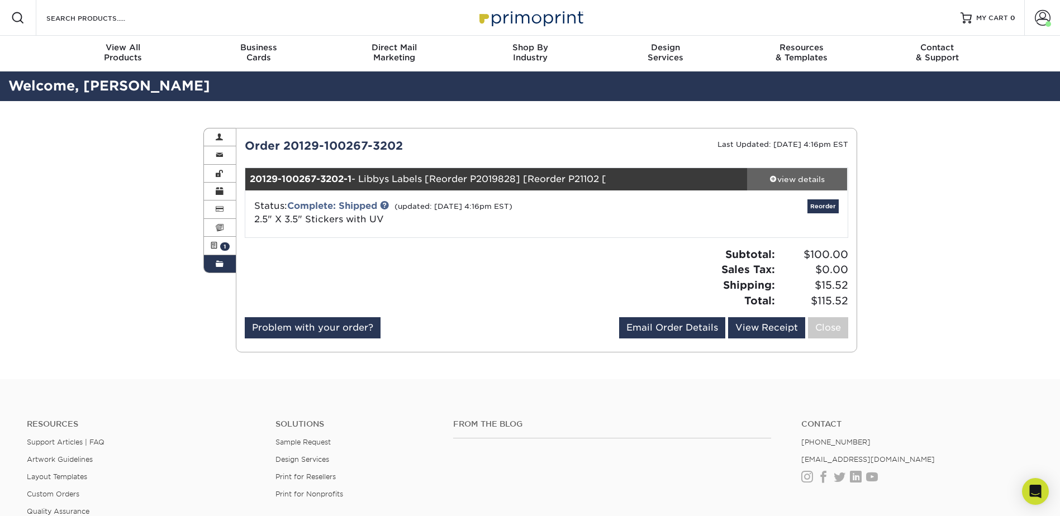
click at [783, 177] on div "view details" at bounding box center [797, 179] width 101 height 11
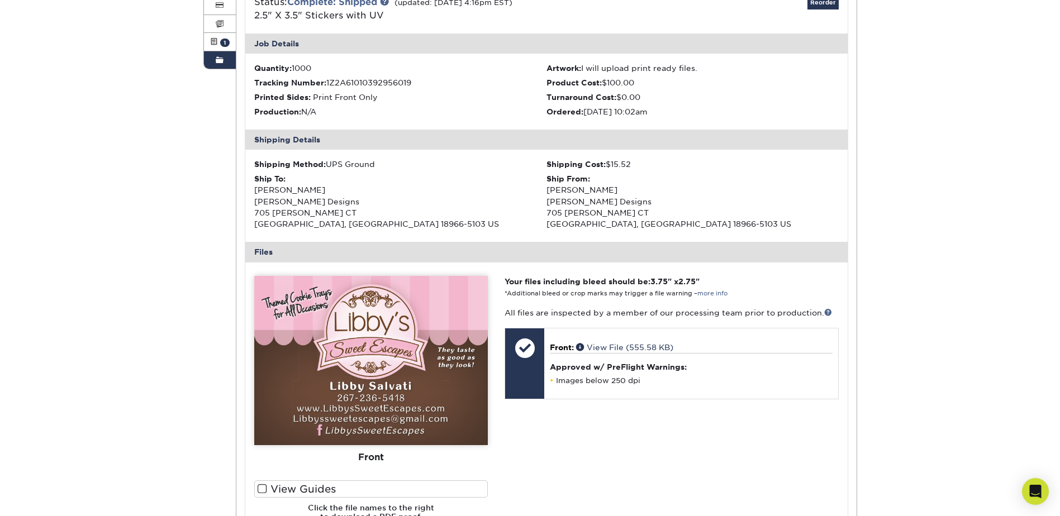
scroll to position [223, 0]
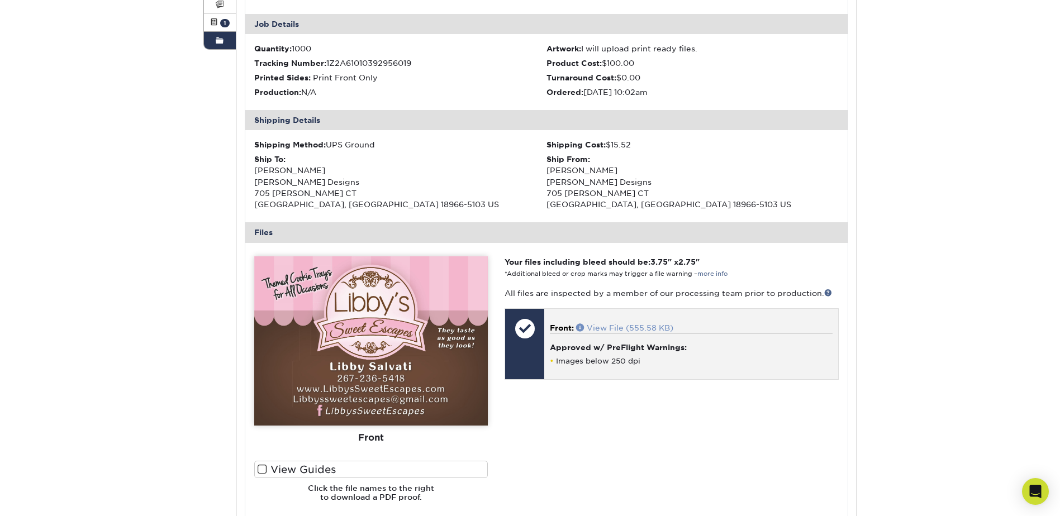
click at [655, 330] on link "View File (555.58 KB)" at bounding box center [624, 327] width 97 height 9
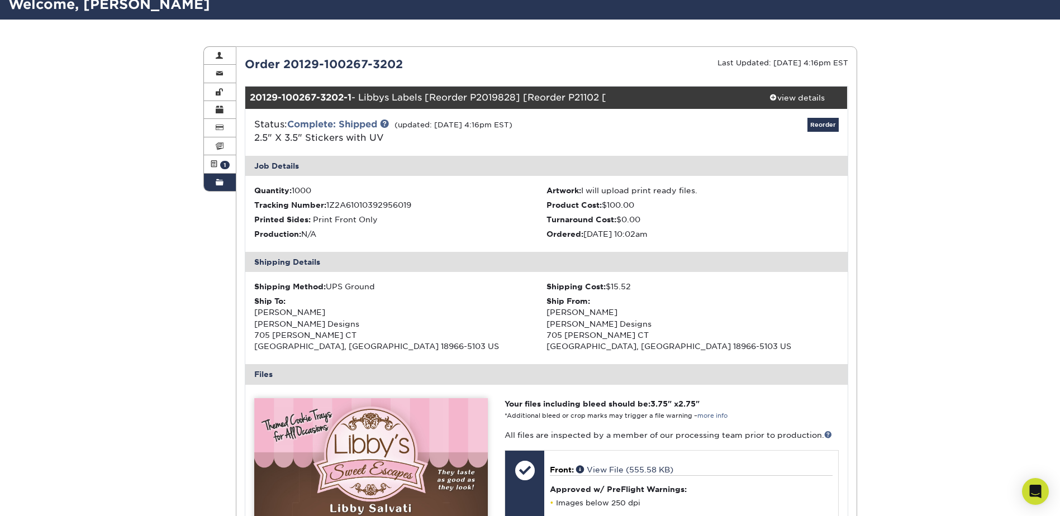
scroll to position [56, 0]
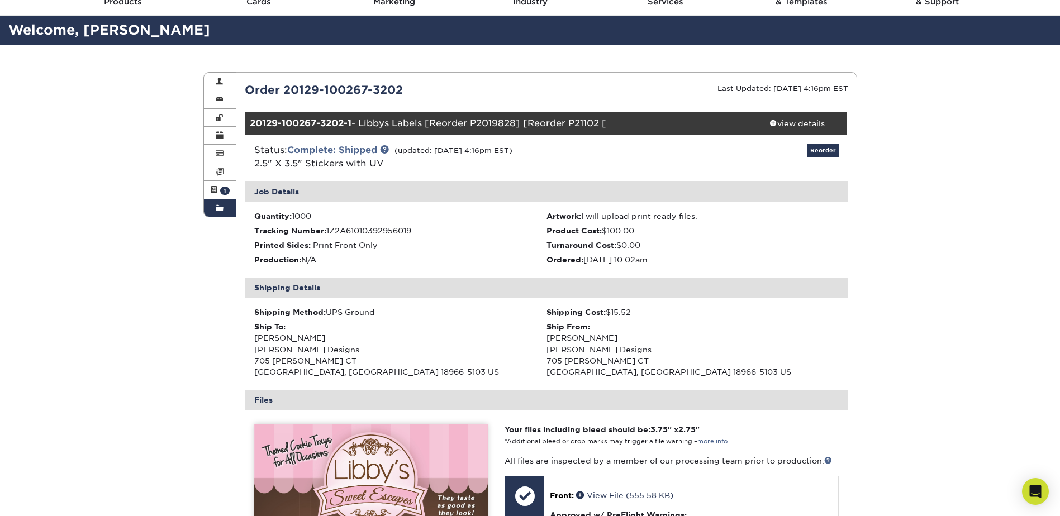
click at [213, 205] on link "Order History" at bounding box center [220, 207] width 32 height 17
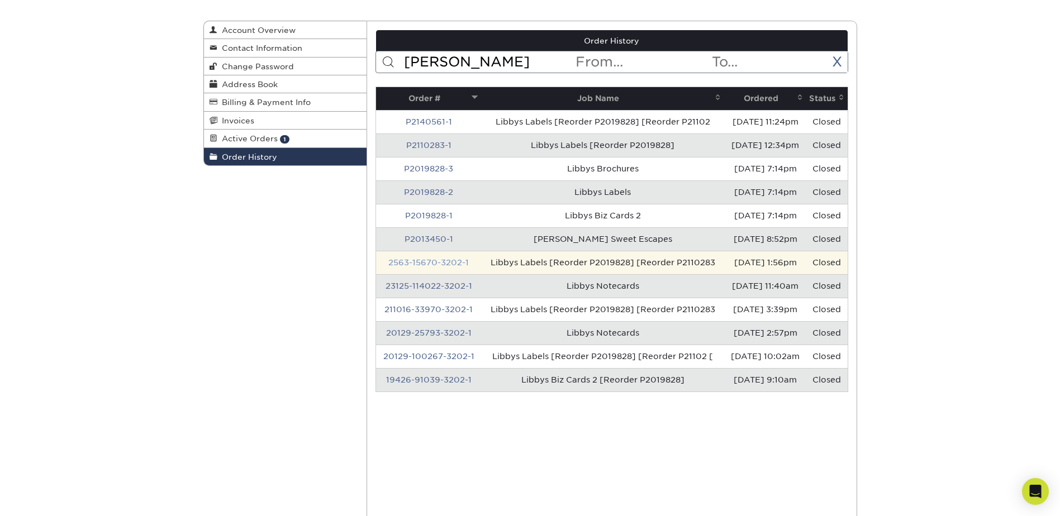
scroll to position [112, 0]
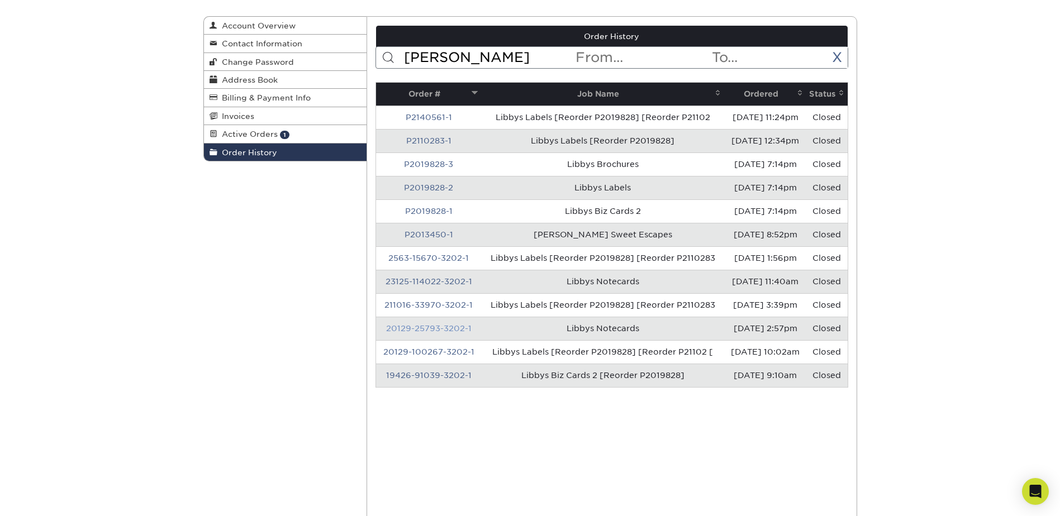
click at [455, 326] on link "20129-25793-3202-1" at bounding box center [428, 328] width 85 height 9
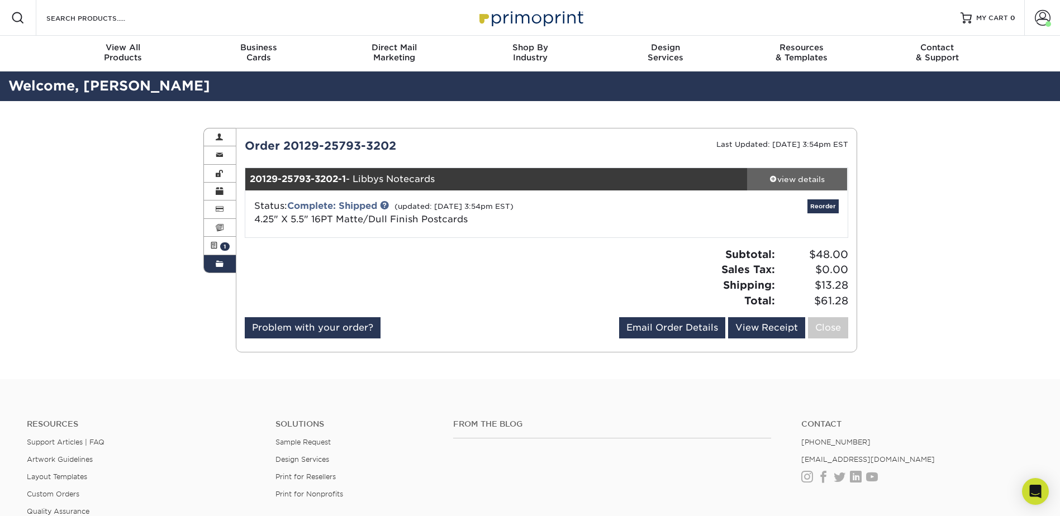
click at [796, 180] on div "view details" at bounding box center [797, 179] width 101 height 11
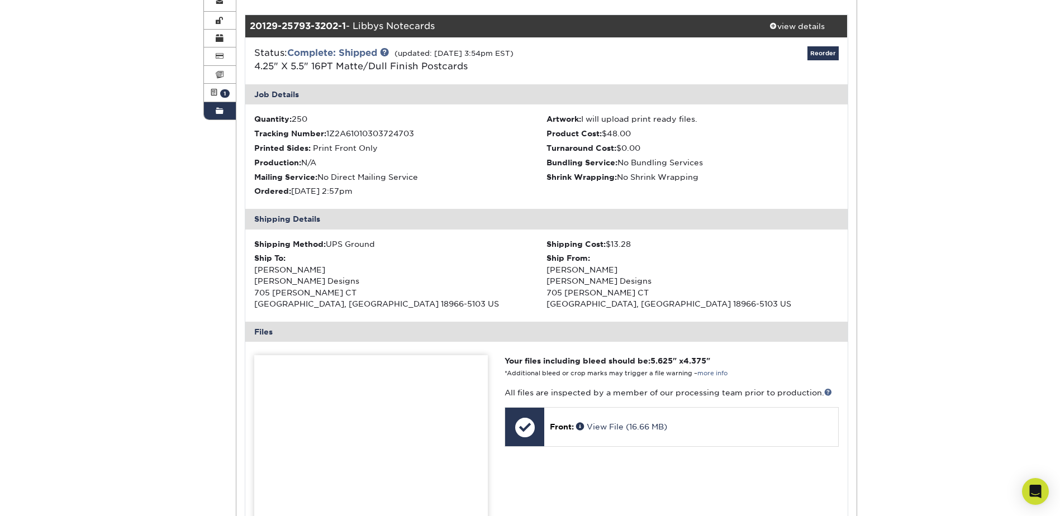
scroll to position [168, 0]
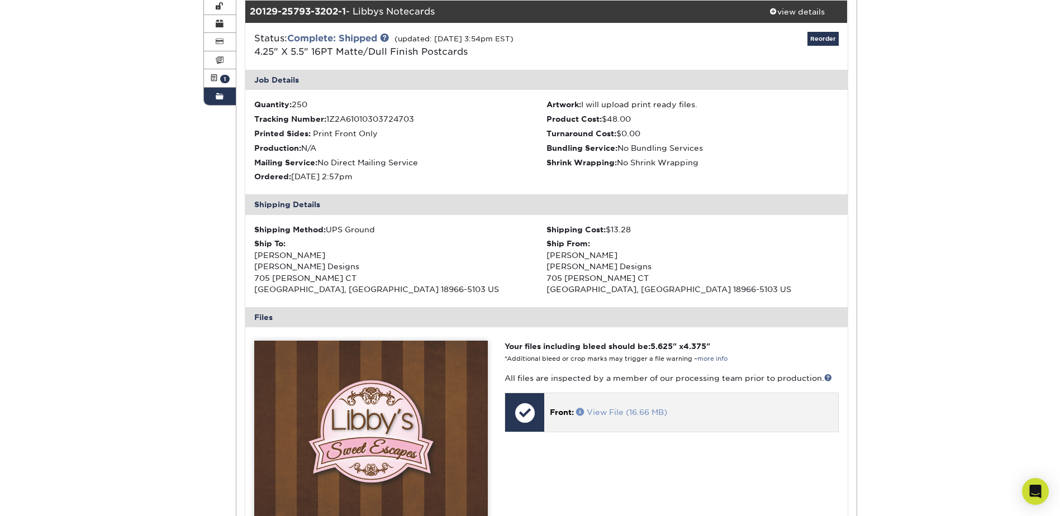
click at [631, 414] on link "View File (16.66 MB)" at bounding box center [621, 412] width 91 height 9
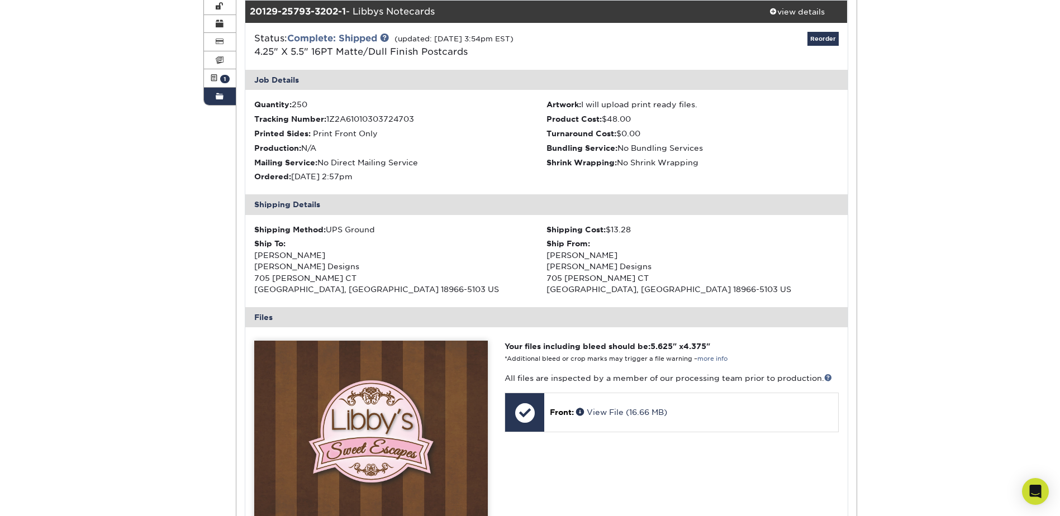
click at [225, 99] on link "Order History" at bounding box center [220, 96] width 32 height 17
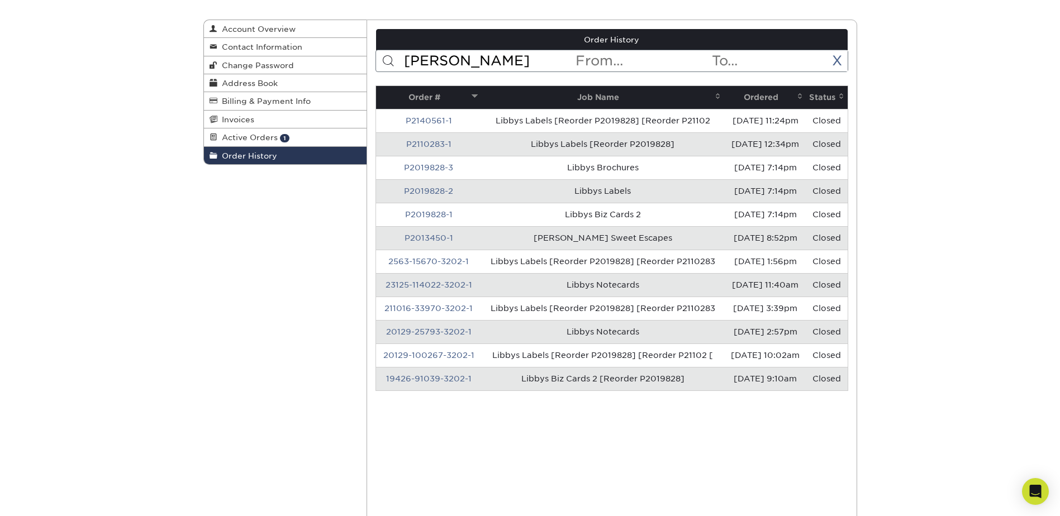
scroll to position [112, 0]
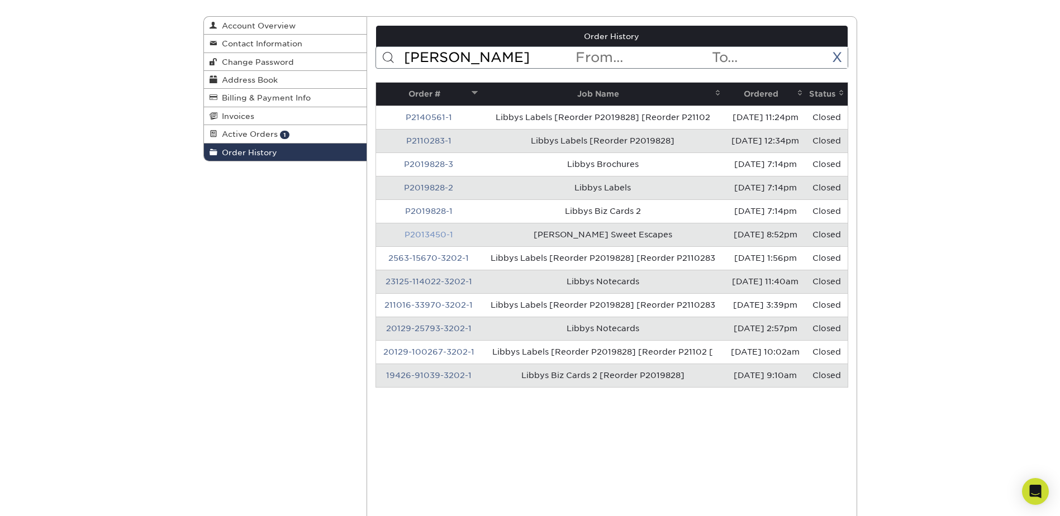
click at [440, 234] on link "P2013450-1" at bounding box center [428, 234] width 49 height 9
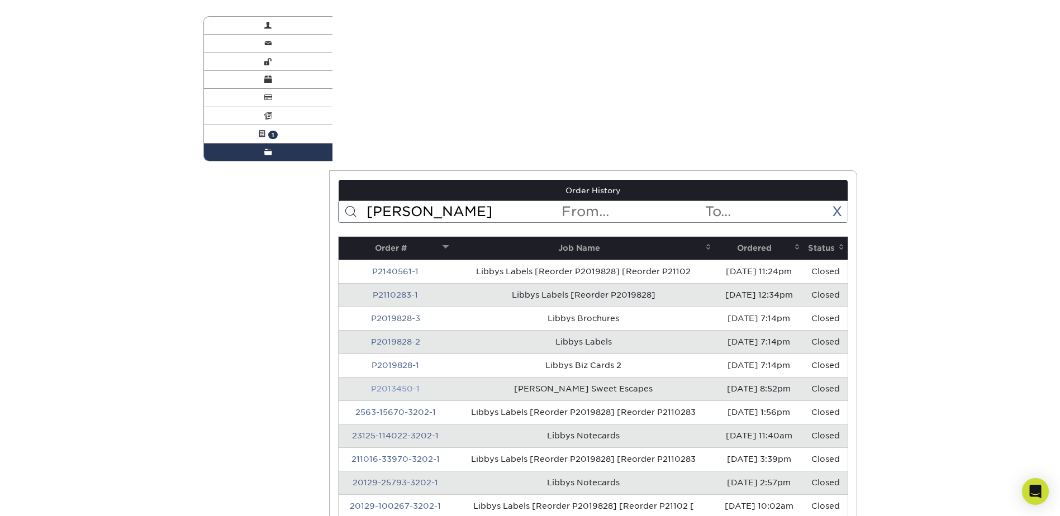
scroll to position [0, 0]
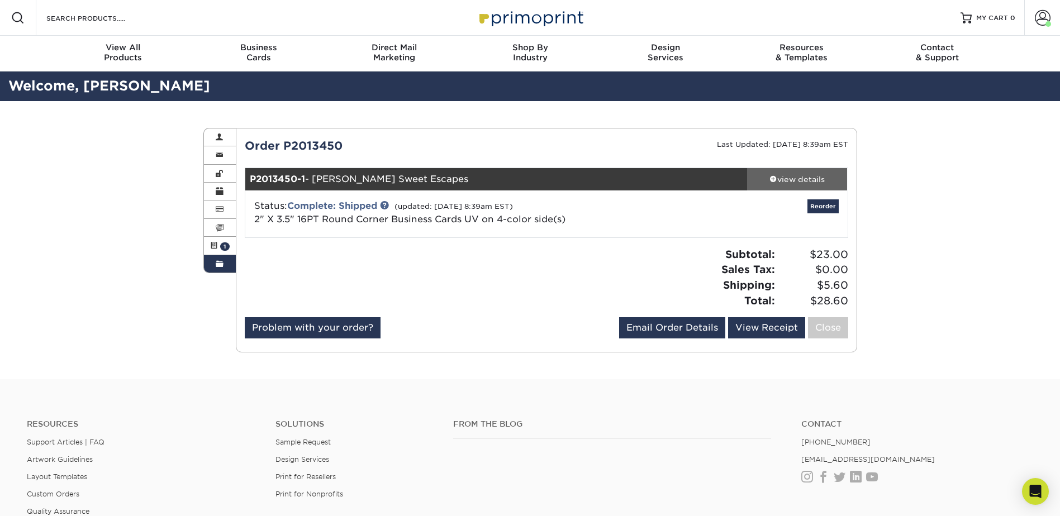
click at [782, 179] on div "view details" at bounding box center [797, 179] width 101 height 11
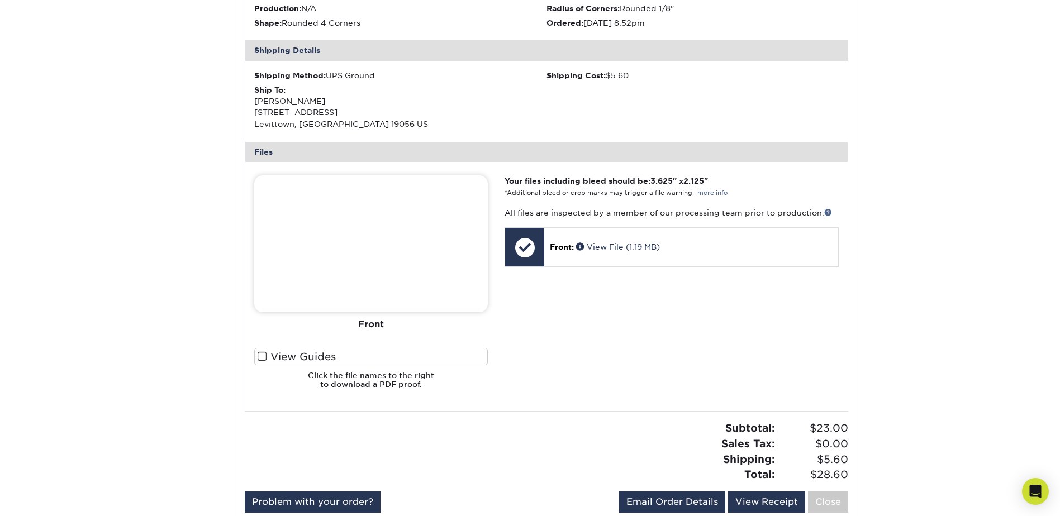
scroll to position [279, 0]
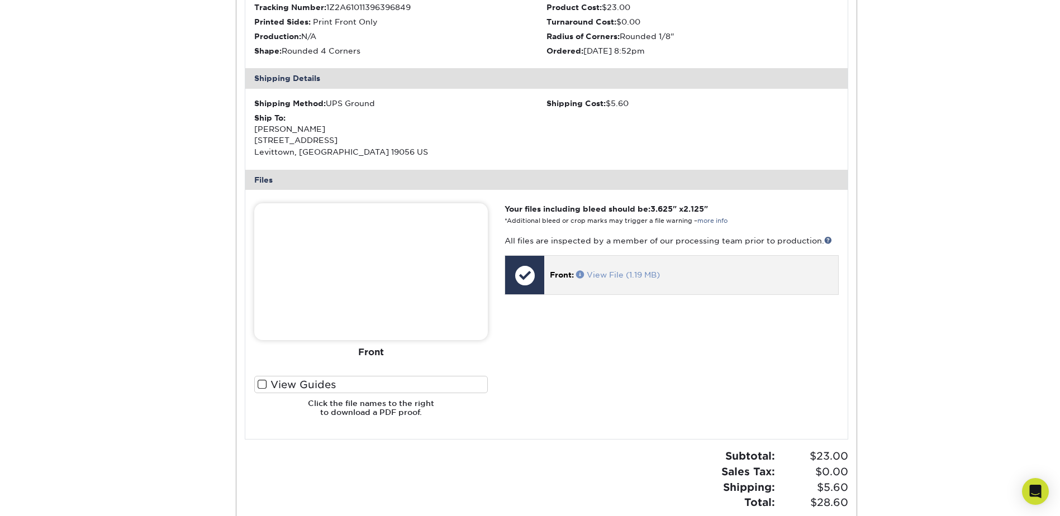
click at [601, 274] on link "View File (1.19 MB)" at bounding box center [618, 274] width 84 height 9
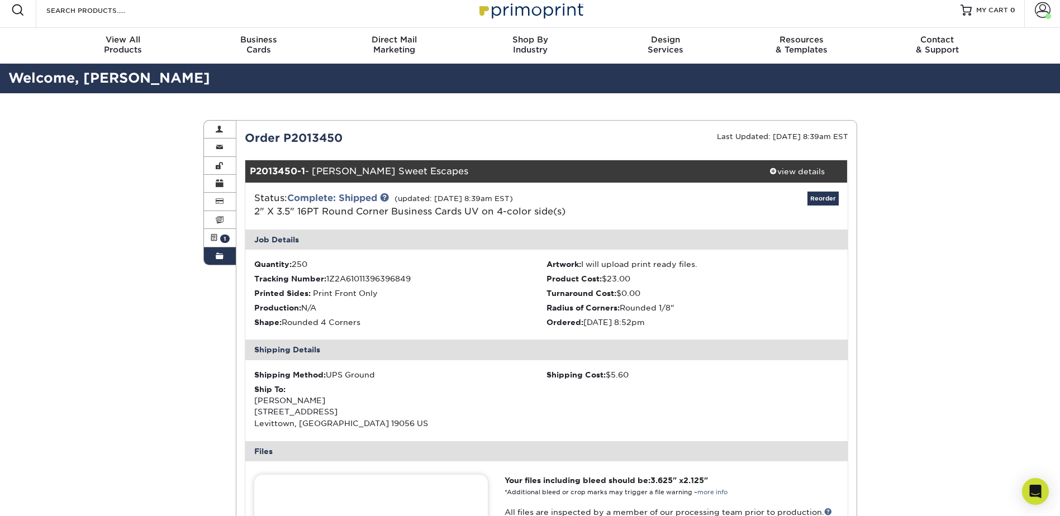
scroll to position [0, 0]
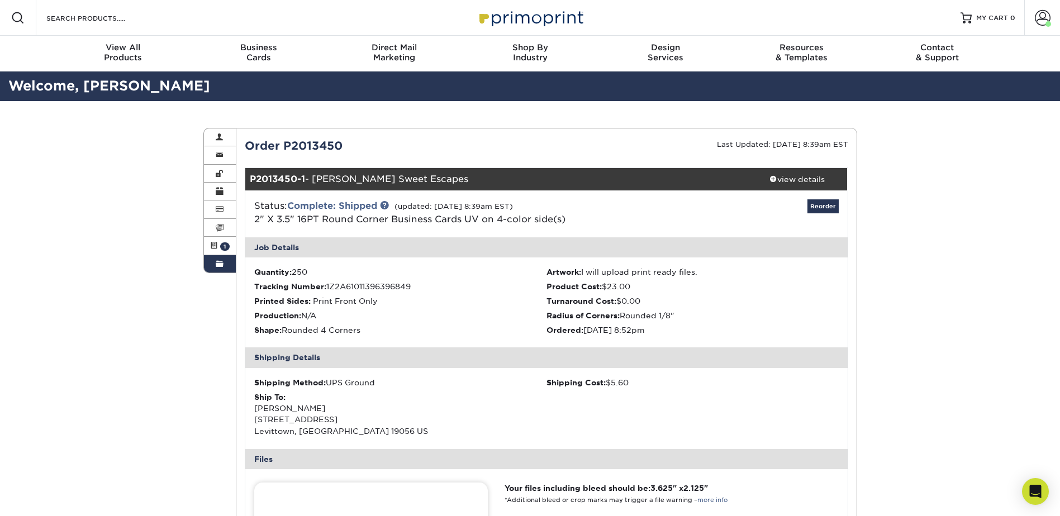
click at [217, 265] on span at bounding box center [220, 264] width 8 height 9
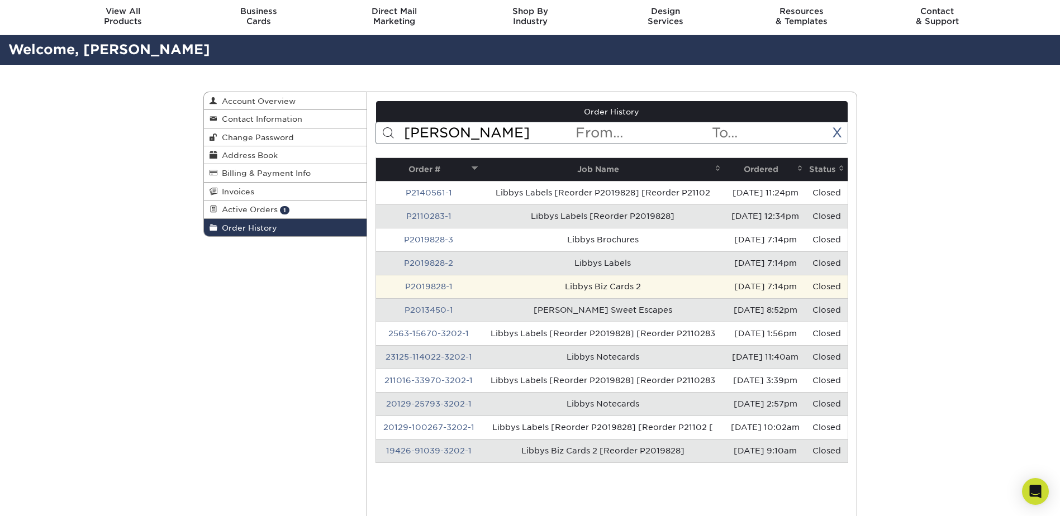
scroll to position [56, 0]
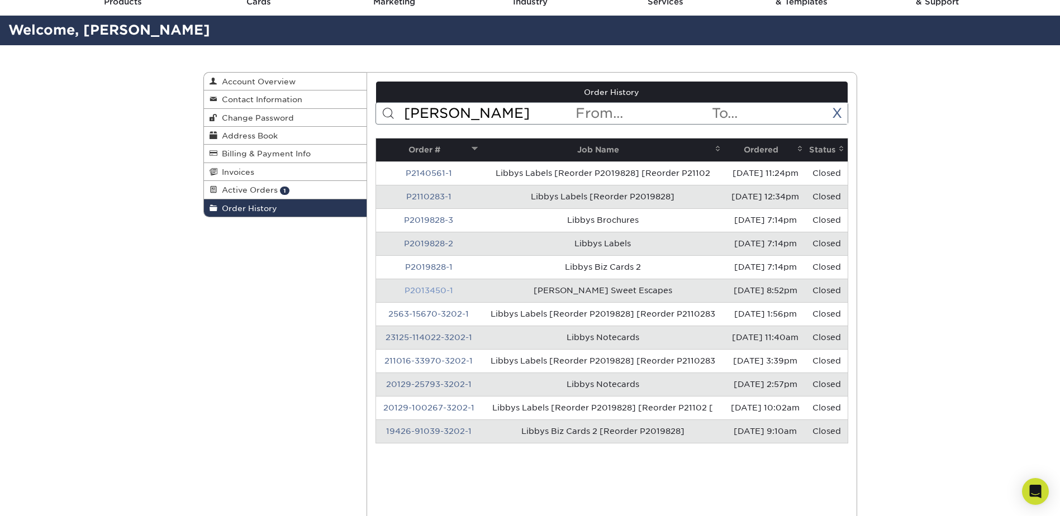
click at [429, 293] on link "P2013450-1" at bounding box center [428, 290] width 49 height 9
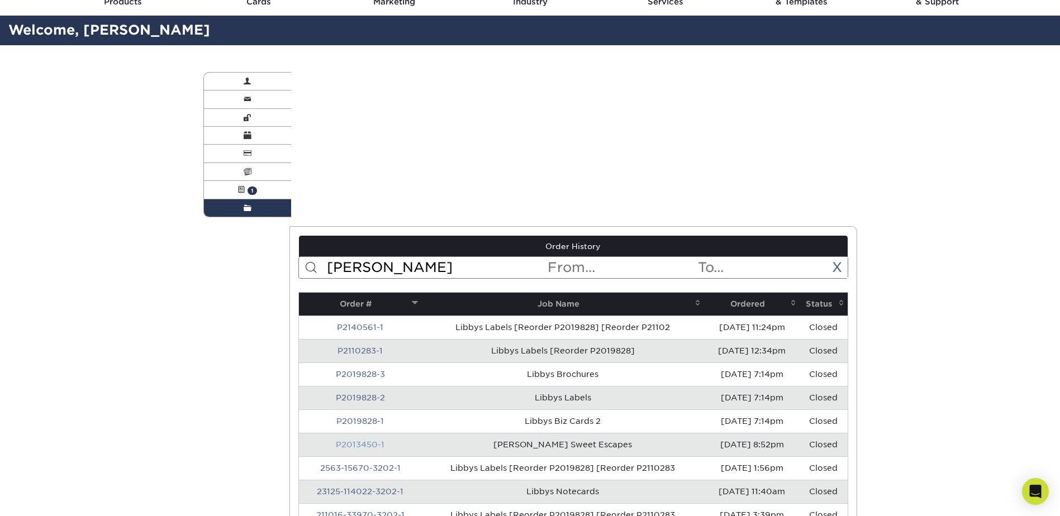
scroll to position [0, 0]
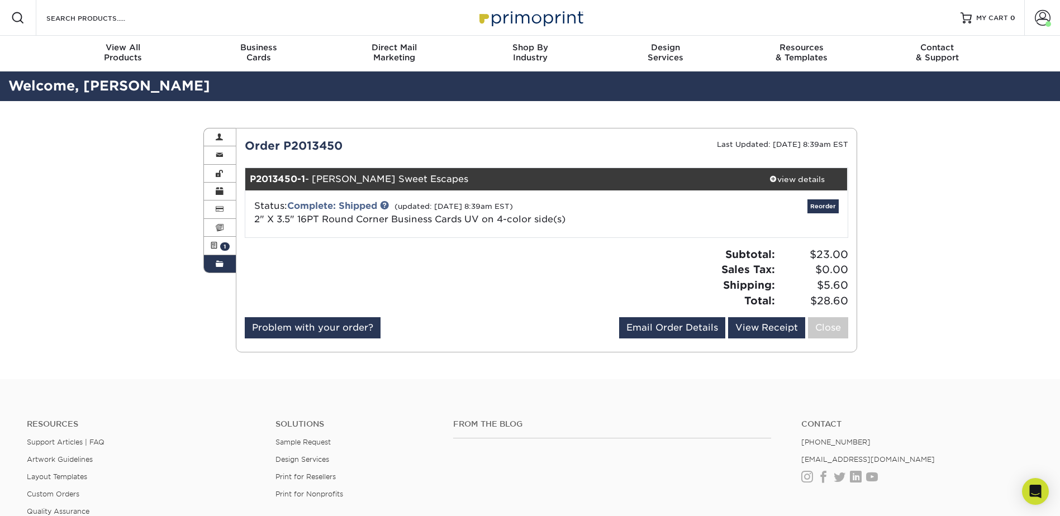
click at [216, 263] on span at bounding box center [220, 264] width 8 height 9
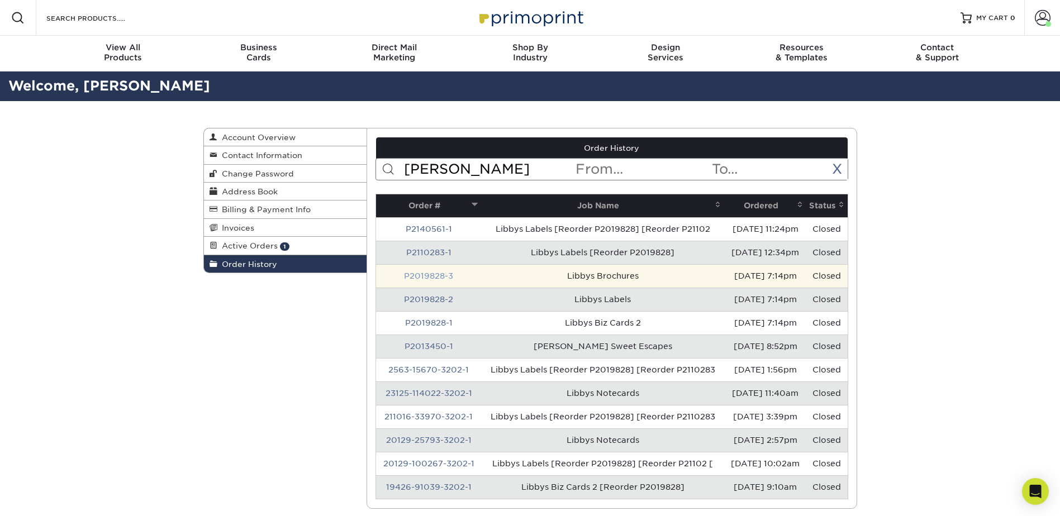
click at [415, 274] on link "P2019828-3" at bounding box center [428, 275] width 49 height 9
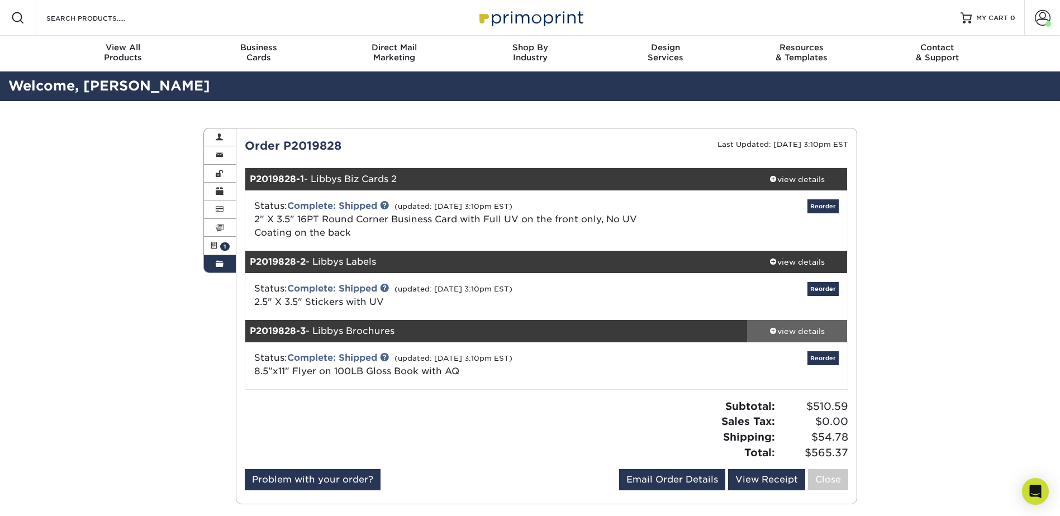
click at [802, 331] on div "view details" at bounding box center [797, 331] width 101 height 11
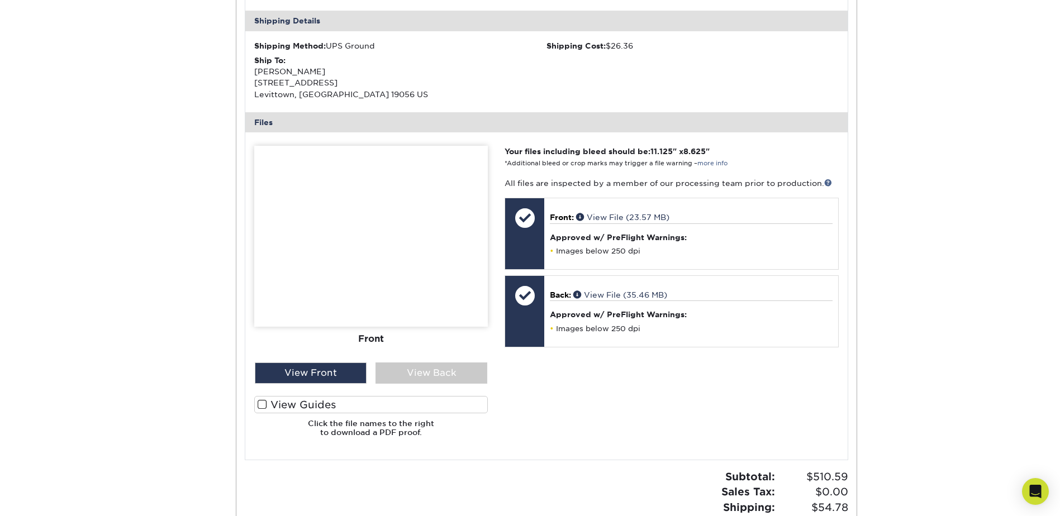
scroll to position [503, 0]
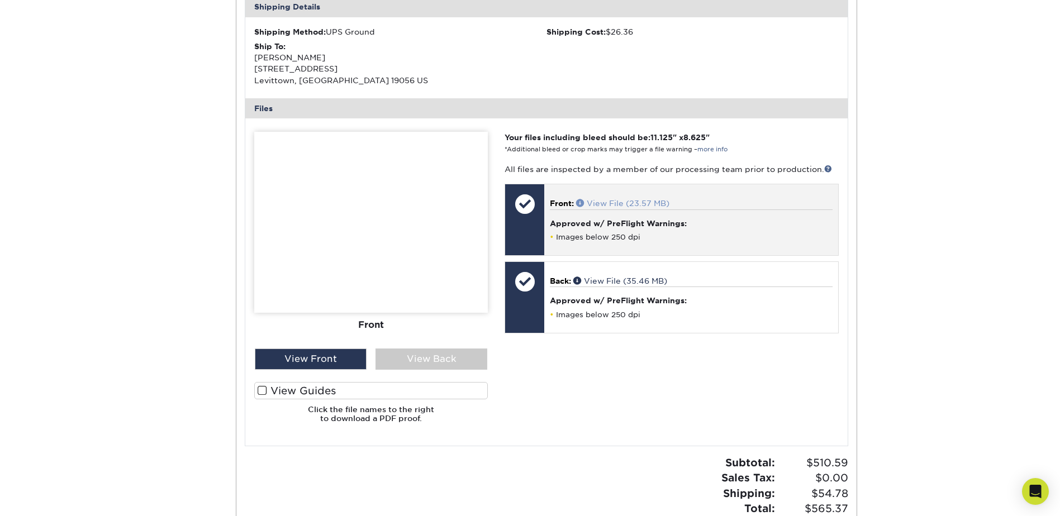
click at [632, 202] on link "View File (23.57 MB)" at bounding box center [622, 203] width 93 height 9
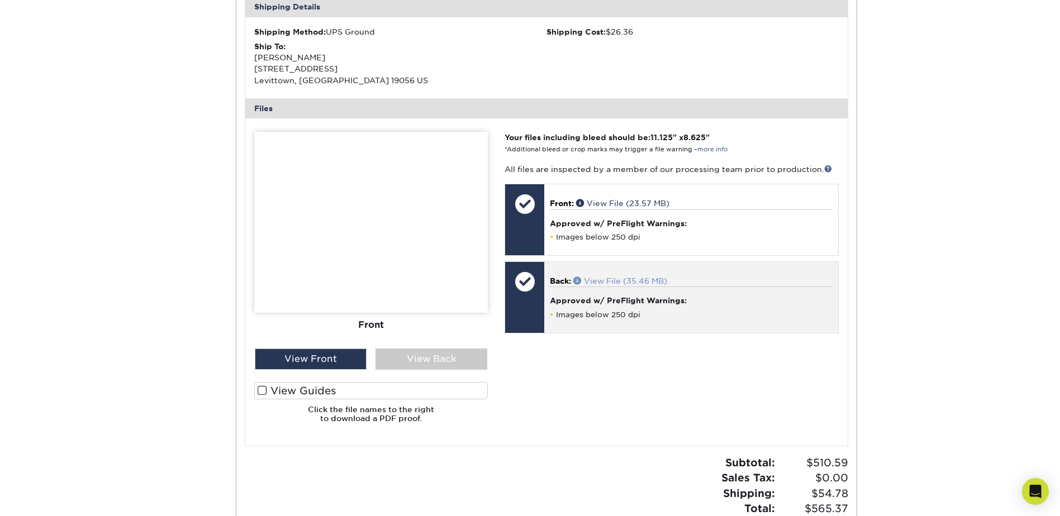
click at [611, 282] on link "View File (35.46 MB)" at bounding box center [620, 280] width 94 height 9
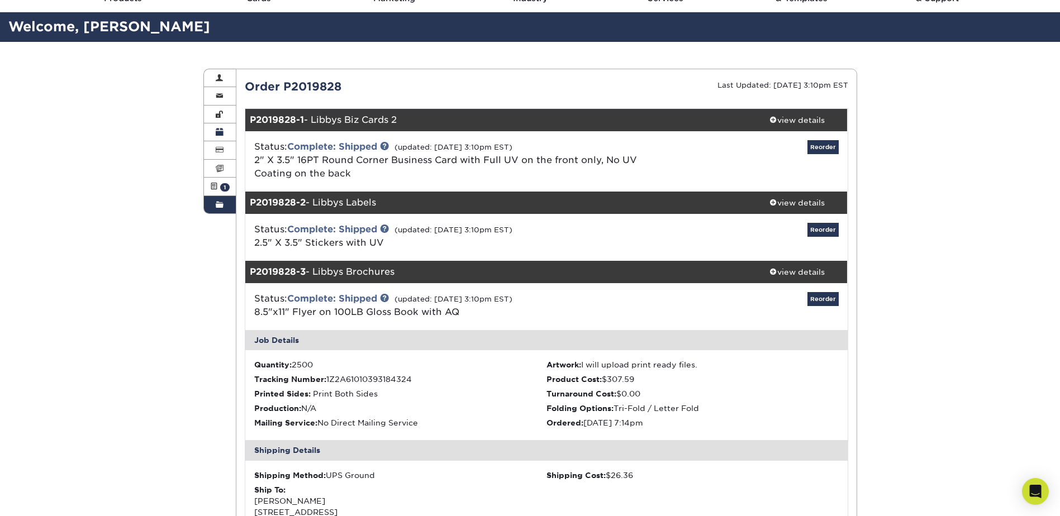
scroll to position [56, 0]
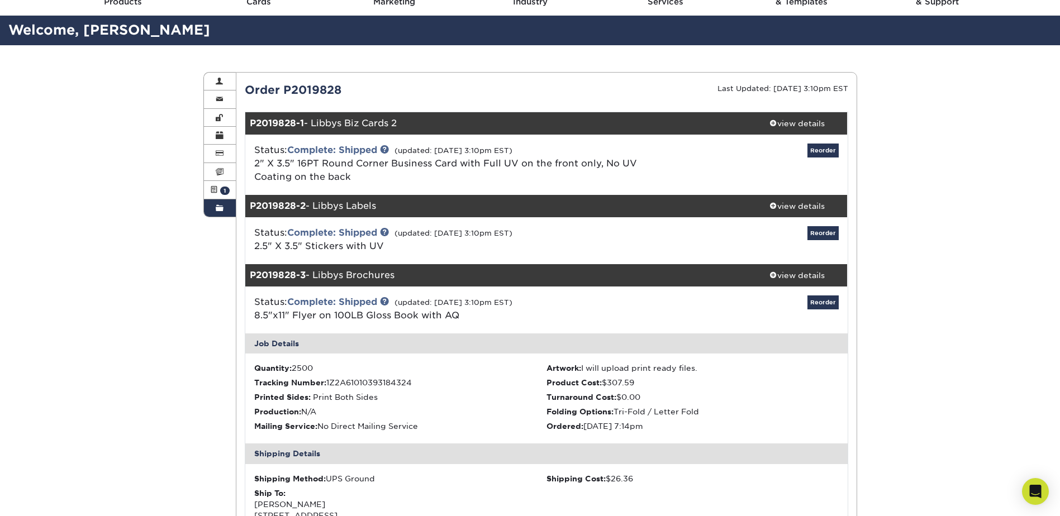
click at [224, 211] on link "Order History" at bounding box center [220, 207] width 32 height 17
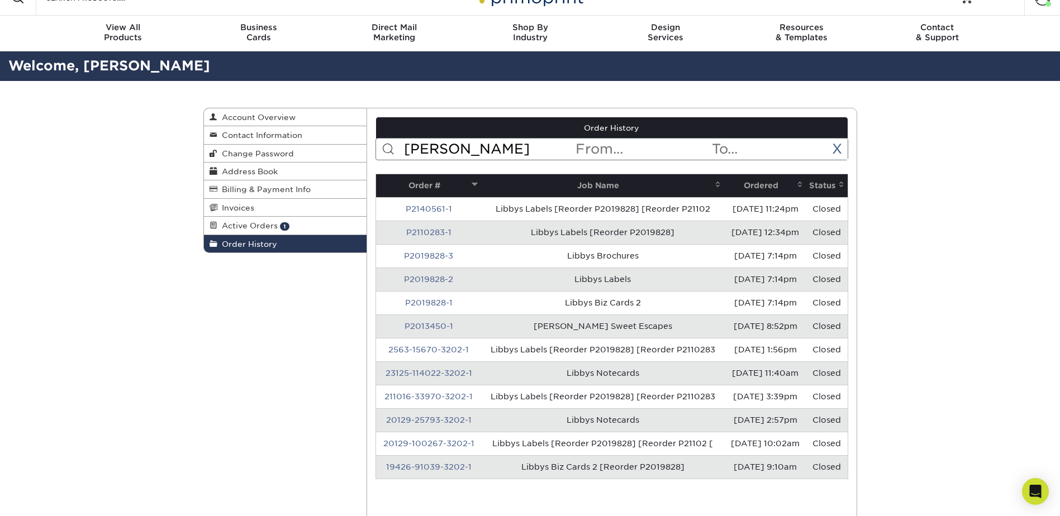
scroll to position [0, 0]
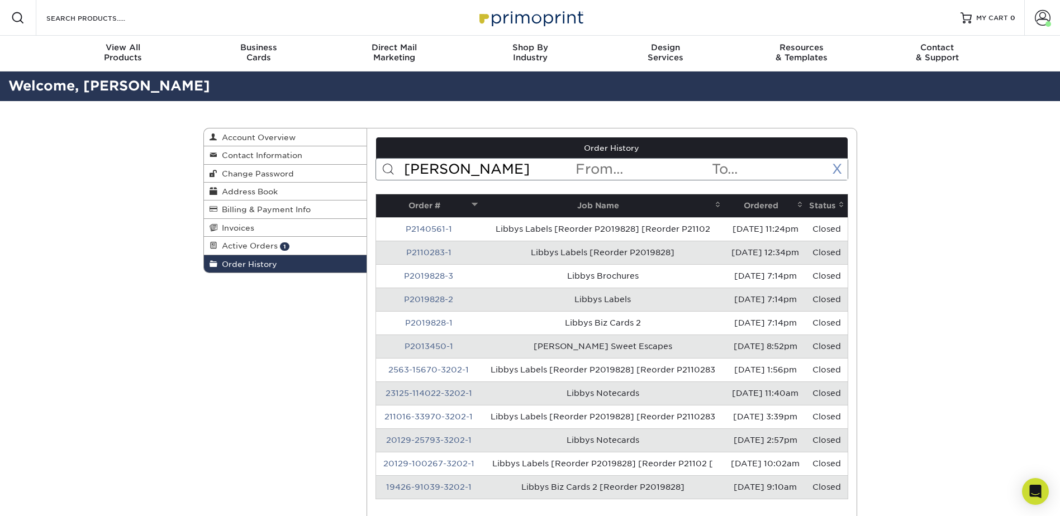
click at [837, 166] on link "X" at bounding box center [837, 169] width 10 height 16
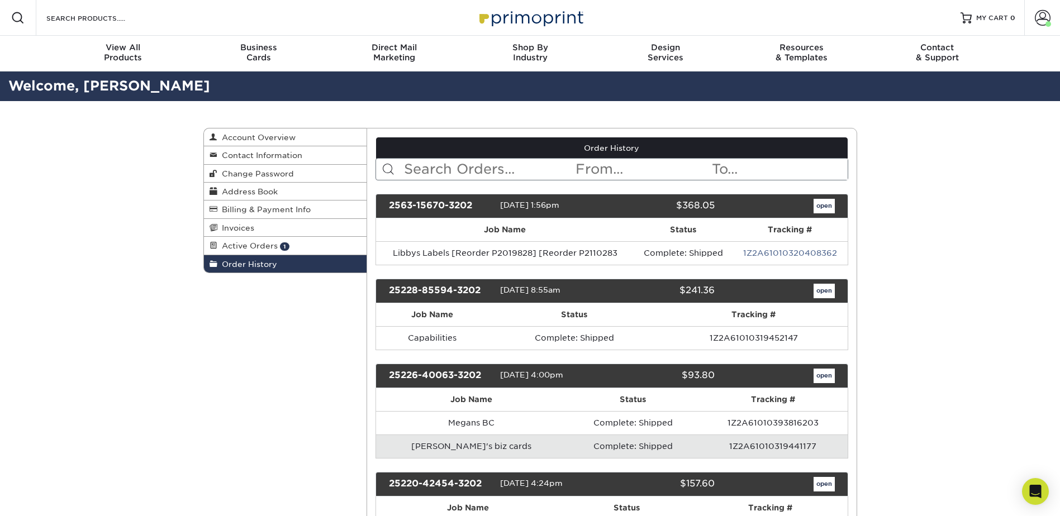
click at [468, 177] on input "text" at bounding box center [488, 169] width 171 height 21
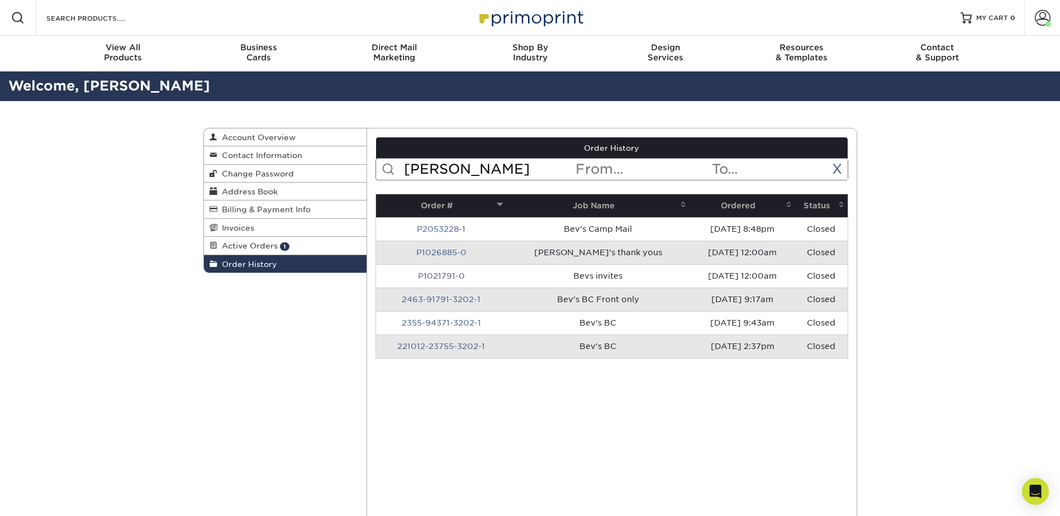
type input "[PERSON_NAME]"
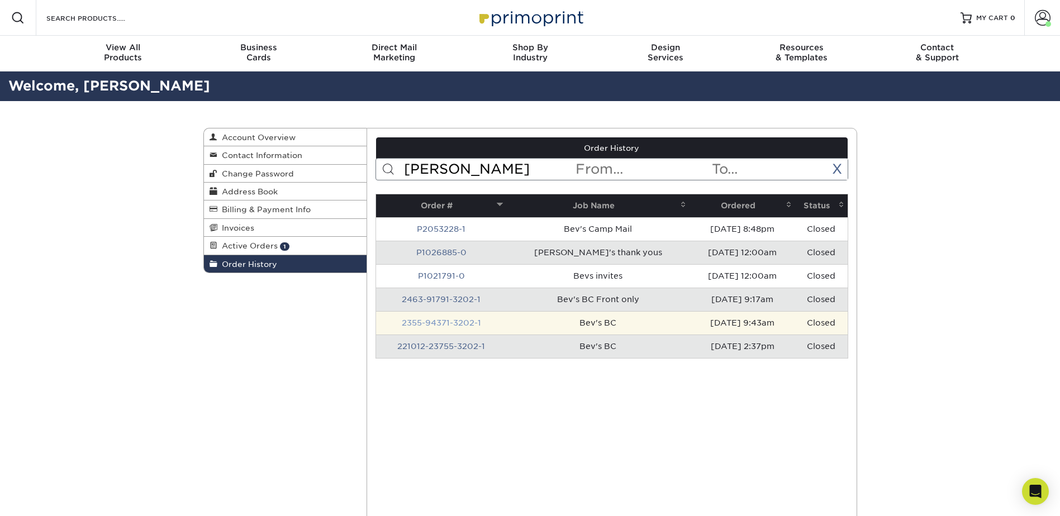
click at [464, 323] on link "2355-94371-3202-1" at bounding box center [441, 322] width 79 height 9
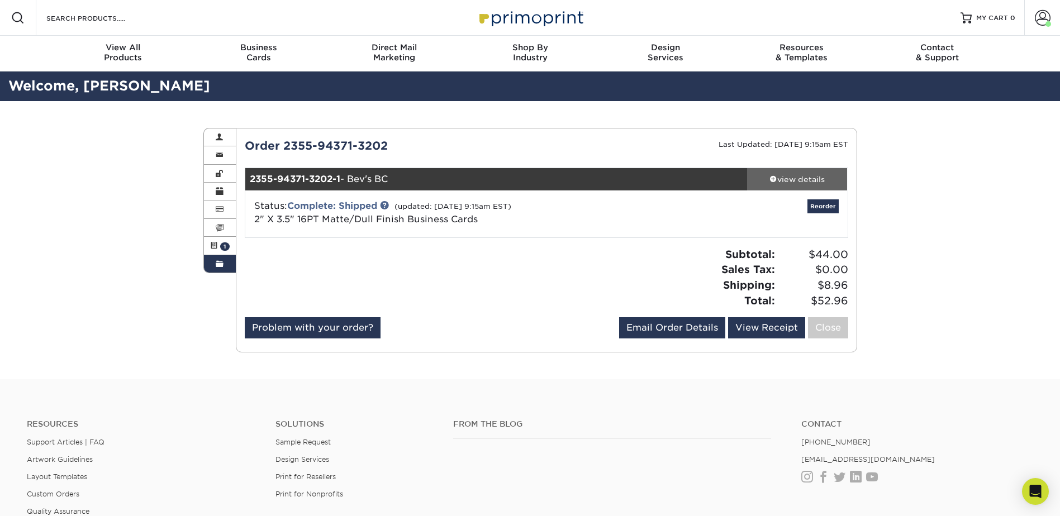
click at [799, 178] on div "view details" at bounding box center [797, 179] width 101 height 11
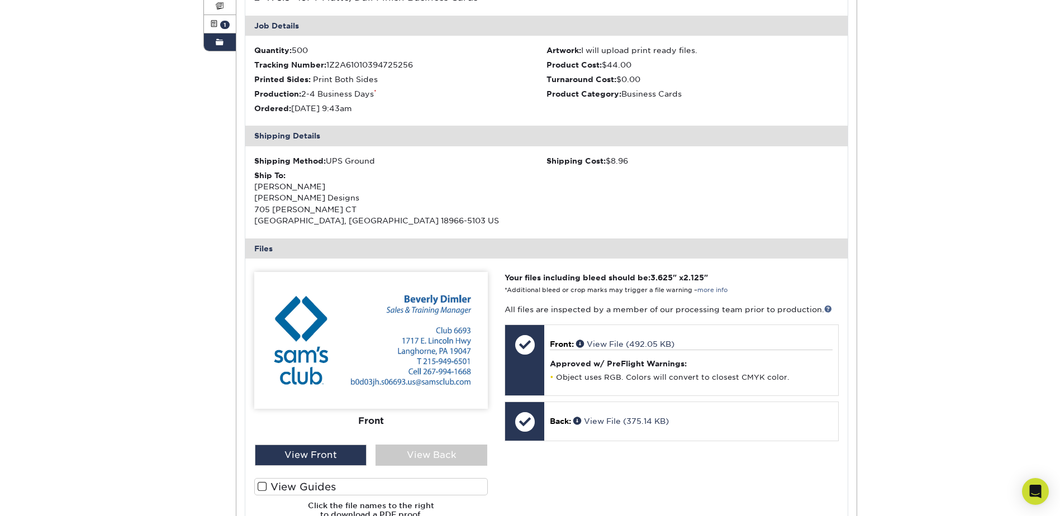
scroll to position [56, 0]
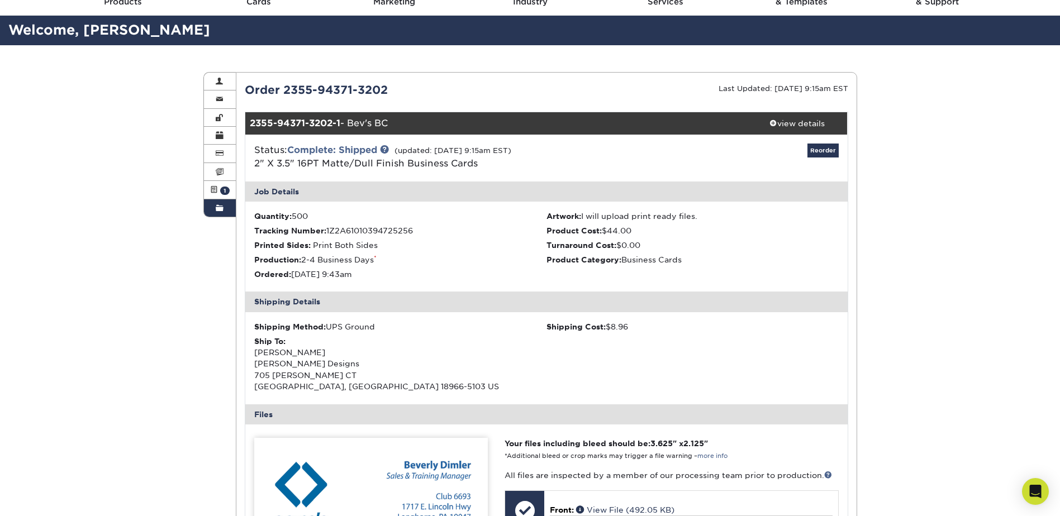
click at [221, 208] on span at bounding box center [220, 208] width 8 height 9
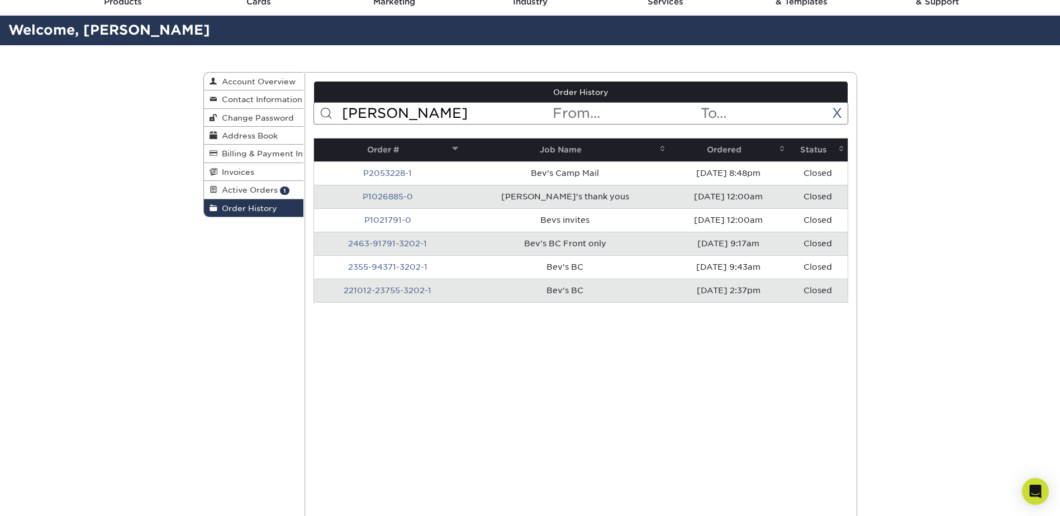
scroll to position [0, 0]
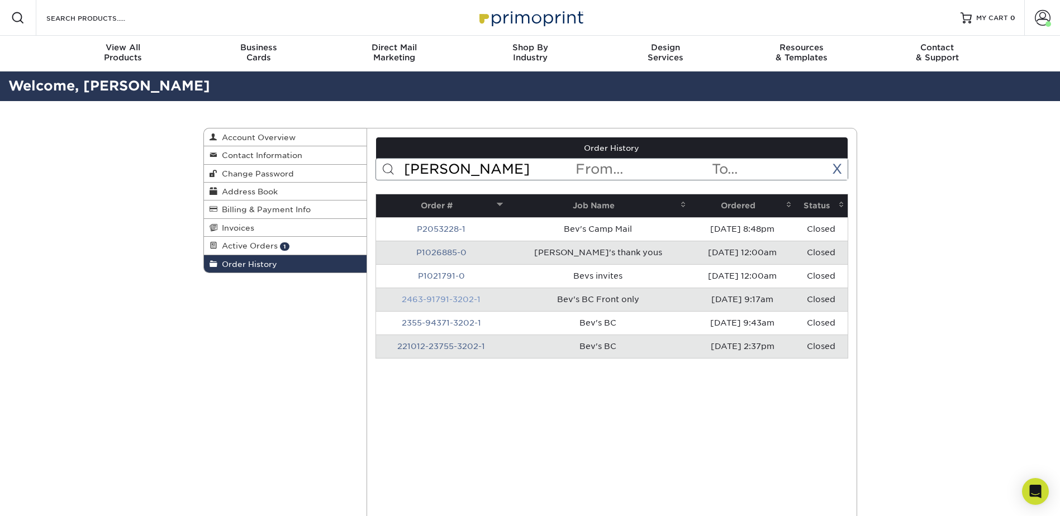
click at [457, 296] on link "2463-91791-3202-1" at bounding box center [441, 299] width 79 height 9
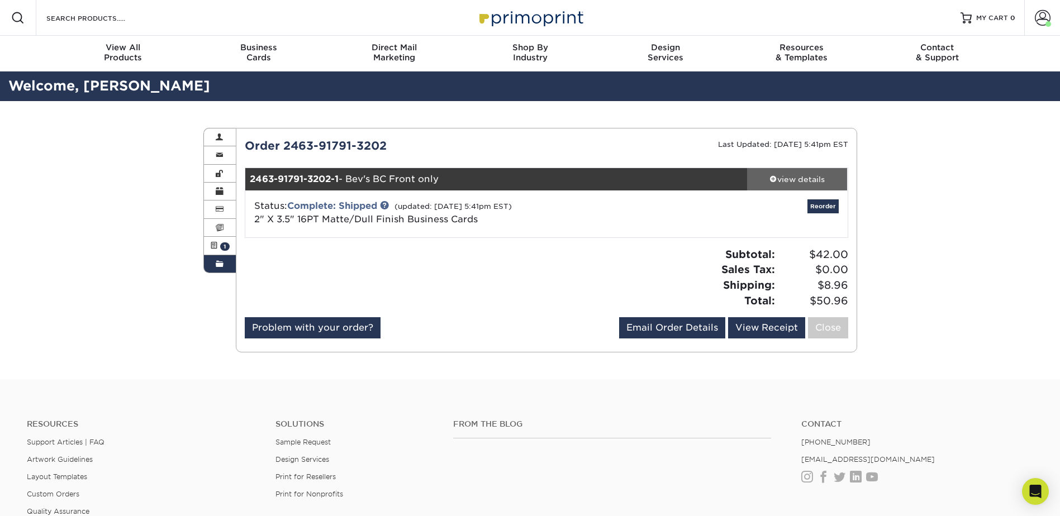
click at [821, 178] on div "view details" at bounding box center [797, 179] width 101 height 11
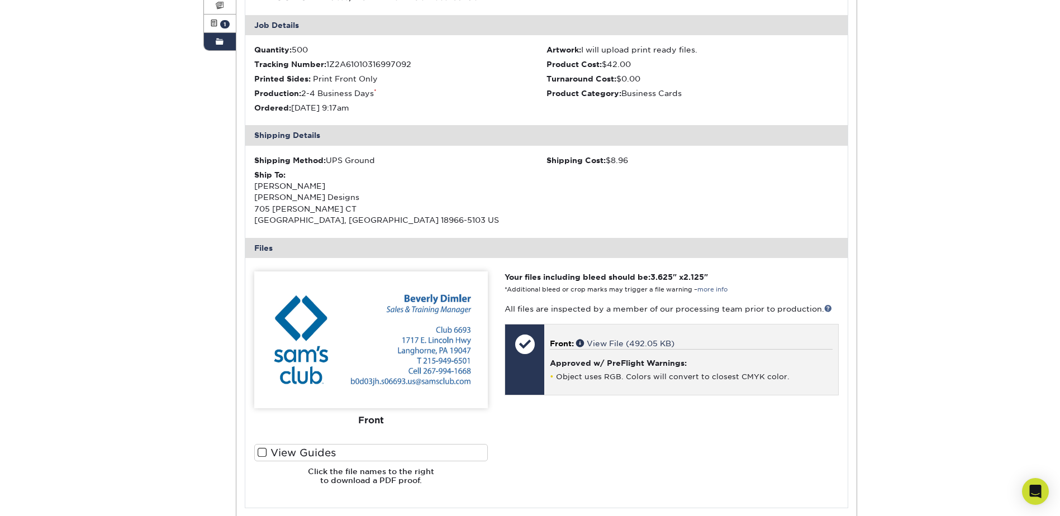
scroll to position [223, 0]
click at [609, 345] on link "View File (492.05 KB)" at bounding box center [625, 342] width 98 height 9
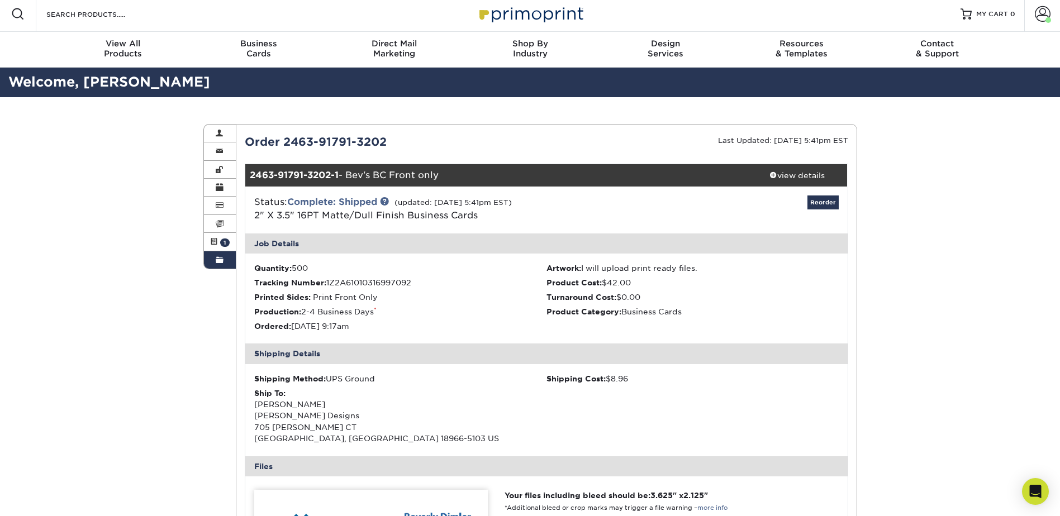
scroll to position [0, 0]
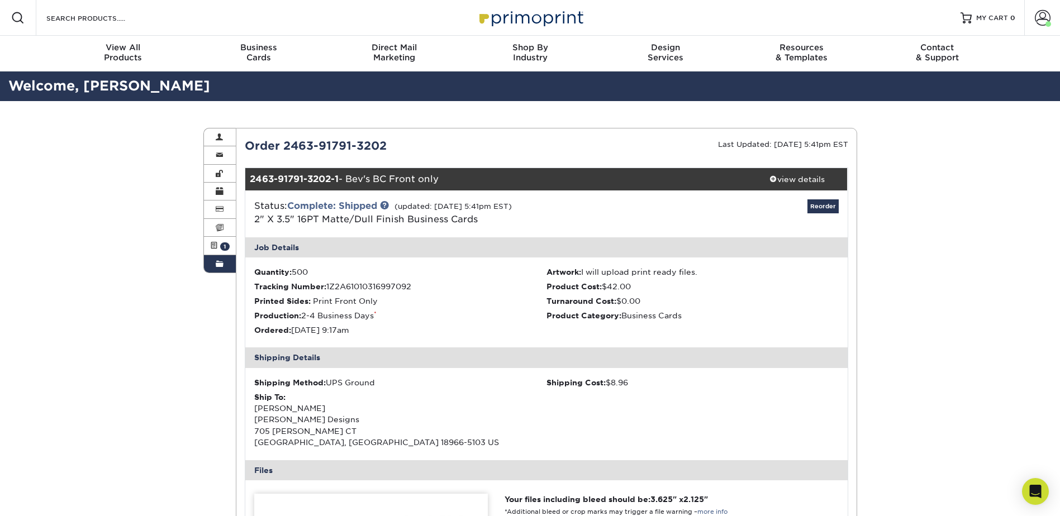
click at [216, 265] on span at bounding box center [220, 264] width 8 height 9
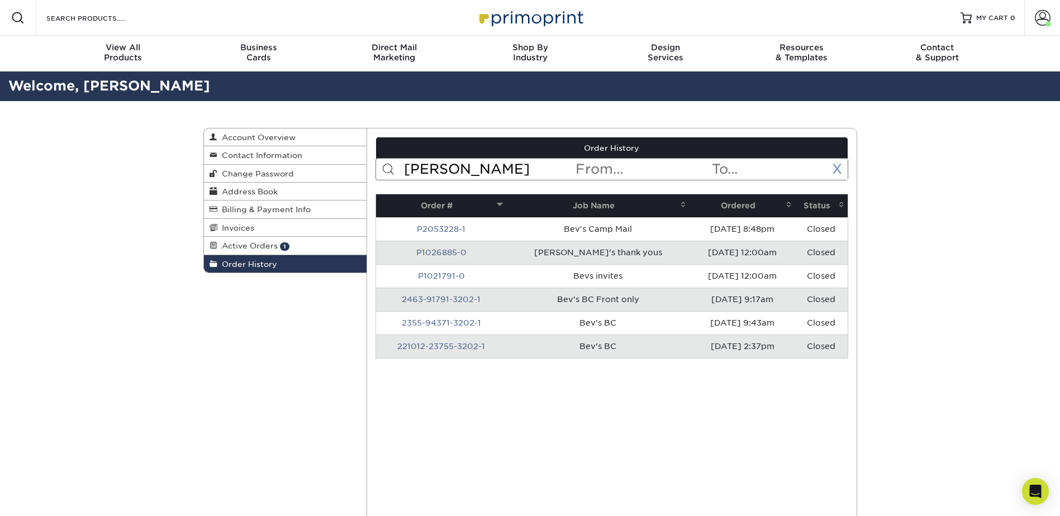
click at [837, 169] on link "X" at bounding box center [837, 169] width 10 height 16
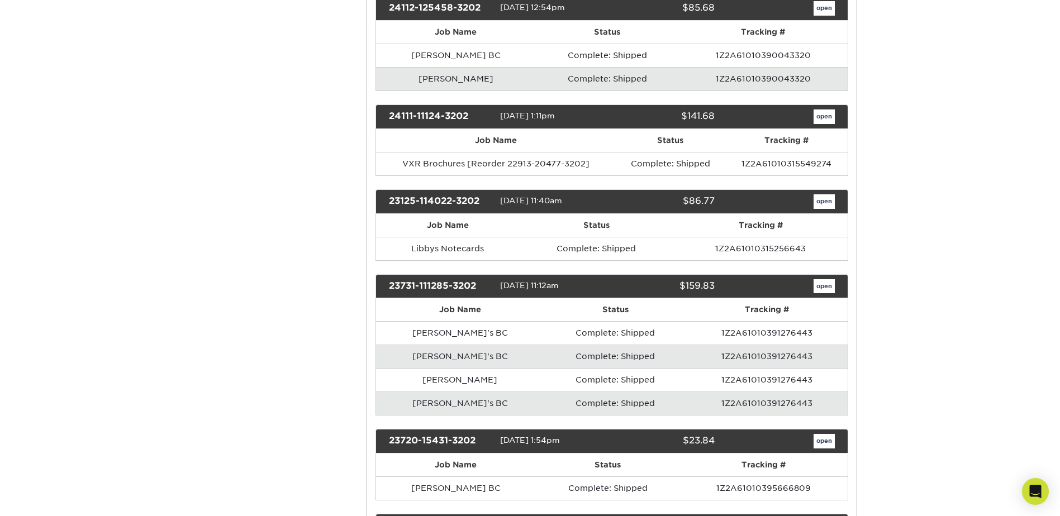
scroll to position [1508, 0]
